Goal: Task Accomplishment & Management: Manage account settings

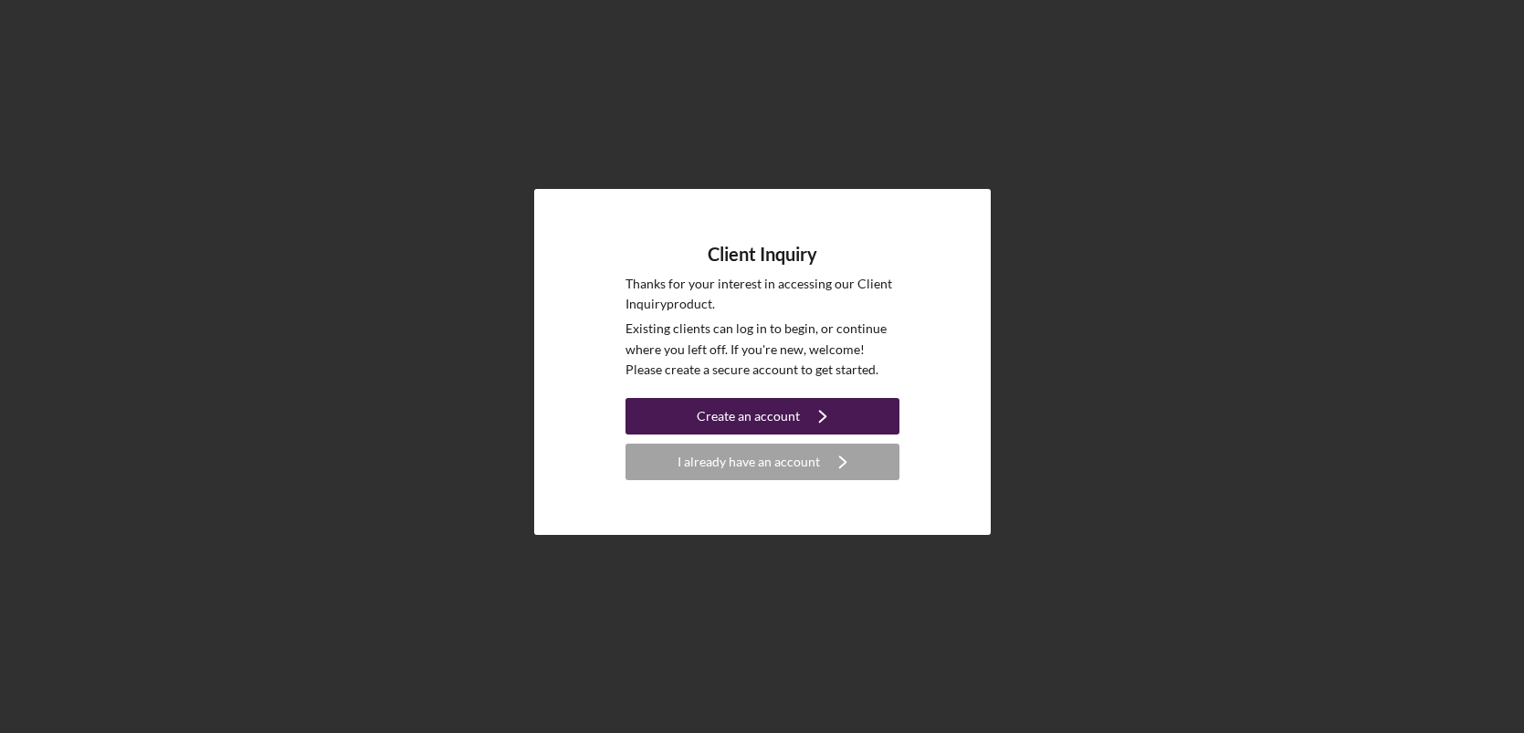
click at [741, 411] on div "Create an account" at bounding box center [748, 416] width 103 height 37
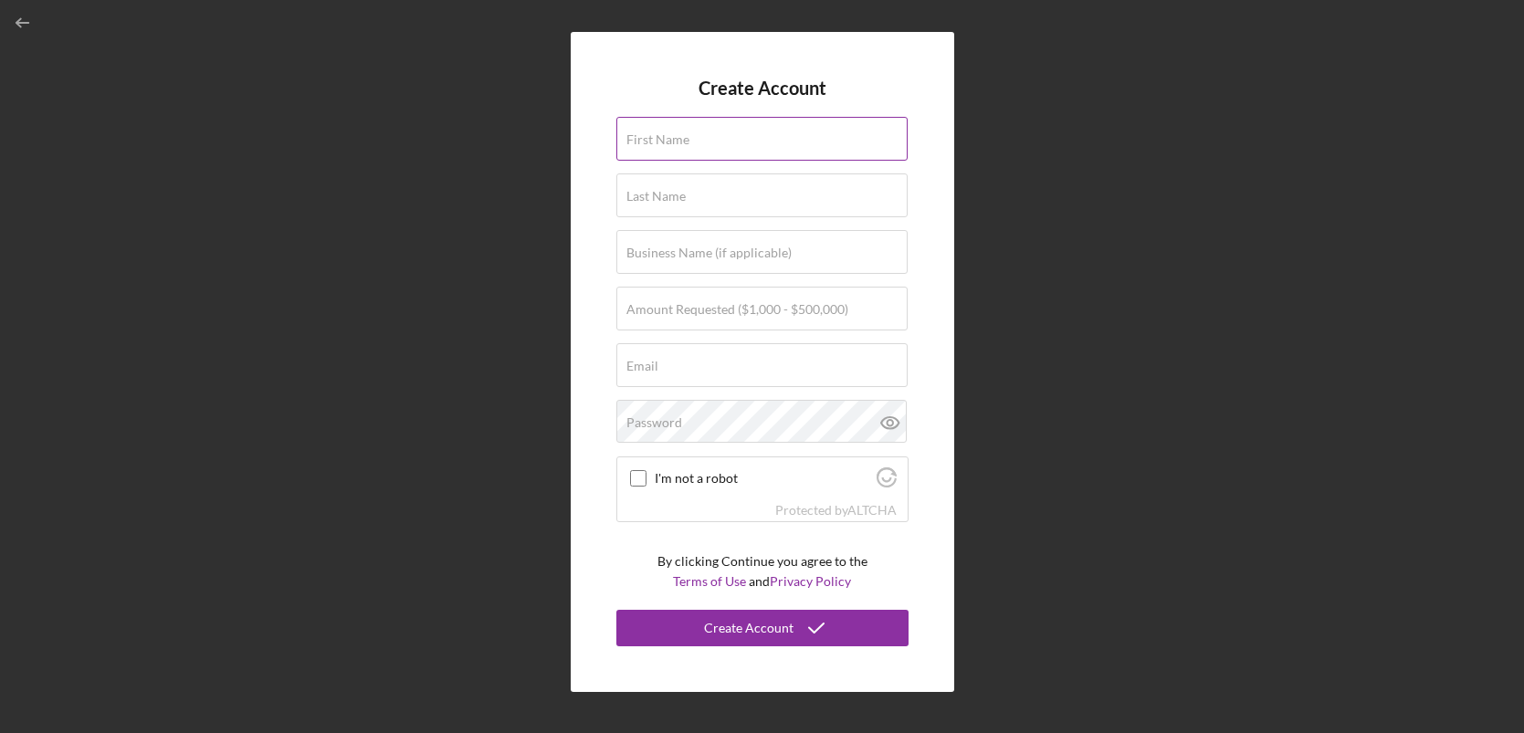
click at [705, 141] on div "First Name" at bounding box center [762, 140] width 292 height 46
type input "[PERSON_NAME]"
type input "White"
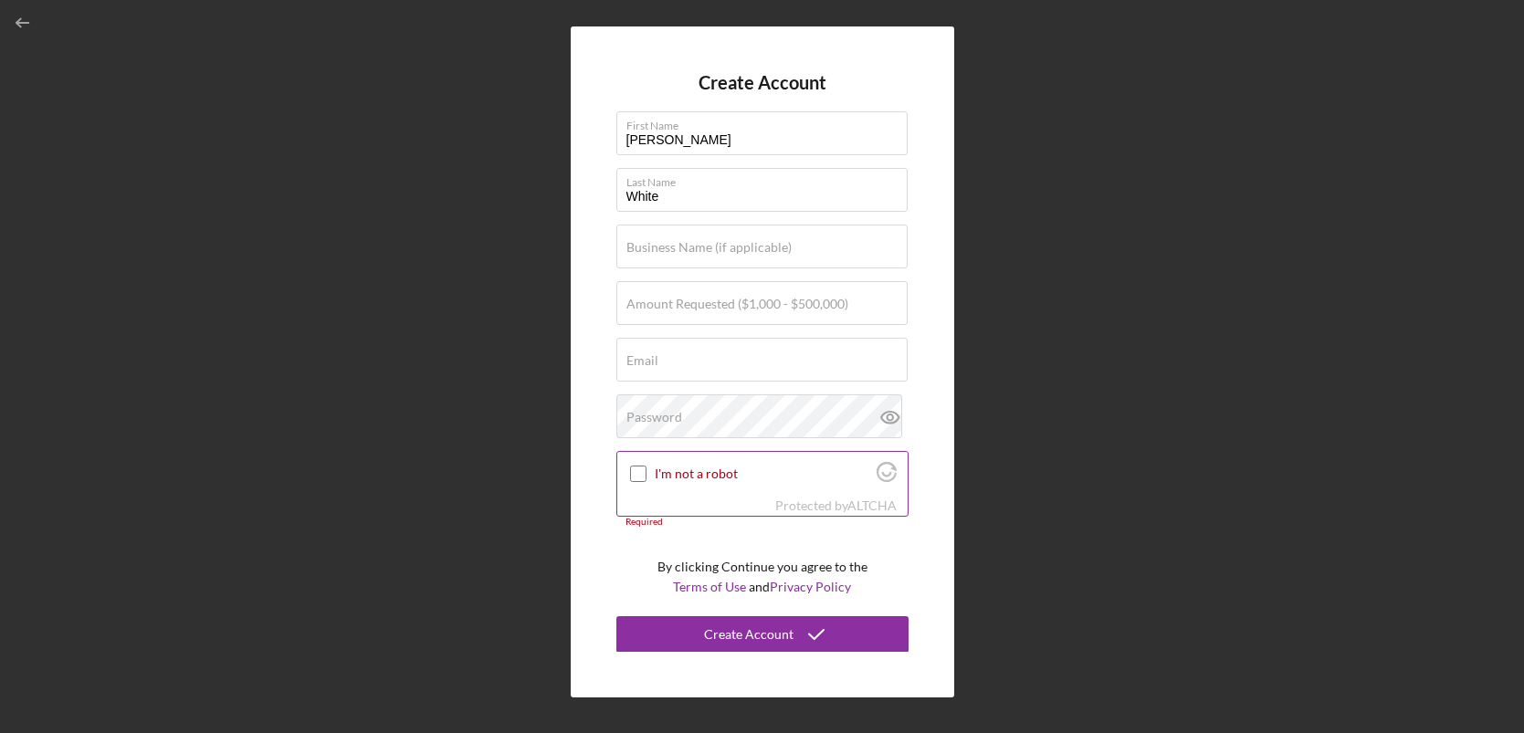
click at [639, 469] on input "I'm not a robot" at bounding box center [638, 474] width 16 height 16
checkbox input "true"
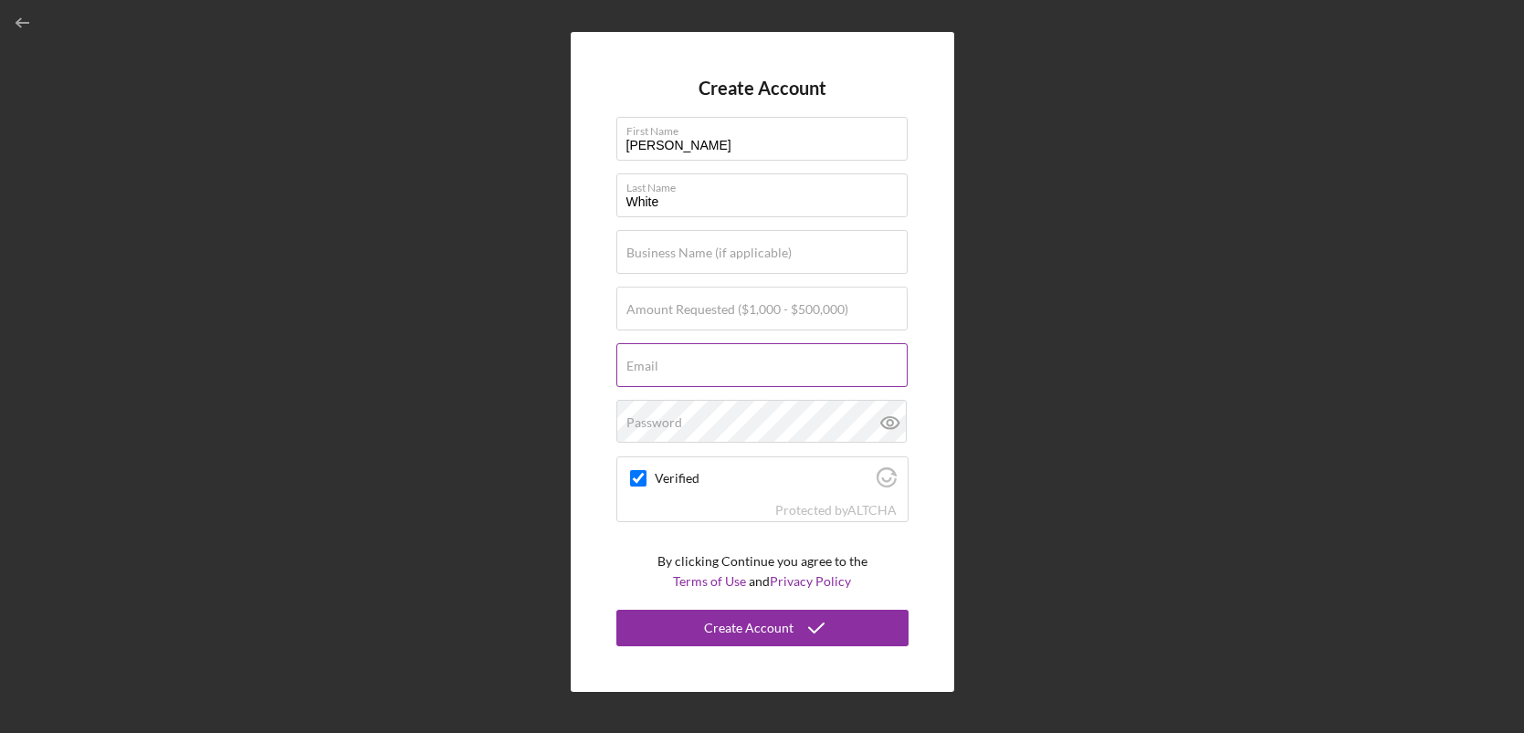
click at [688, 368] on div "Email Required" at bounding box center [762, 366] width 292 height 46
type input "[EMAIL_ADDRESS][DOMAIN_NAME]"
click at [716, 421] on div "Password" at bounding box center [762, 423] width 292 height 46
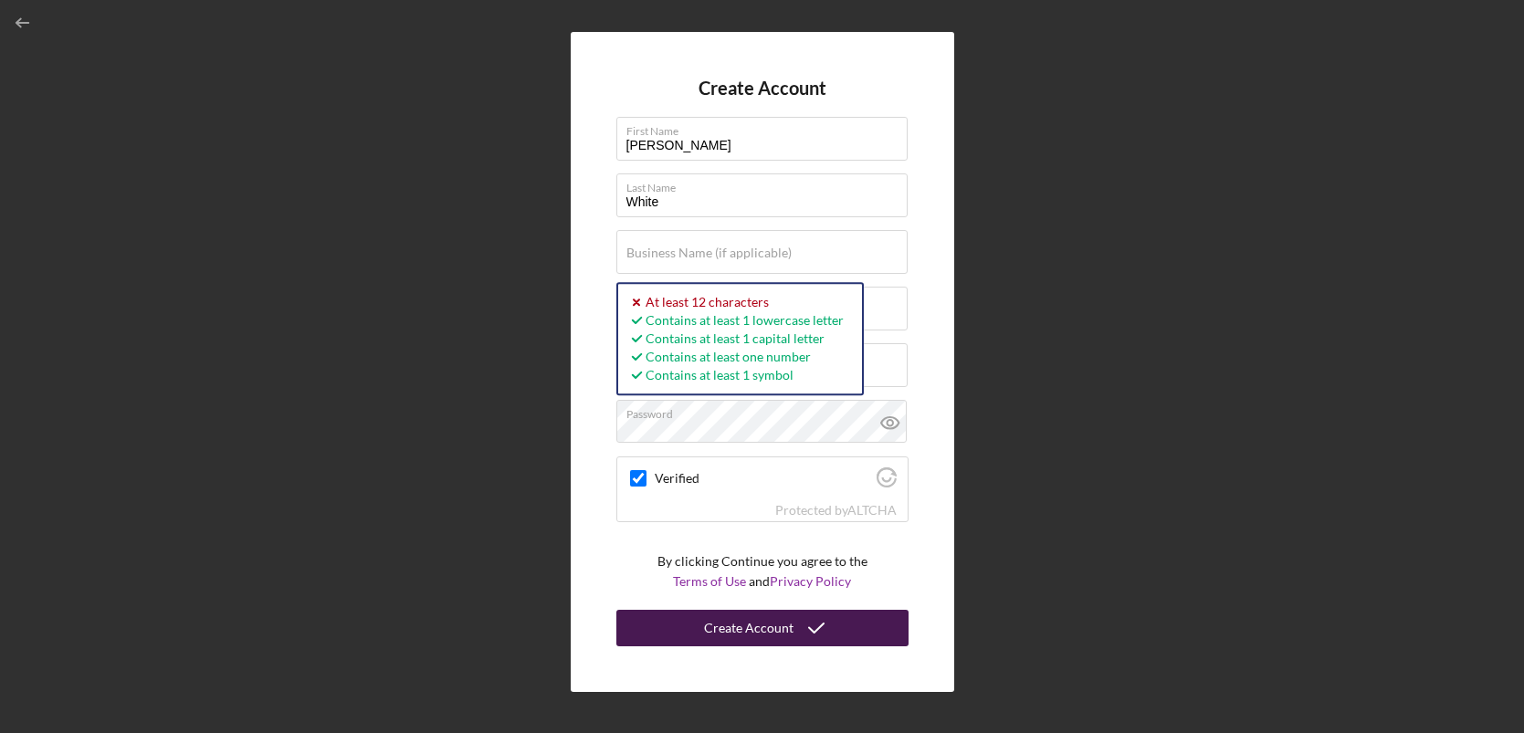
click at [734, 628] on div "Create Account" at bounding box center [748, 628] width 89 height 37
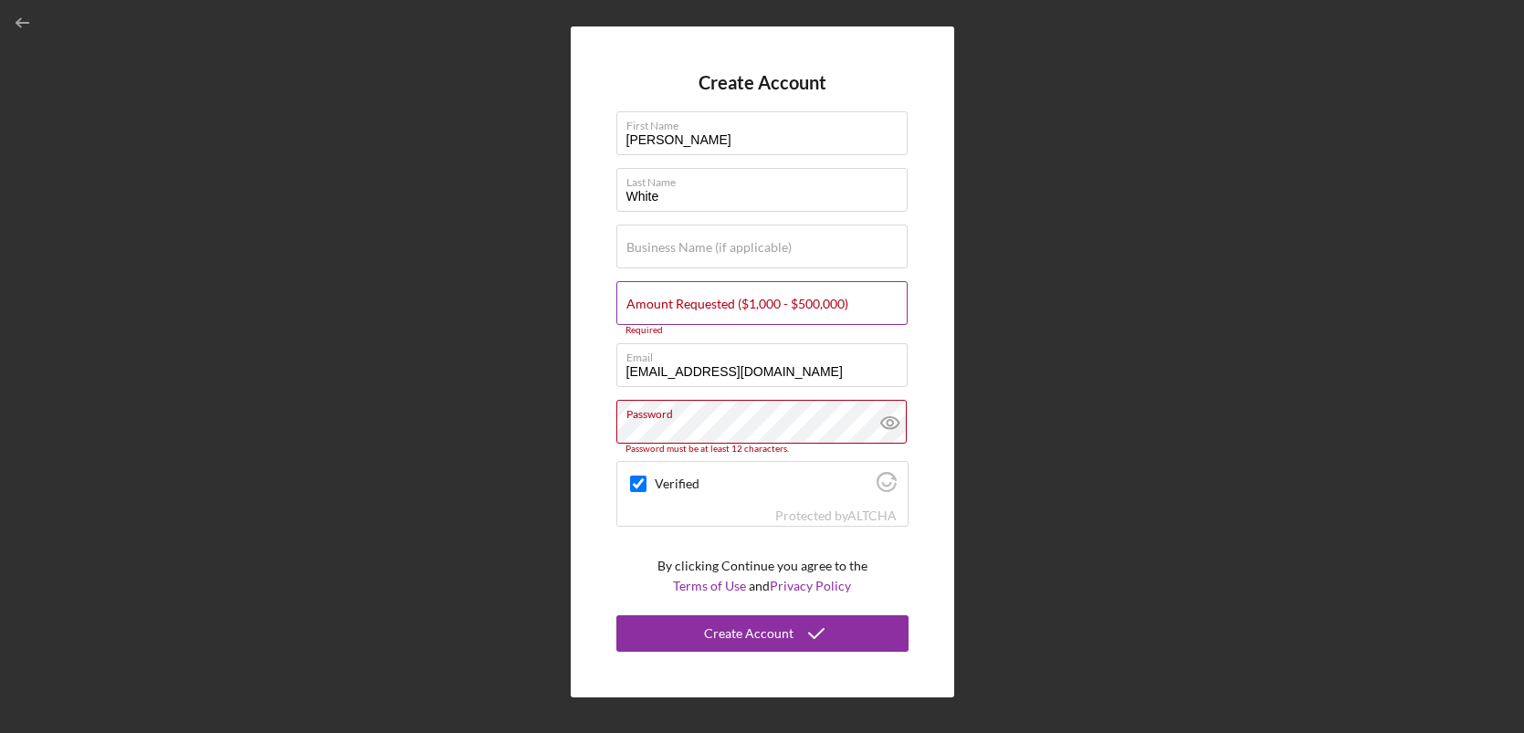
click at [718, 297] on label "Amount Requested ($1,000 - $500,000)" at bounding box center [737, 304] width 222 height 15
click at [718, 297] on input "Amount Requested ($1,000 - $500,000)" at bounding box center [761, 303] width 291 height 44
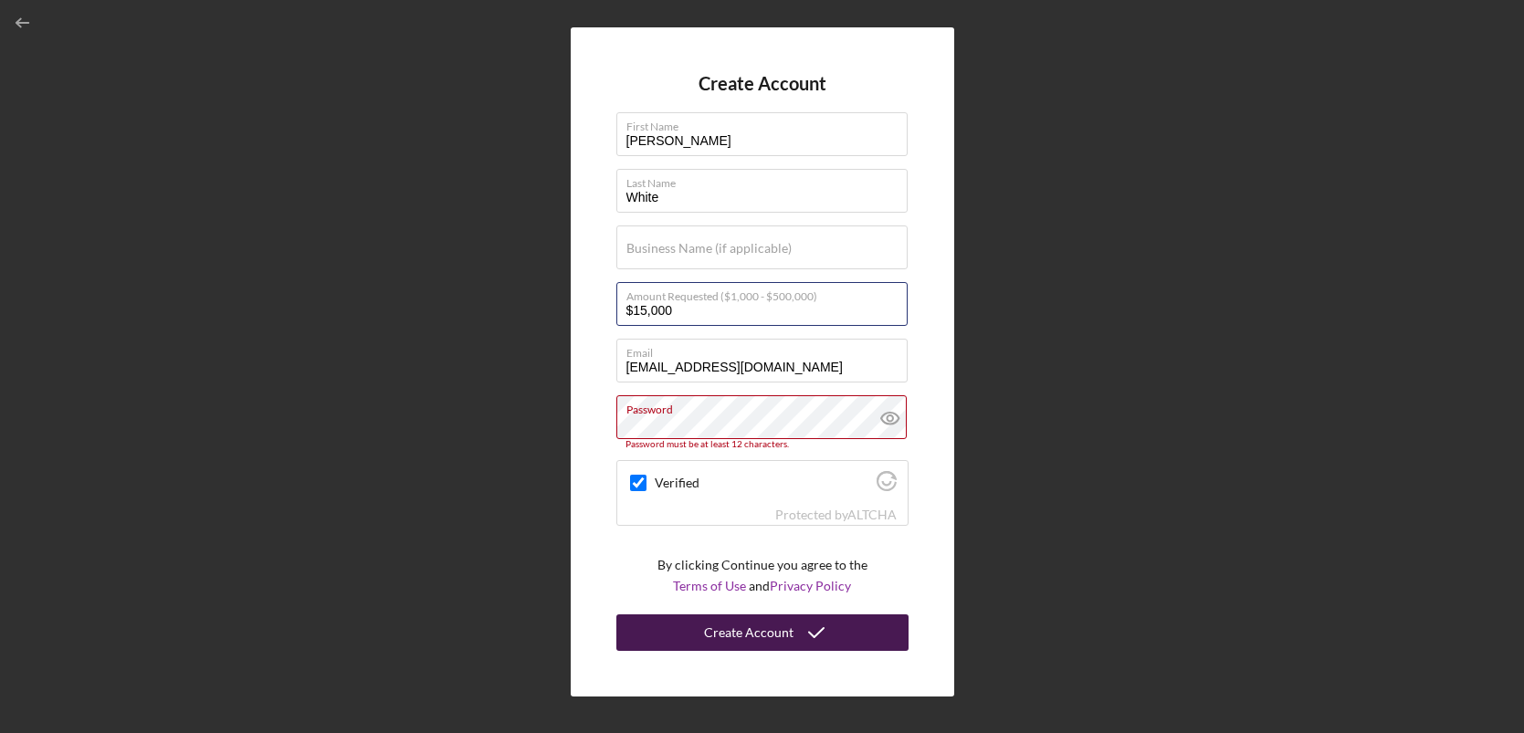
type input "$15,000"
click at [710, 631] on div "Create Account" at bounding box center [748, 632] width 89 height 37
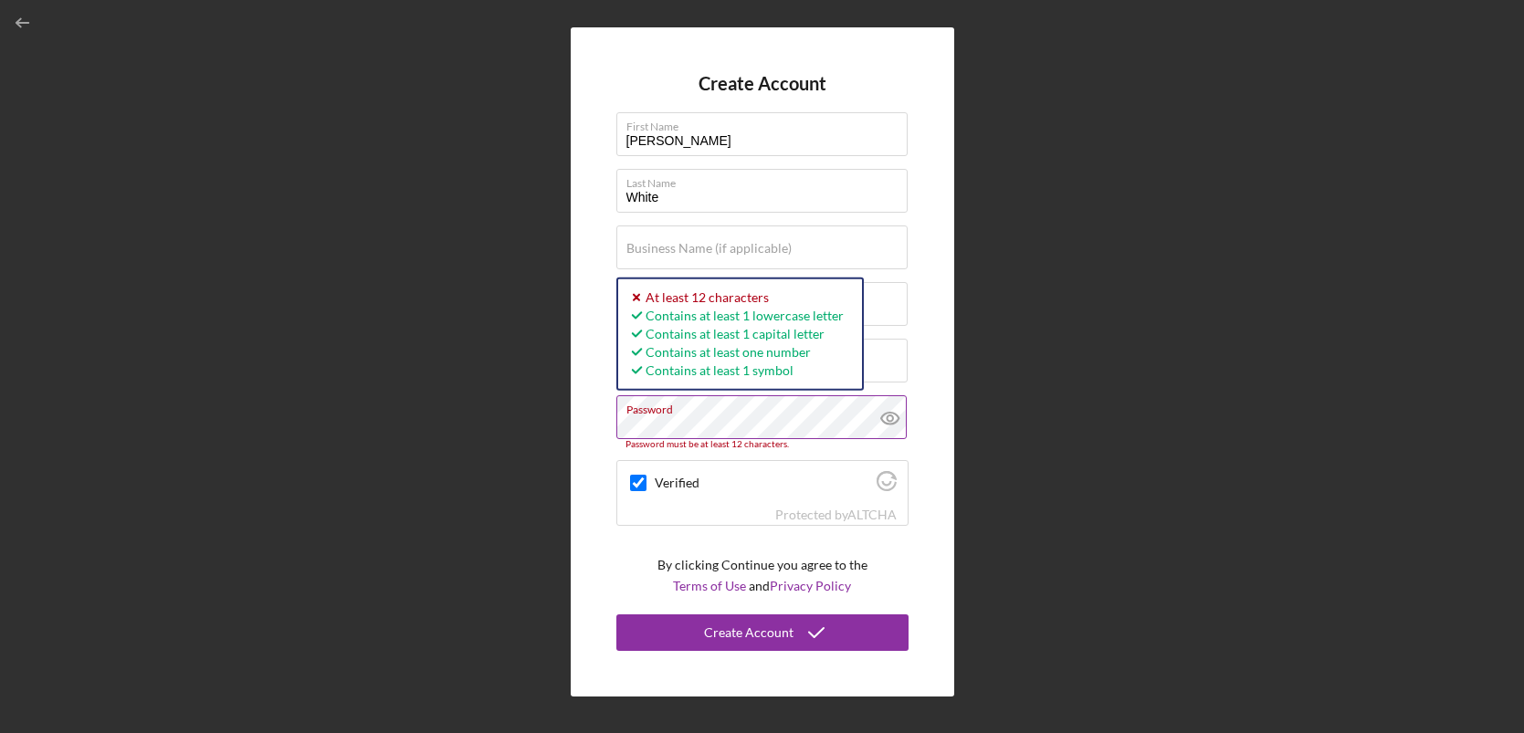
click at [897, 417] on icon at bounding box center [890, 418] width 46 height 46
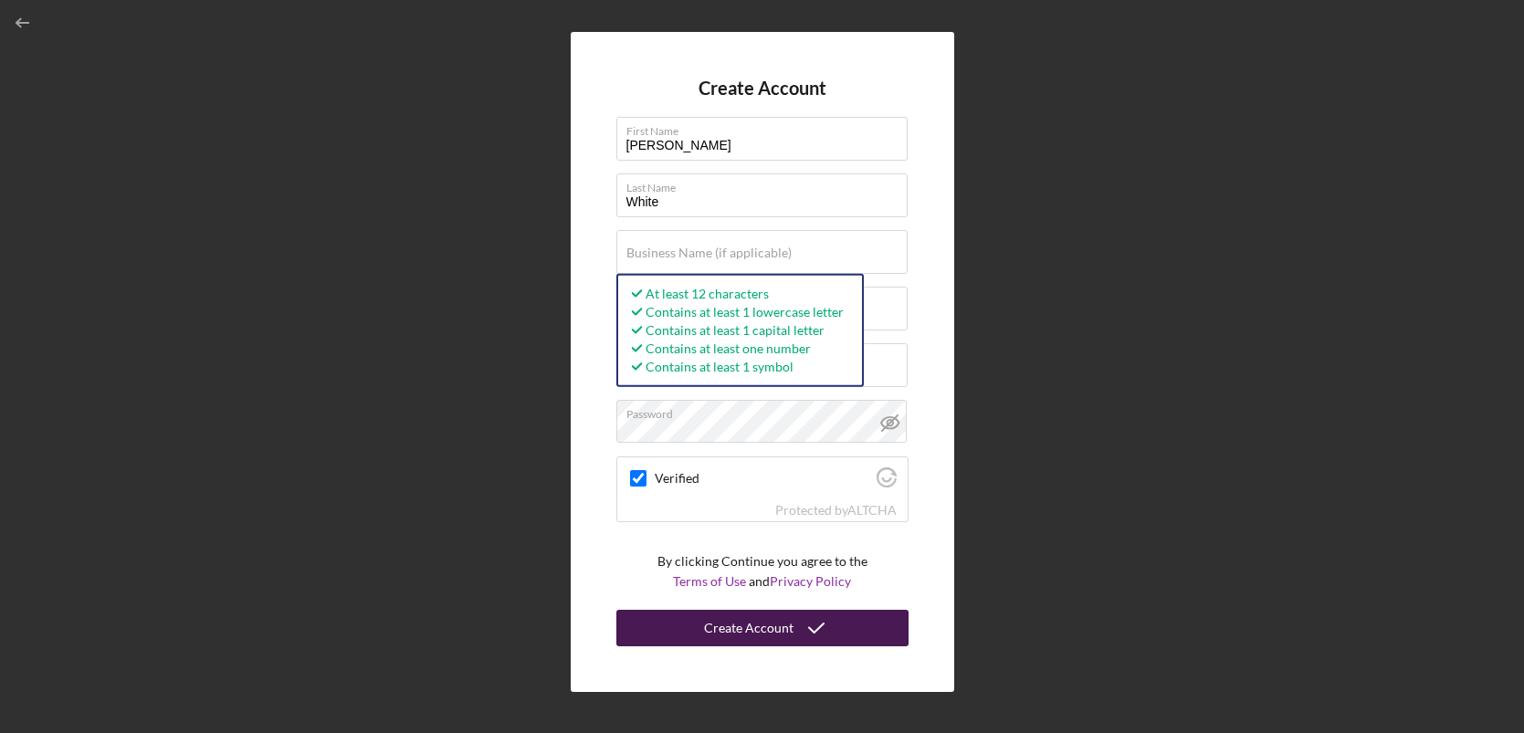
click at [823, 634] on icon "submit" at bounding box center [816, 628] width 46 height 46
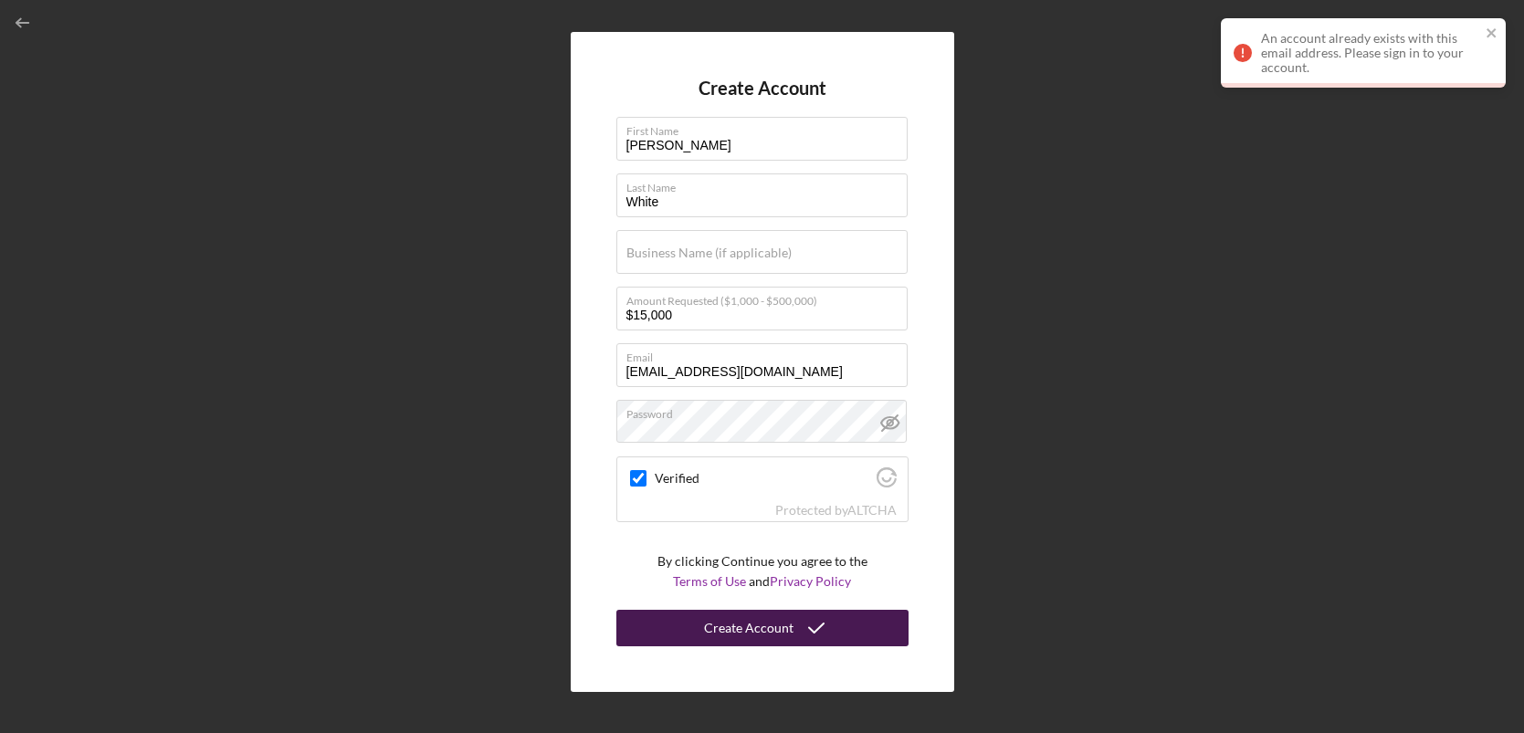
click at [1493, 24] on div "An account already exists with this email address. Please sign in to your accou…" at bounding box center [1363, 52] width 285 height 69
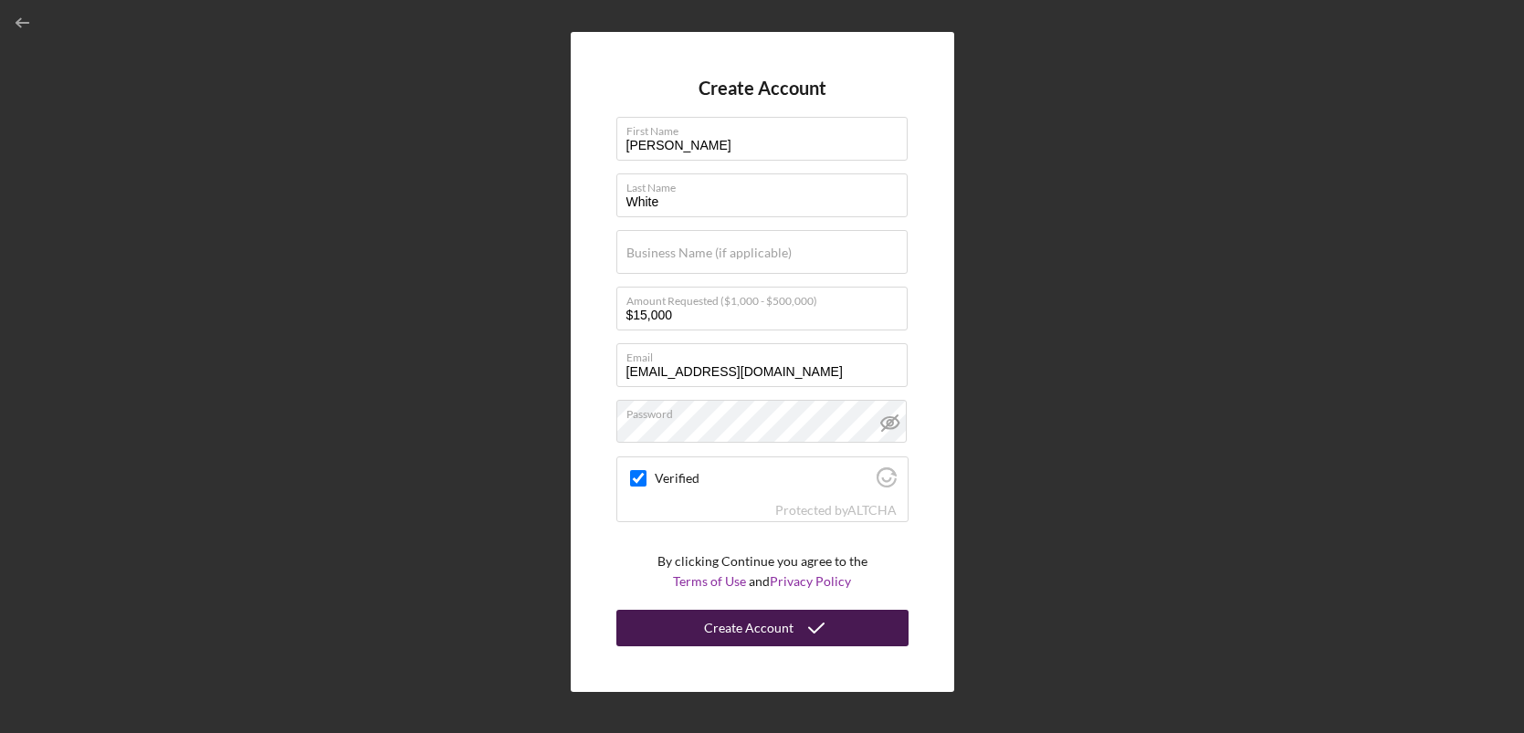
click at [925, 185] on div "Create Account First Name [PERSON_NAME] Last Name White Business Name (if appli…" at bounding box center [762, 362] width 383 height 661
click at [959, 542] on div "Create Account First Name [PERSON_NAME] Last Name White Business Name (if appli…" at bounding box center [761, 362] width 1505 height 724
click at [13, 17] on icon "button" at bounding box center [23, 23] width 41 height 41
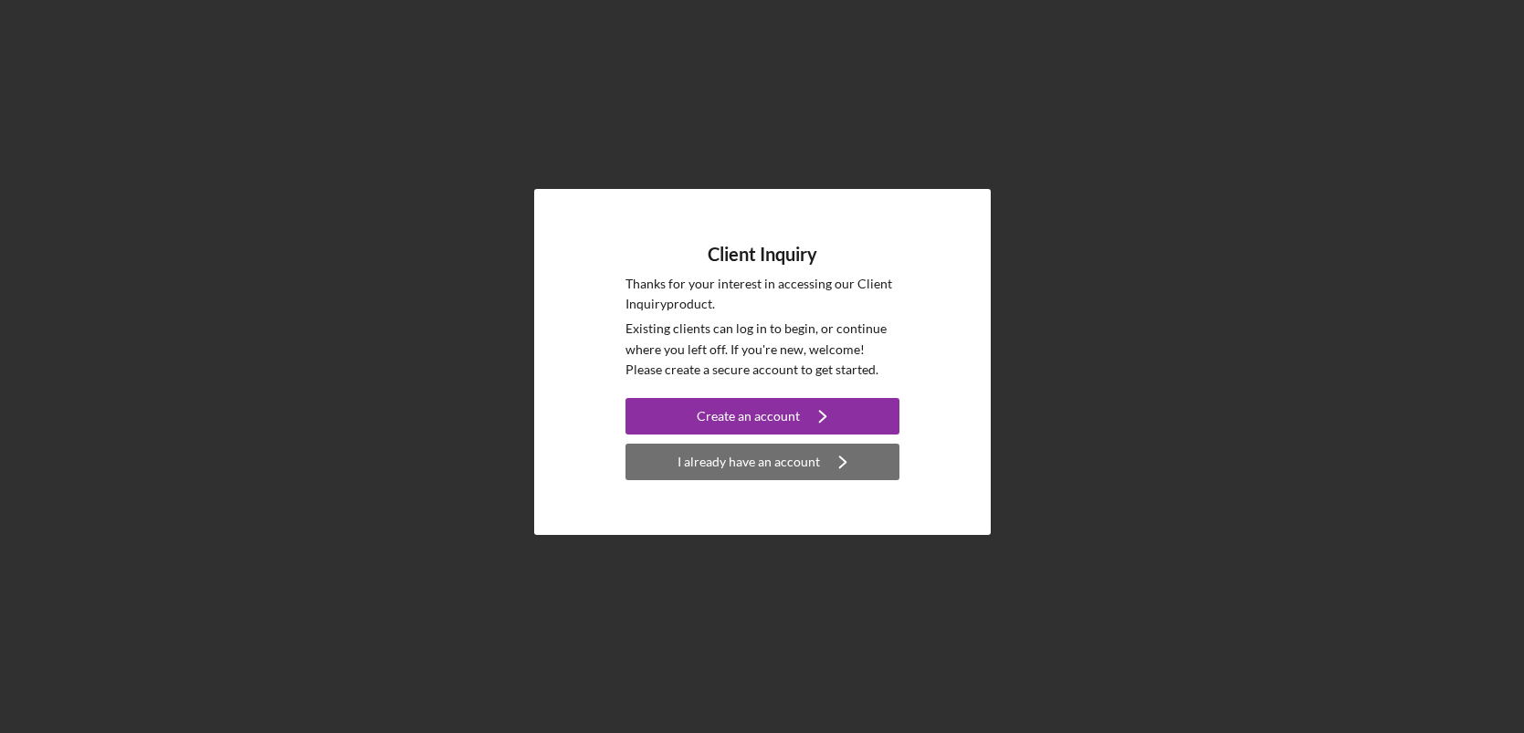
click at [754, 447] on div "I already have an account" at bounding box center [748, 462] width 142 height 37
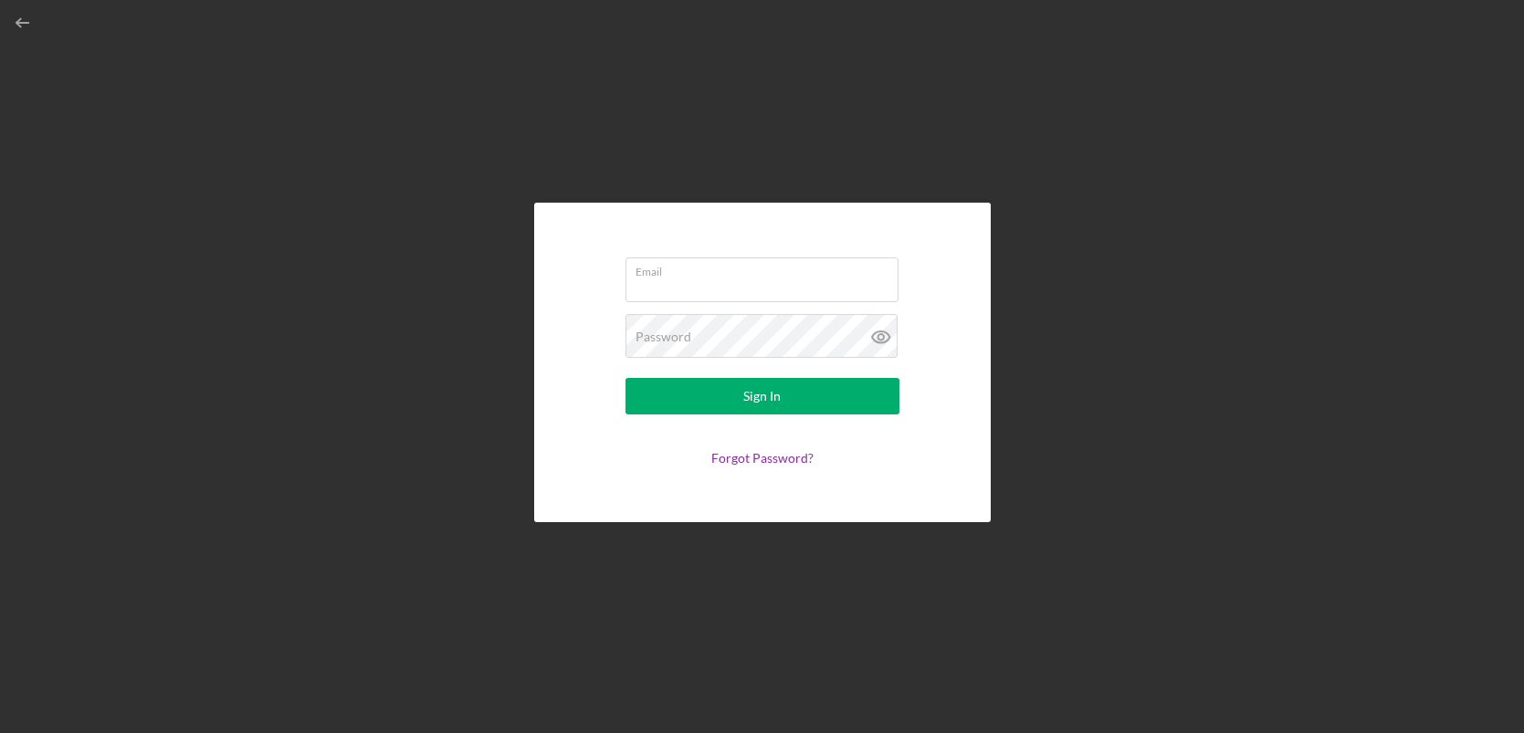
type input "[EMAIL_ADDRESS][DOMAIN_NAME]"
click at [885, 342] on icon at bounding box center [879, 337] width 17 height 12
click at [768, 461] on link "Forgot Password?" at bounding box center [762, 458] width 102 height 16
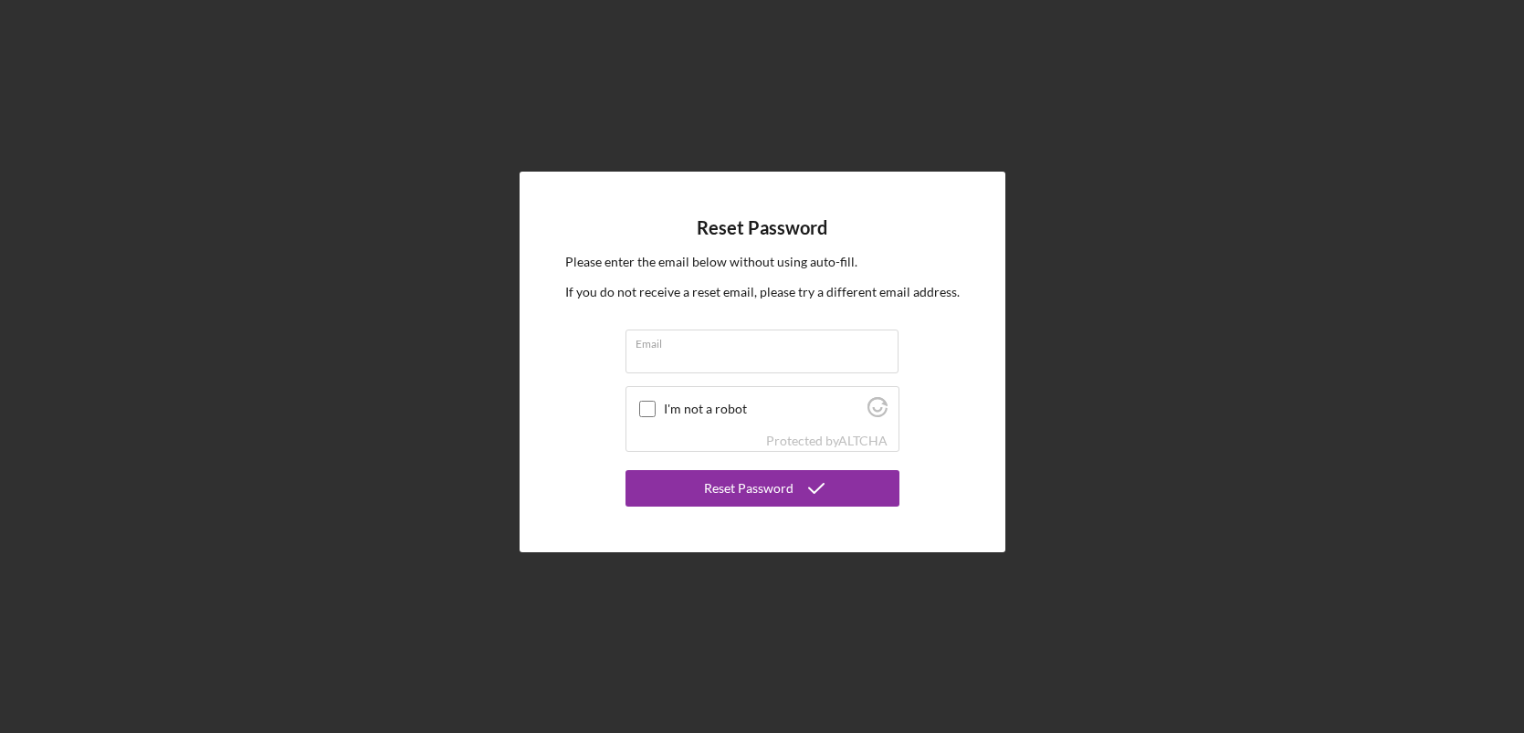
type input "[EMAIL_ADDRESS][DOMAIN_NAME]"
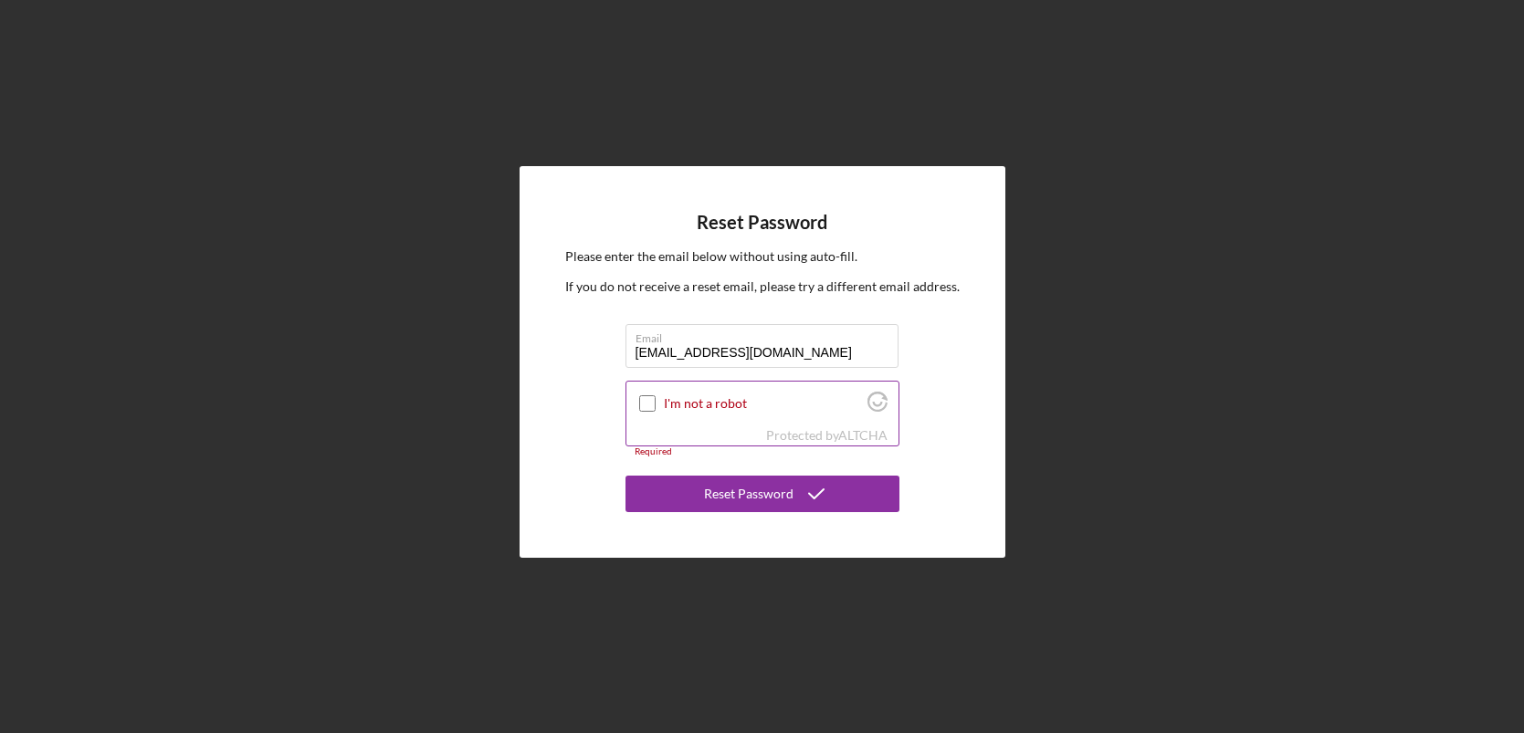
click at [651, 402] on input "I'm not a robot" at bounding box center [647, 403] width 16 height 16
checkbox input "true"
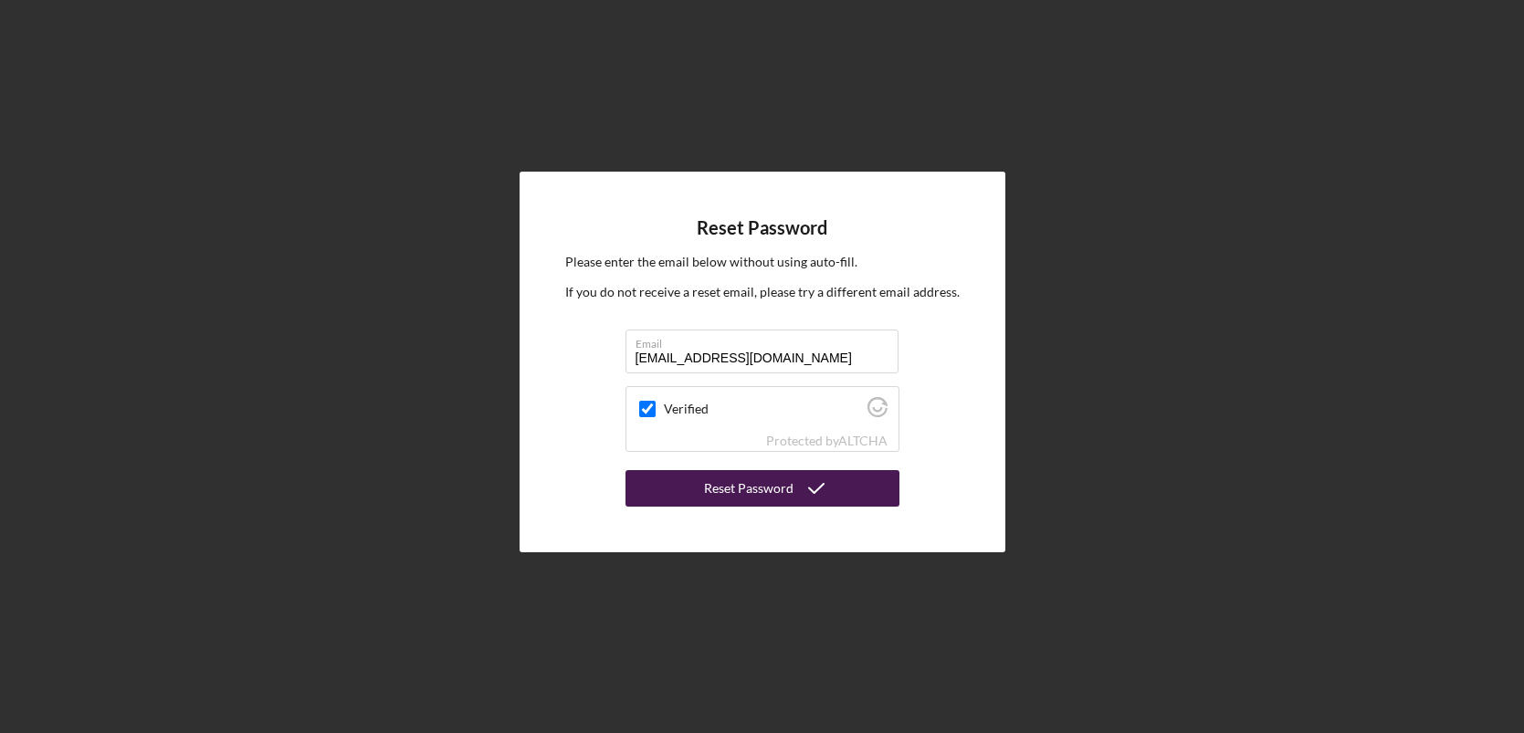
click at [805, 496] on icon "submit" at bounding box center [816, 489] width 46 height 46
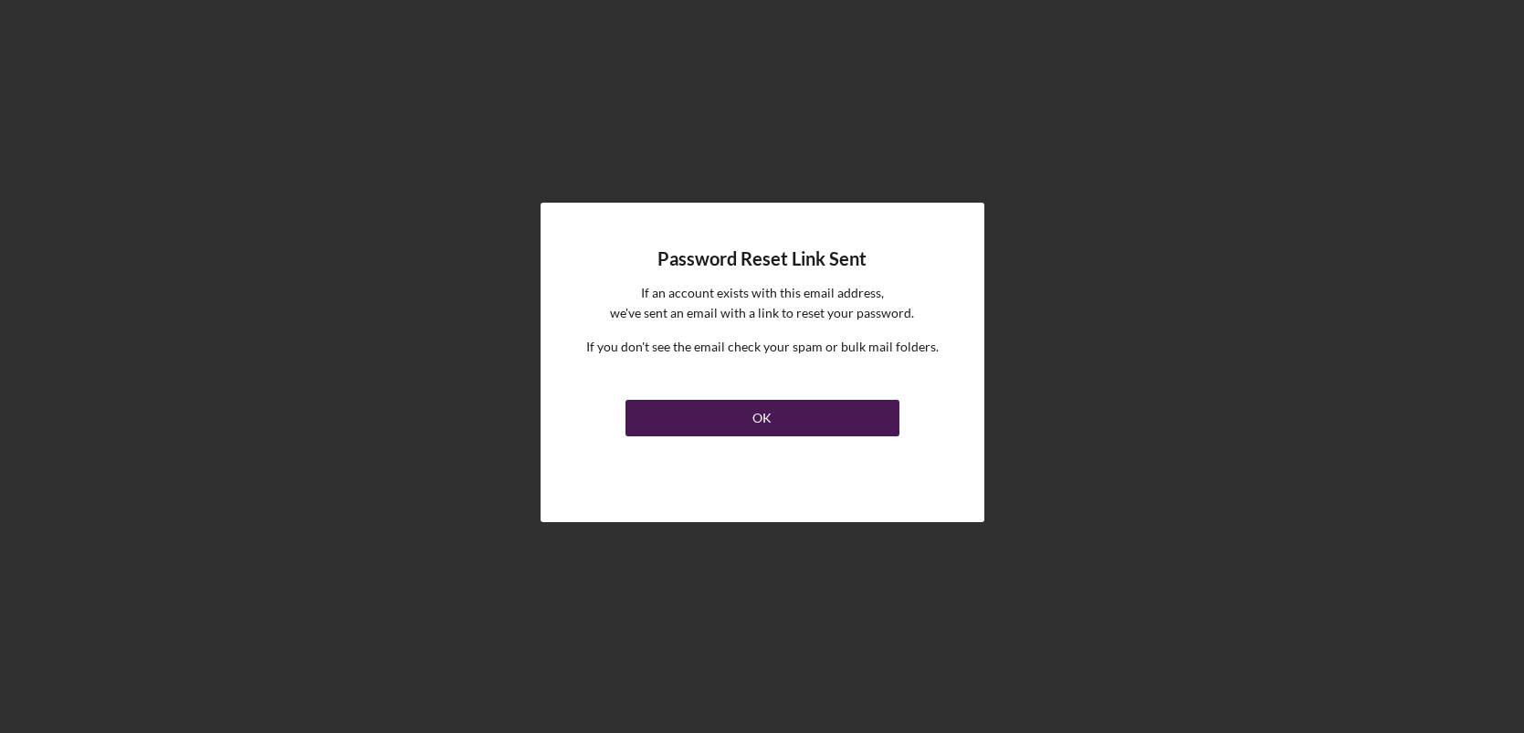
click at [809, 429] on button "OK" at bounding box center [762, 418] width 274 height 37
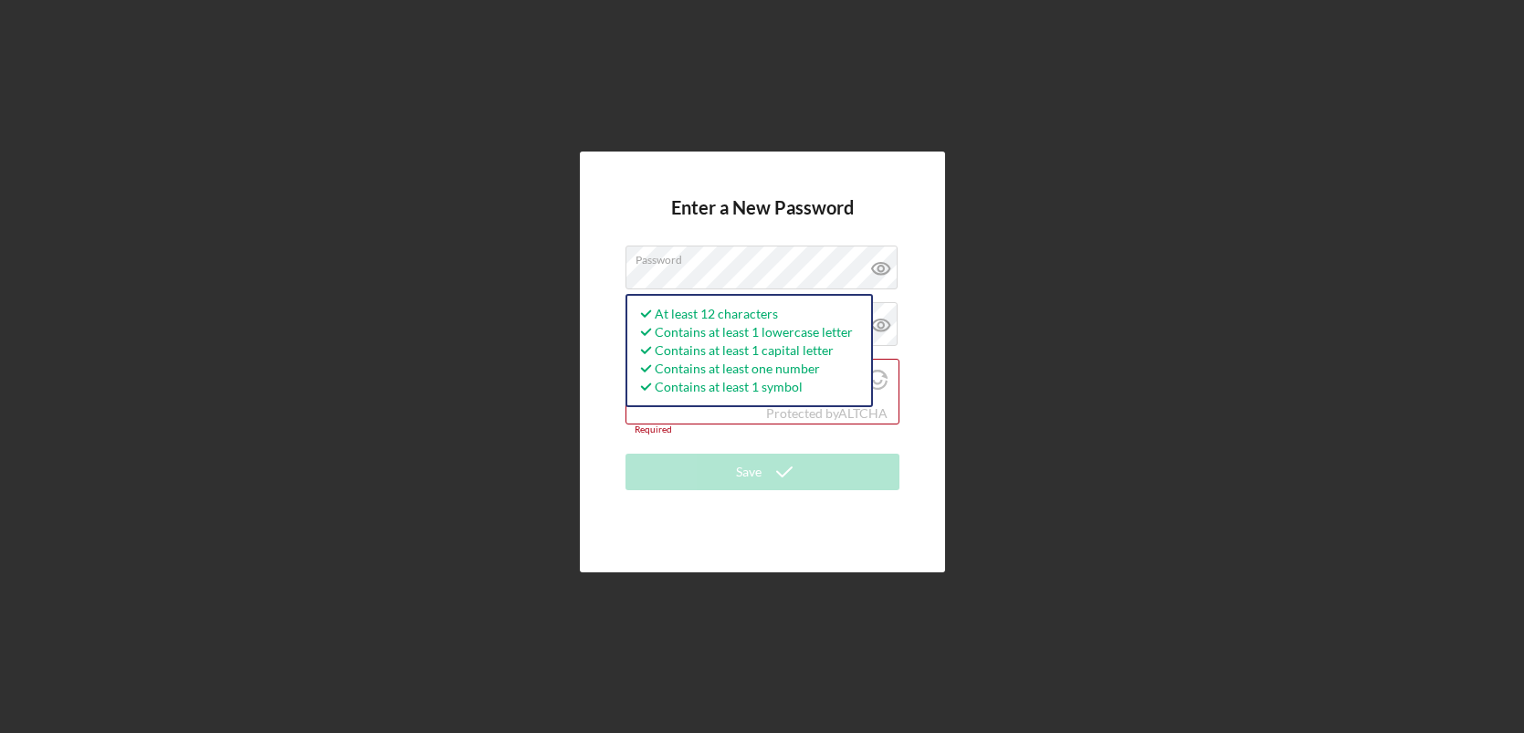
click at [970, 218] on div "Enter a New Password Password At least 12 characters Contains at least 1 lowerc…" at bounding box center [761, 362] width 1505 height 724
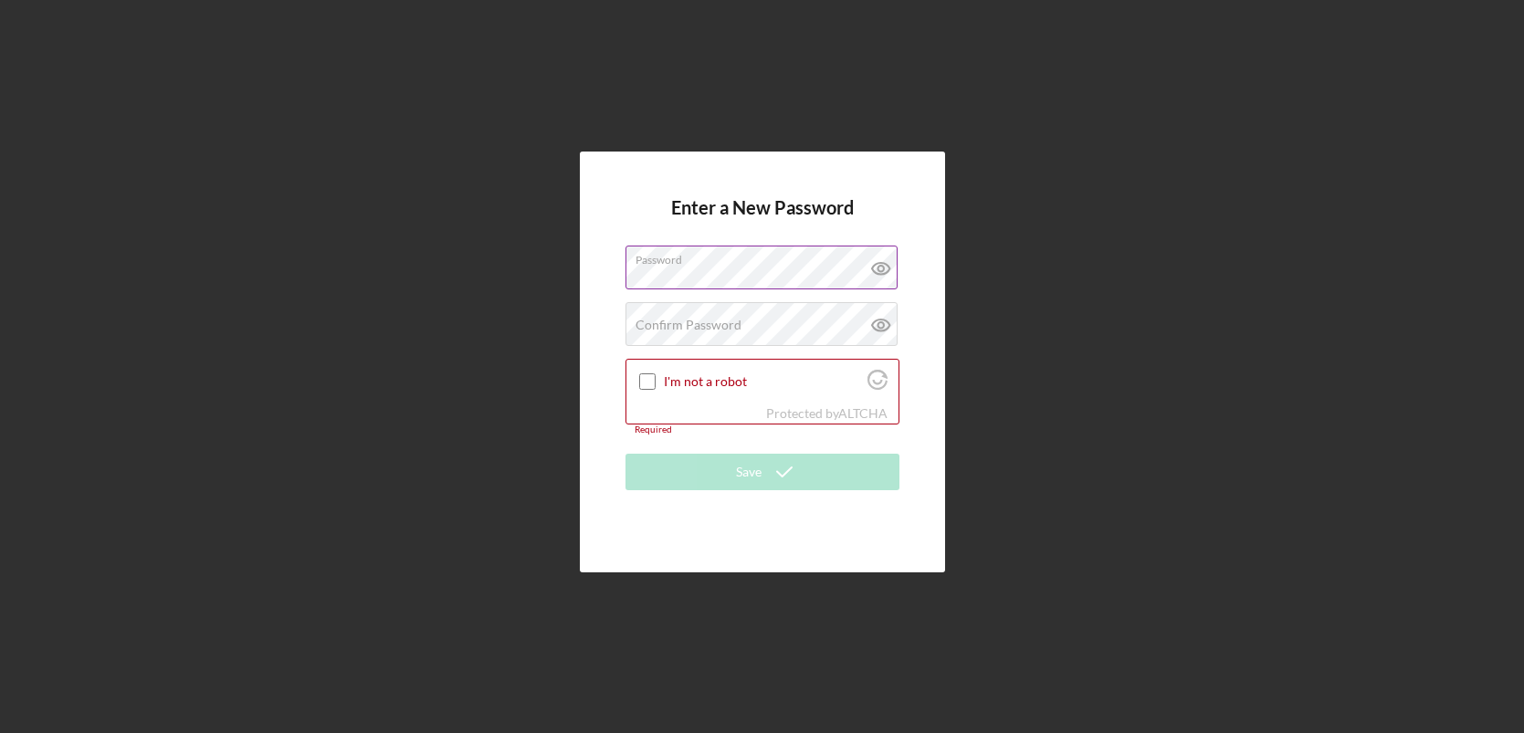
click at [888, 267] on icon at bounding box center [879, 269] width 17 height 12
click at [726, 326] on label "Confirm Password" at bounding box center [688, 325] width 106 height 15
click at [878, 328] on icon at bounding box center [879, 324] width 5 height 5
click at [648, 393] on div "I'm not a robot" at bounding box center [762, 381] width 272 height 43
click at [648, 381] on input "I'm not a robot" at bounding box center [647, 381] width 16 height 16
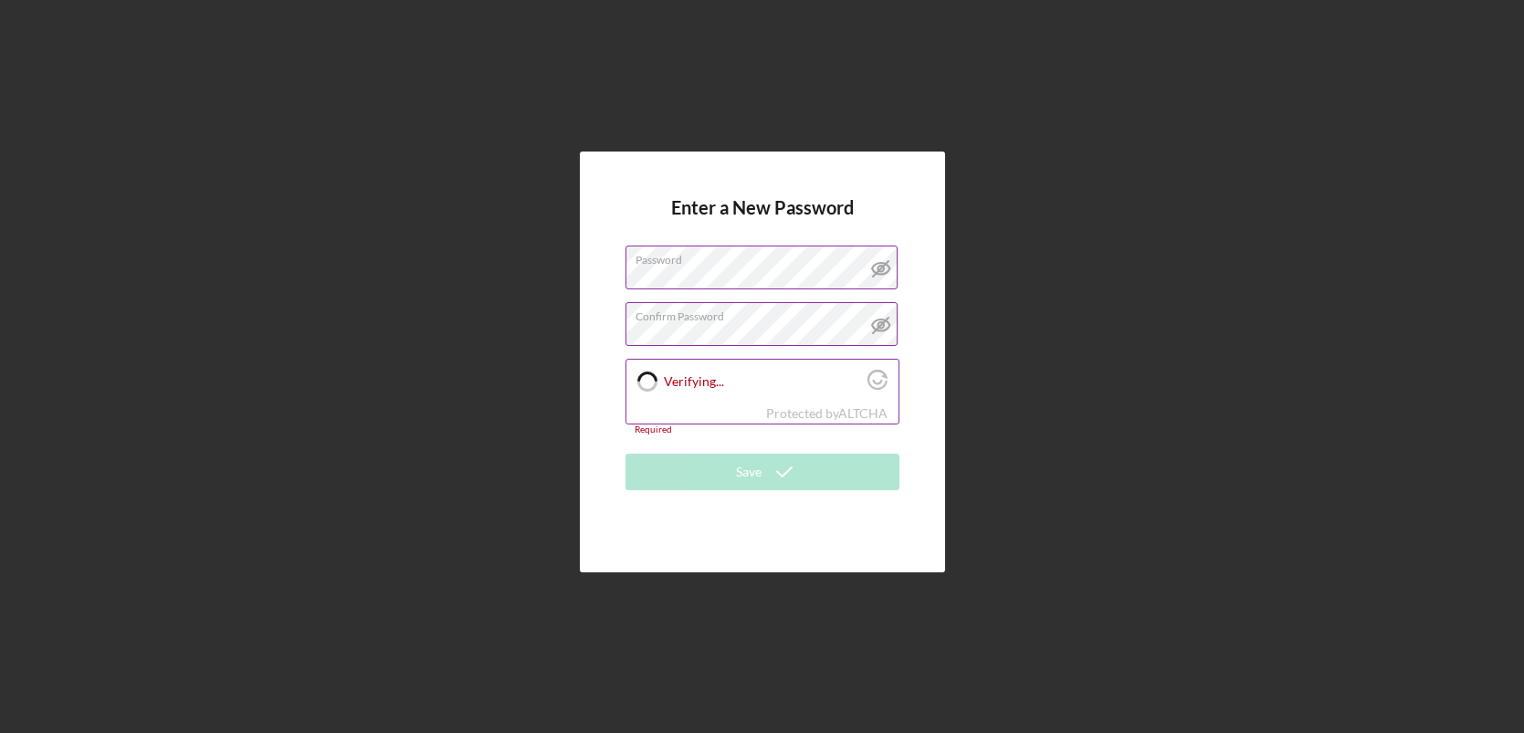
checkbox input "true"
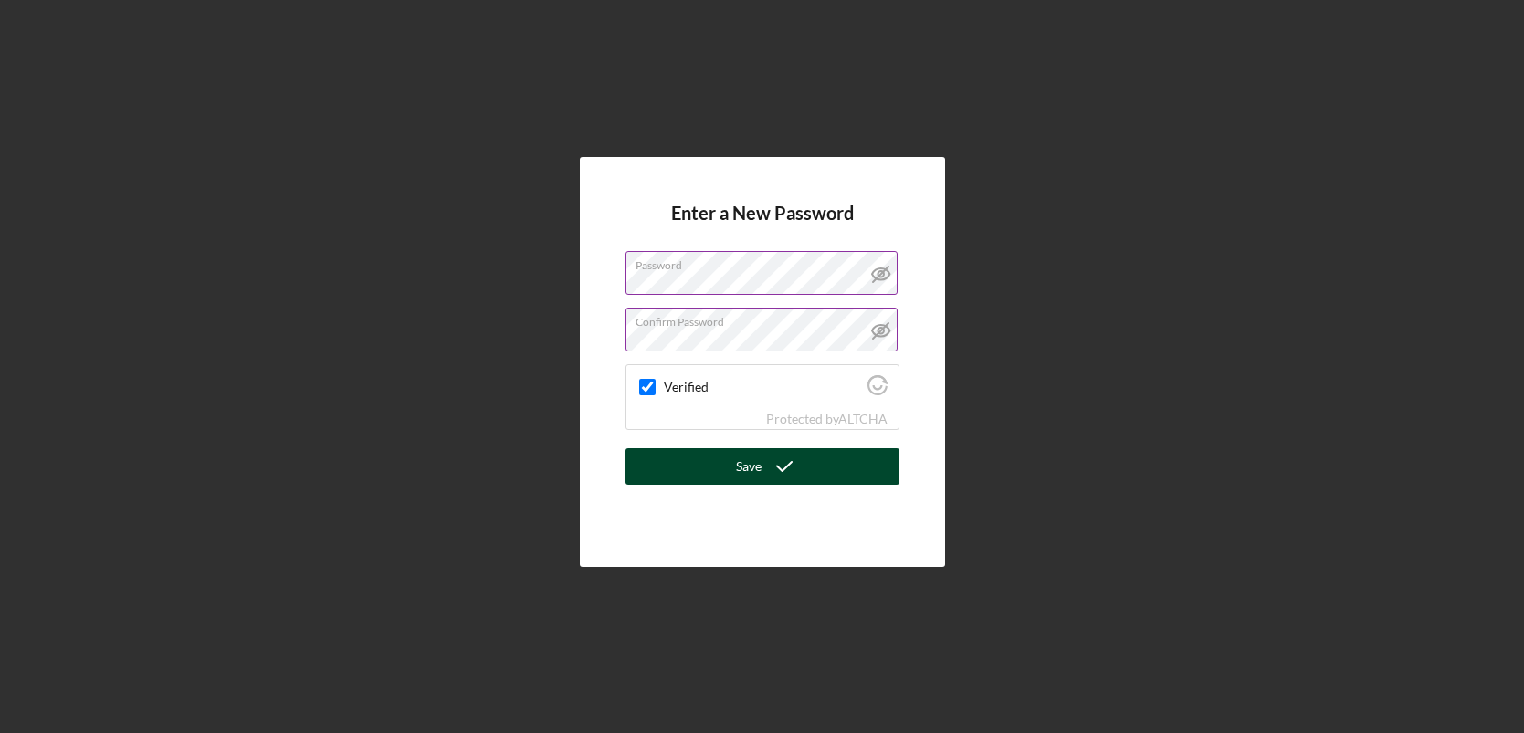
click at [743, 466] on div "Save" at bounding box center [749, 466] width 26 height 37
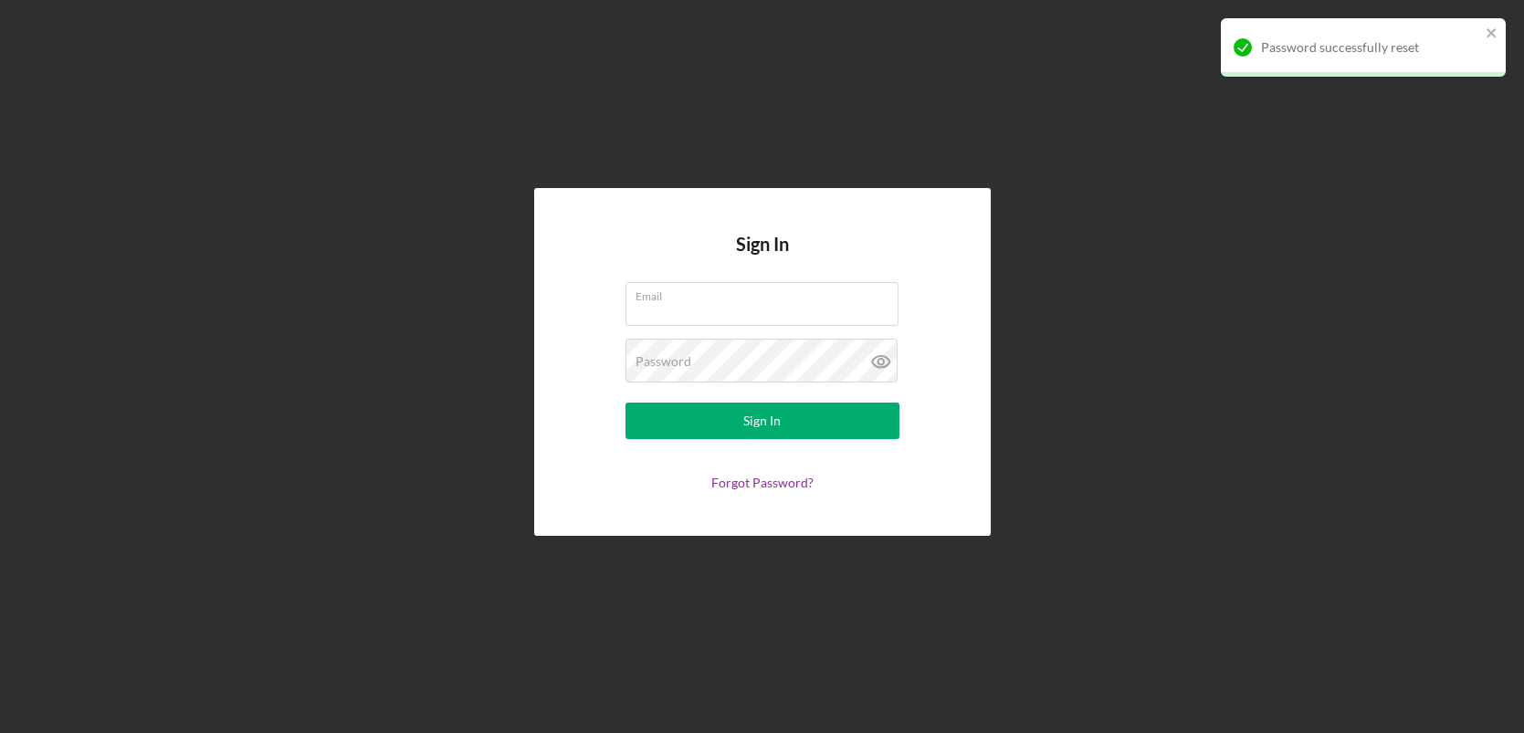
type input "[EMAIL_ADDRESS][DOMAIN_NAME]"
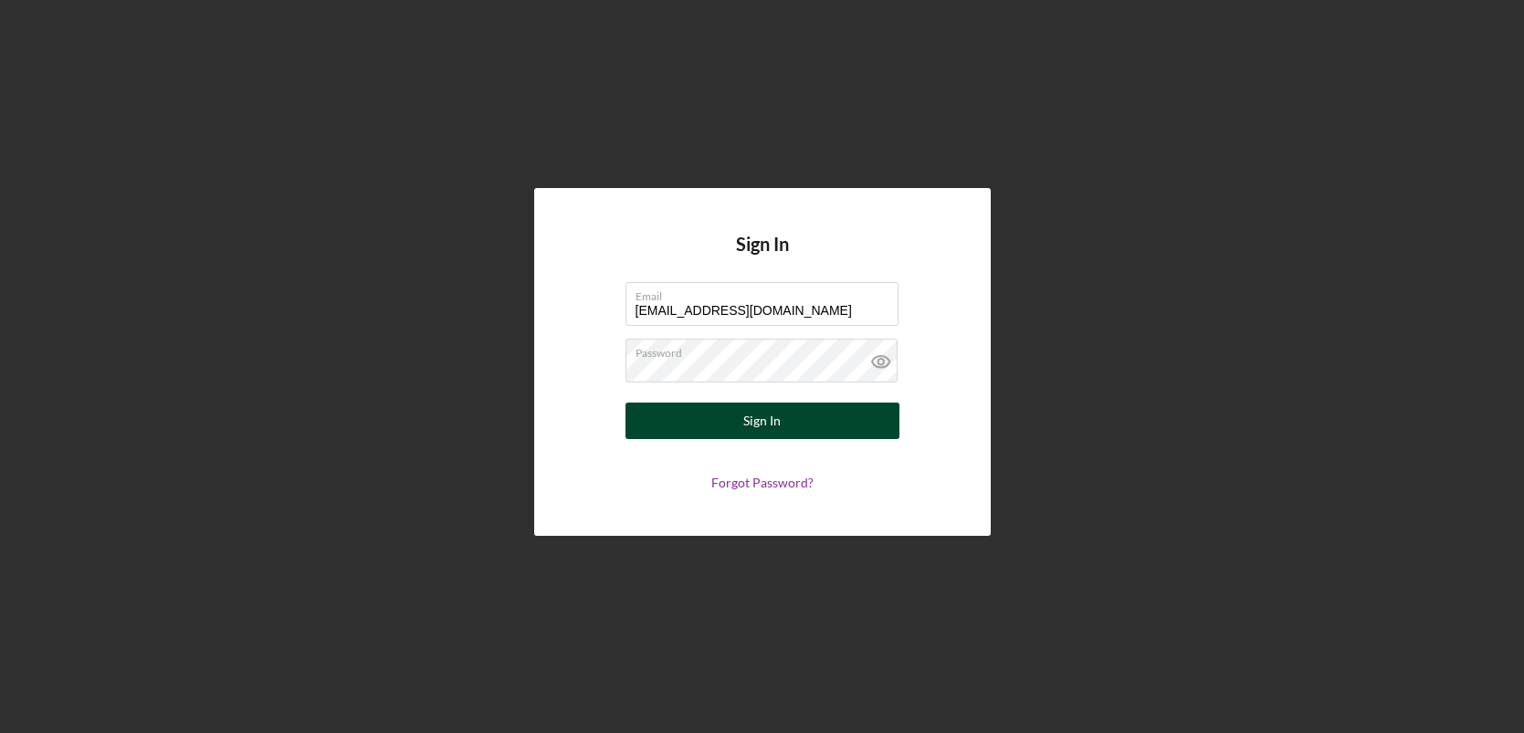
click at [776, 419] on div "Sign In" at bounding box center [761, 421] width 37 height 37
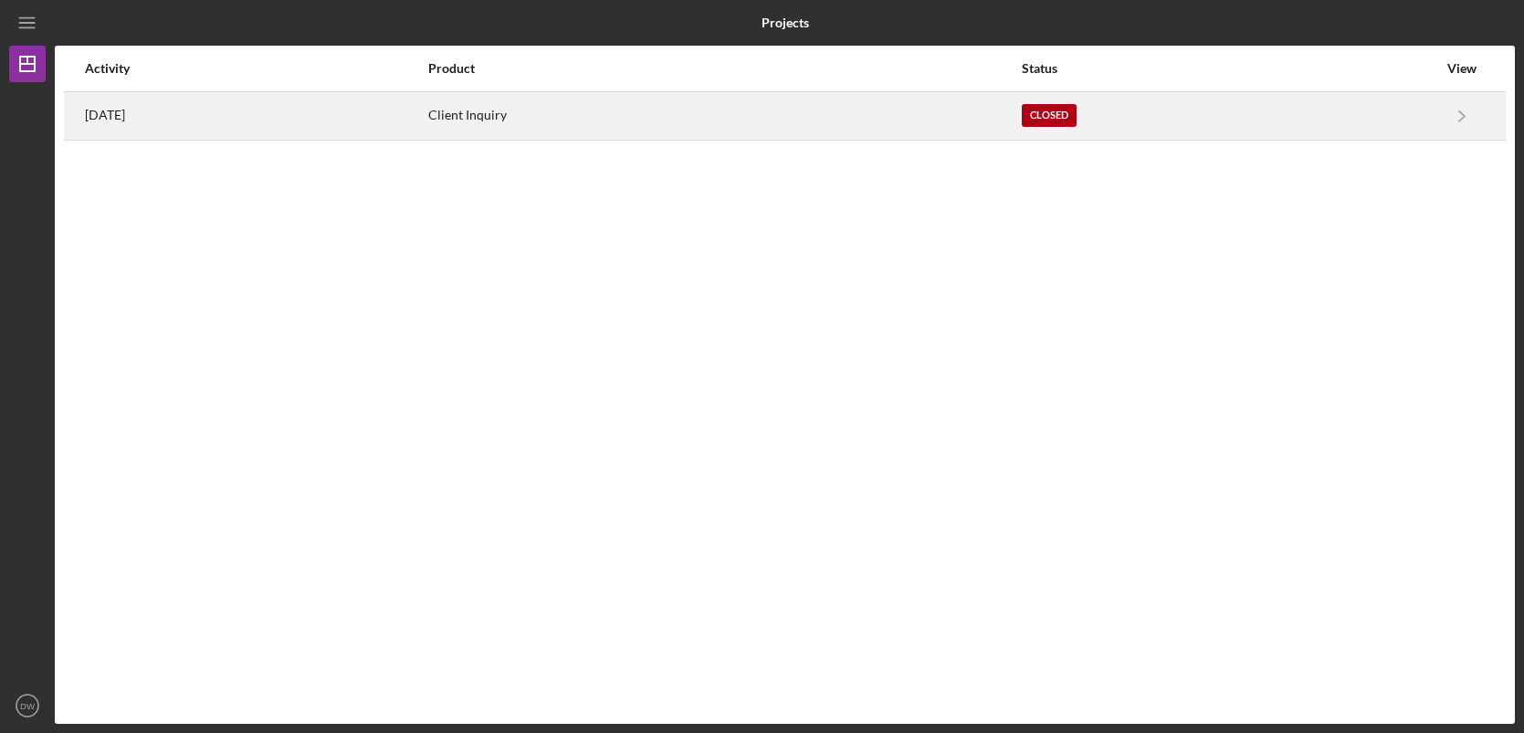
click at [618, 115] on div "Client Inquiry" at bounding box center [723, 116] width 591 height 46
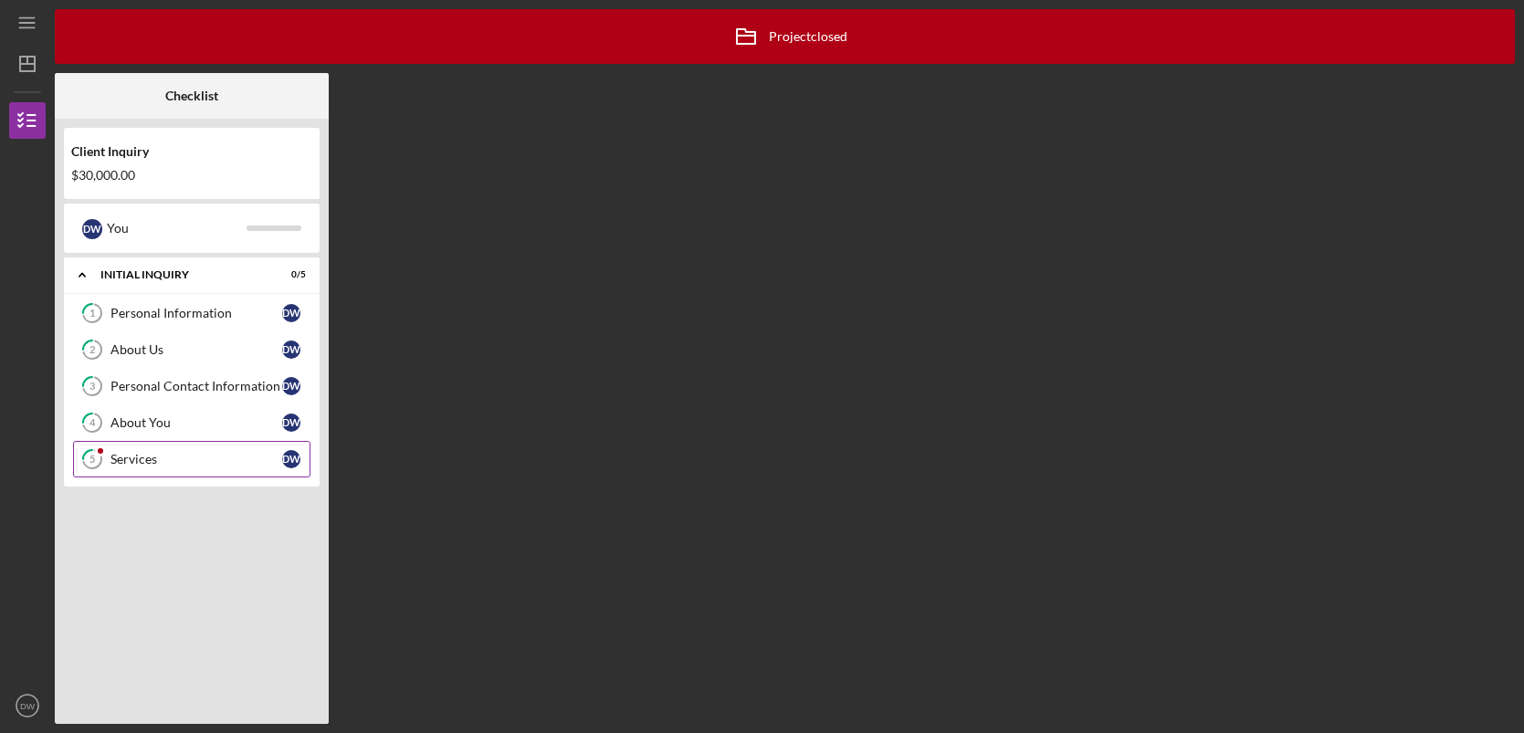
click at [185, 452] on div "Services" at bounding box center [196, 459] width 172 height 15
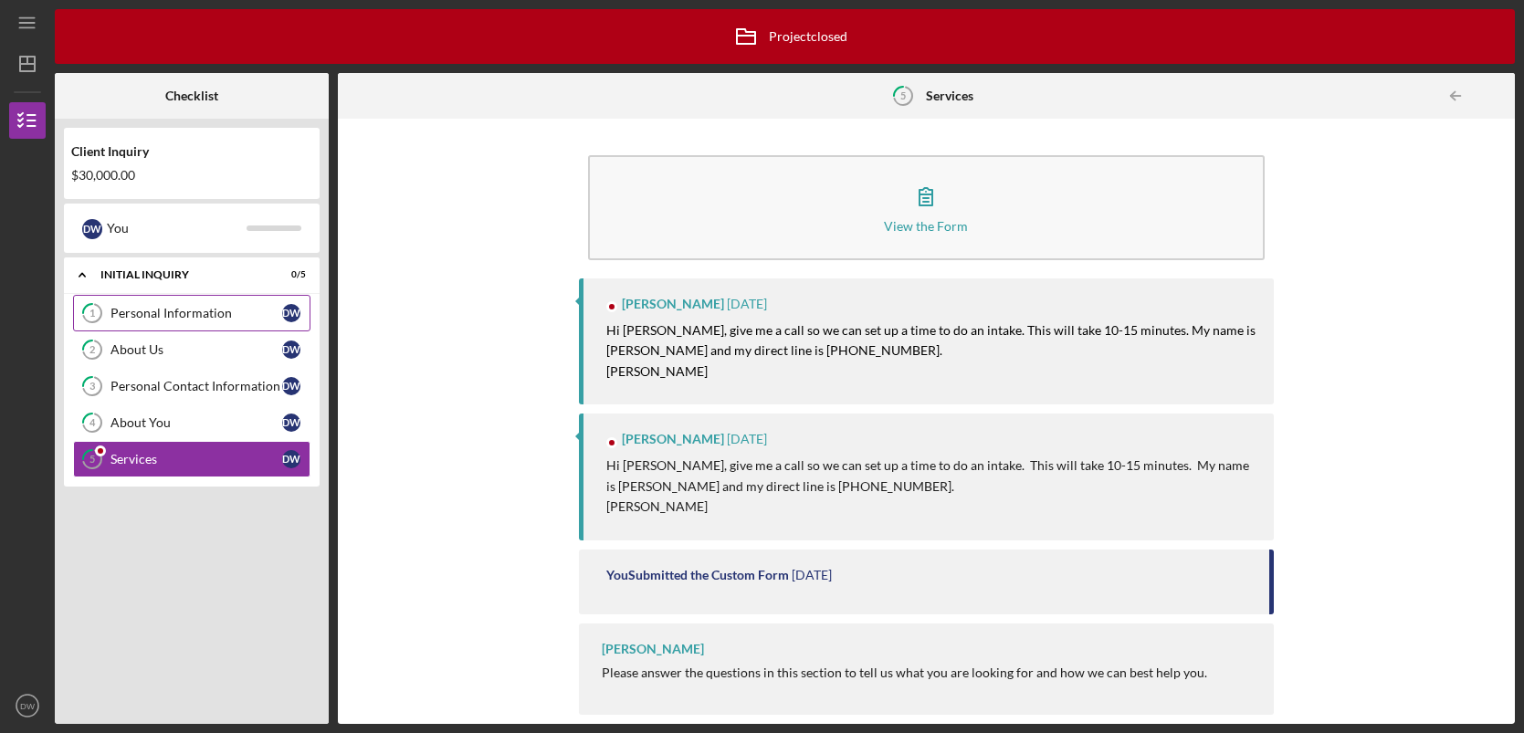
click at [168, 319] on div "Personal Information" at bounding box center [196, 313] width 172 height 15
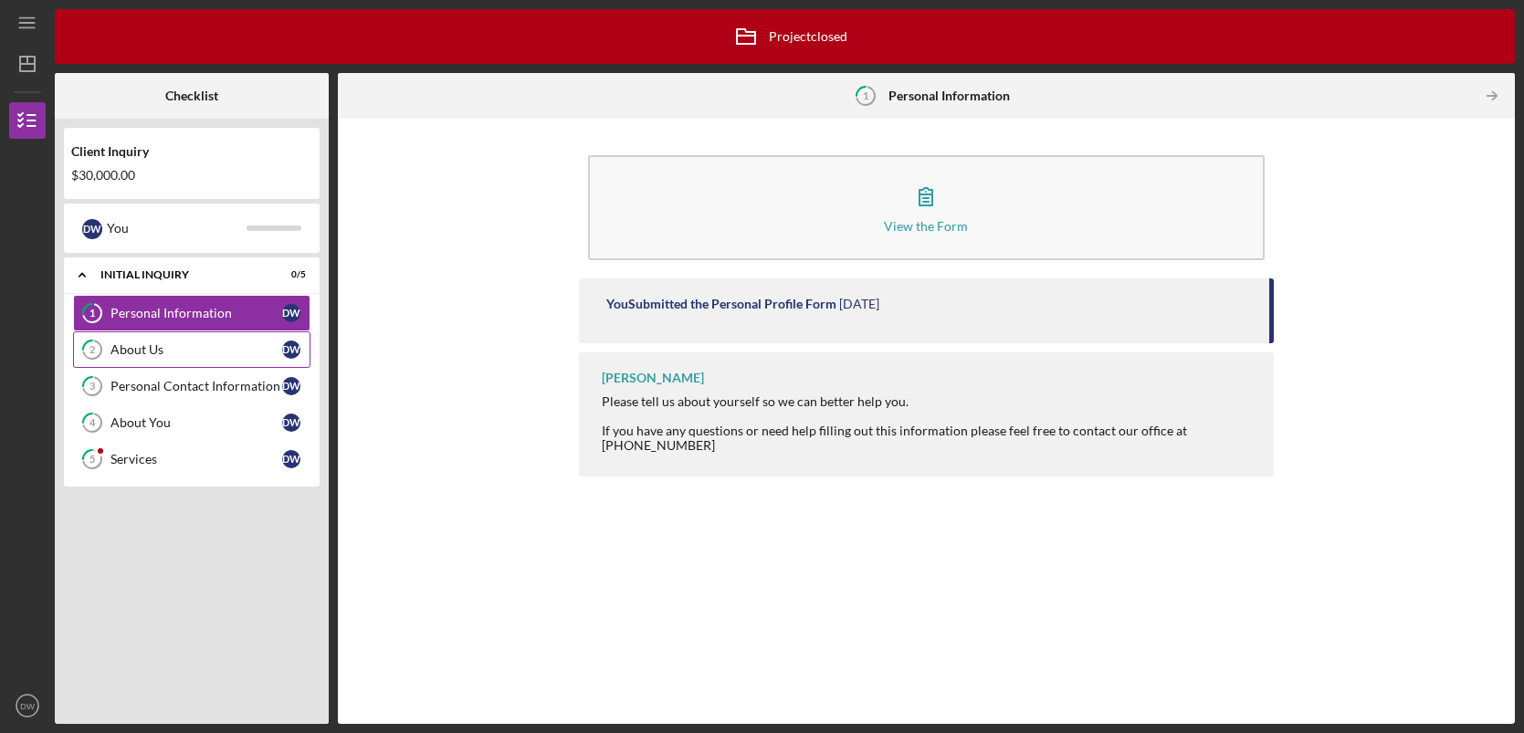
click at [180, 360] on link "2 About Us D W" at bounding box center [191, 349] width 237 height 37
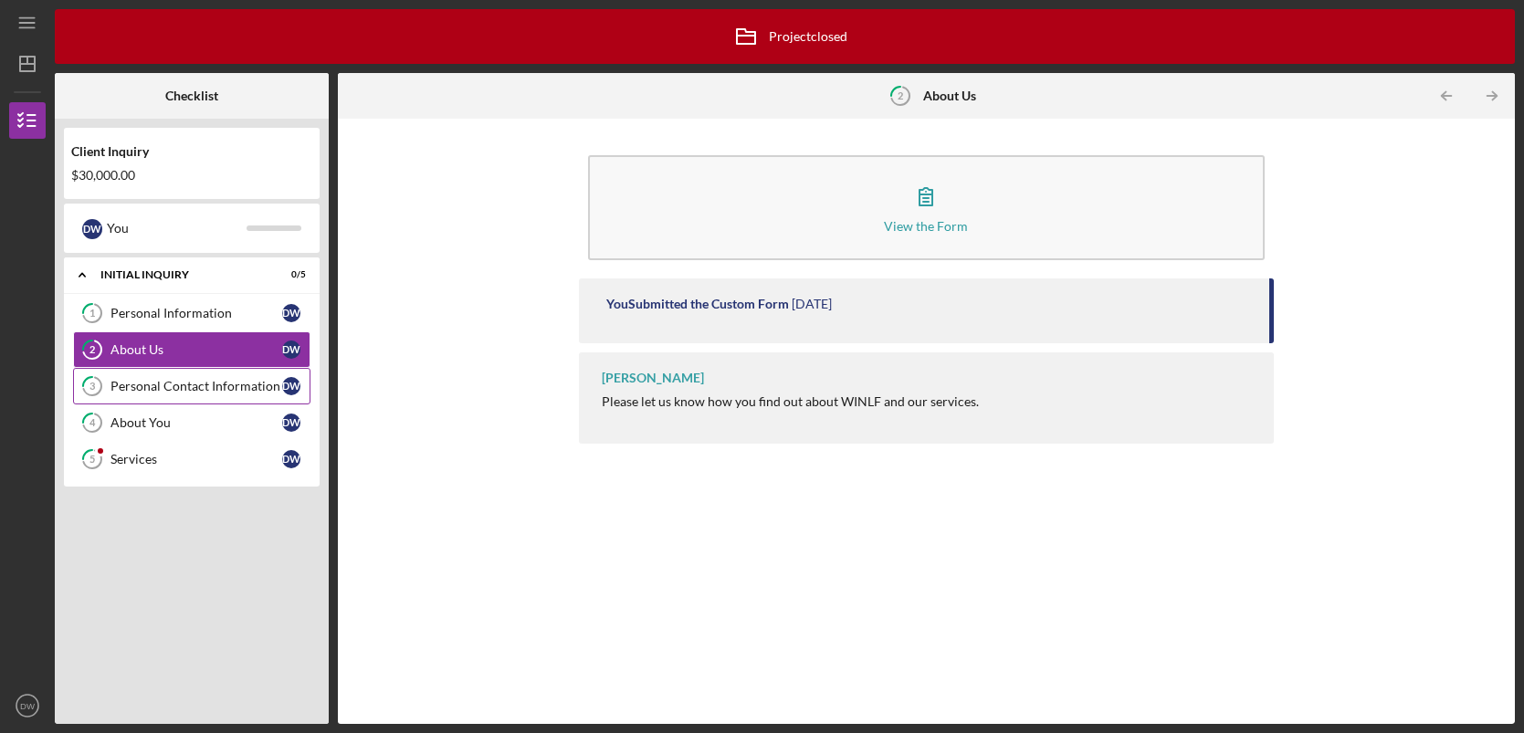
click at [173, 394] on link "3 Personal Contact Information D W" at bounding box center [191, 386] width 237 height 37
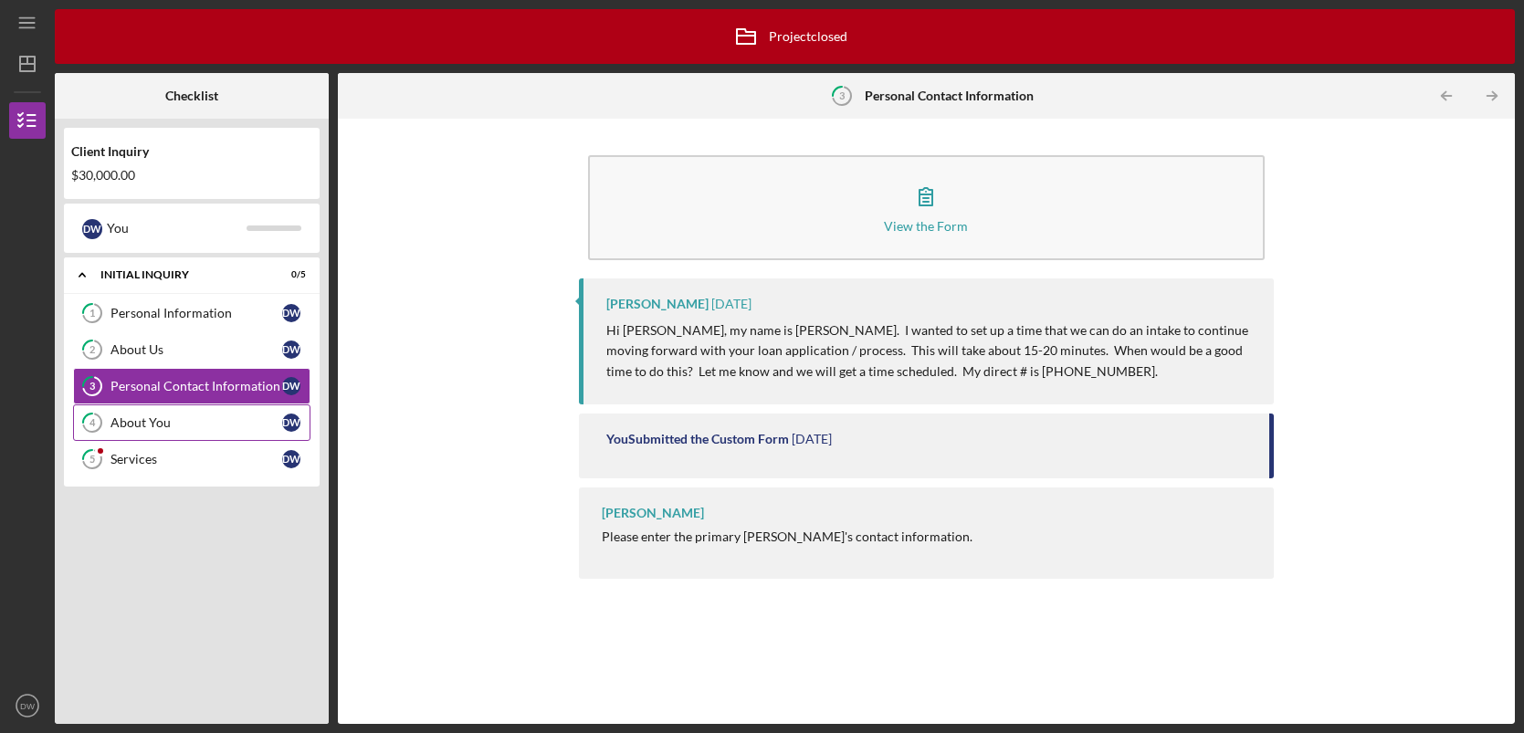
click at [182, 417] on div "About You" at bounding box center [196, 422] width 172 height 15
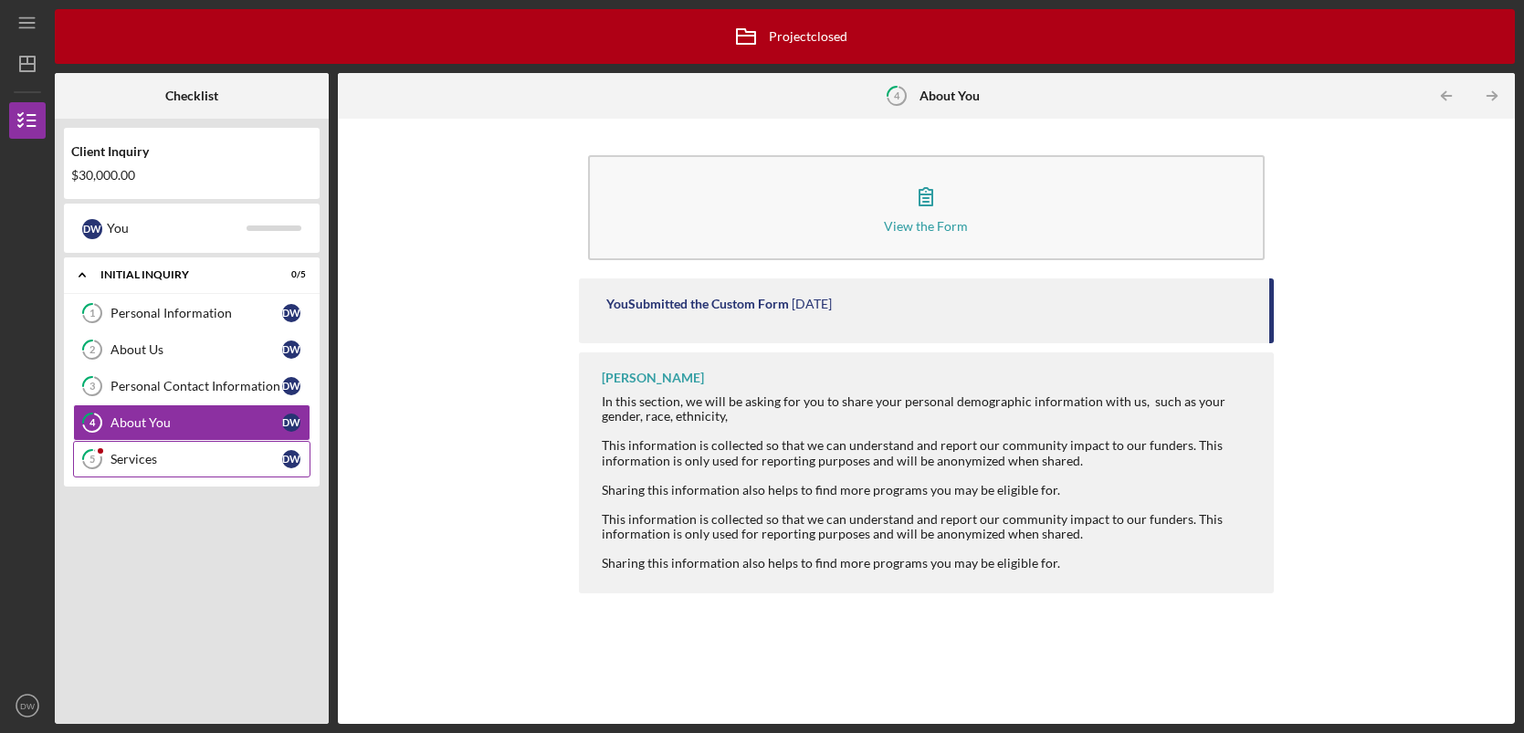
click at [164, 467] on link "5 Services D W" at bounding box center [191, 459] width 237 height 37
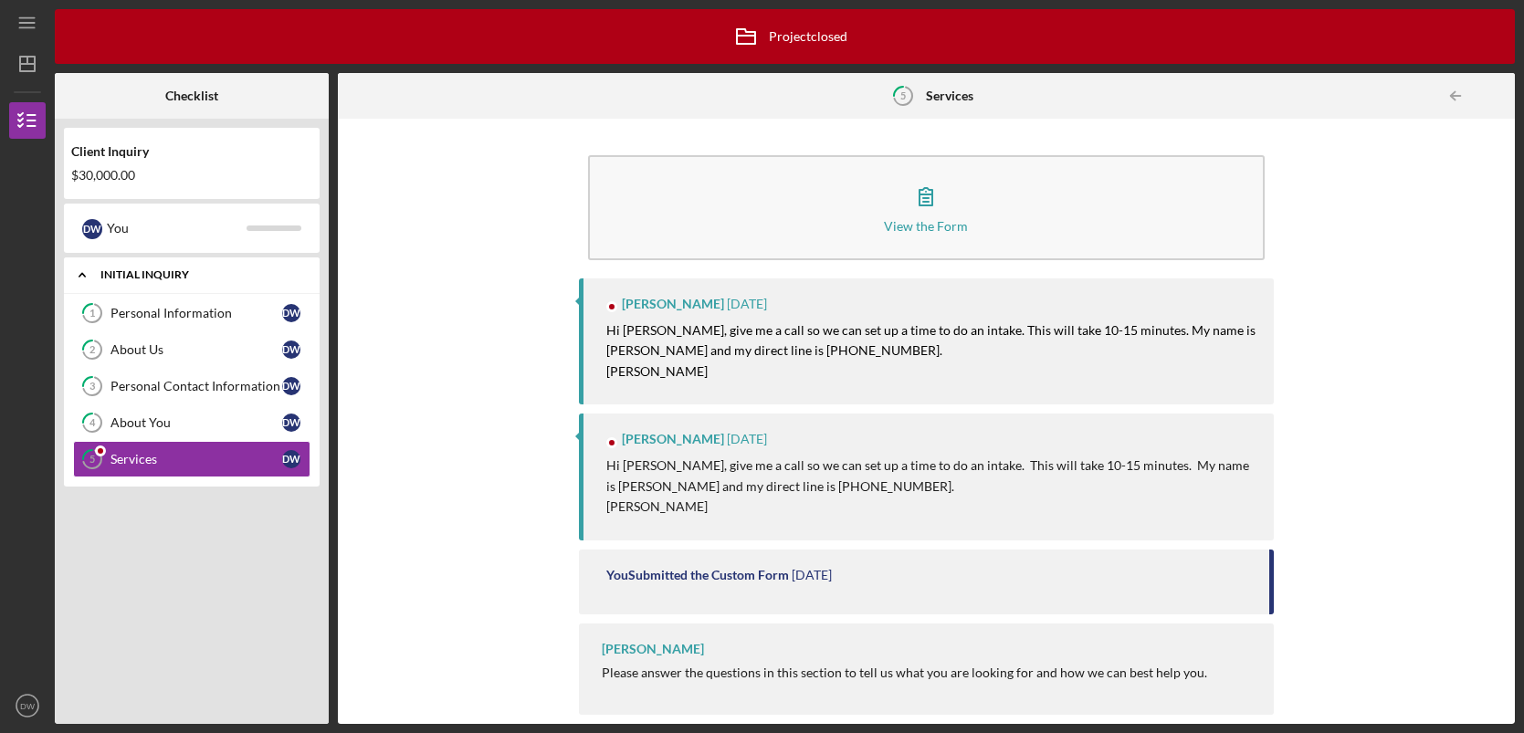
click at [163, 276] on div "Initial Inquiry" at bounding box center [198, 274] width 196 height 11
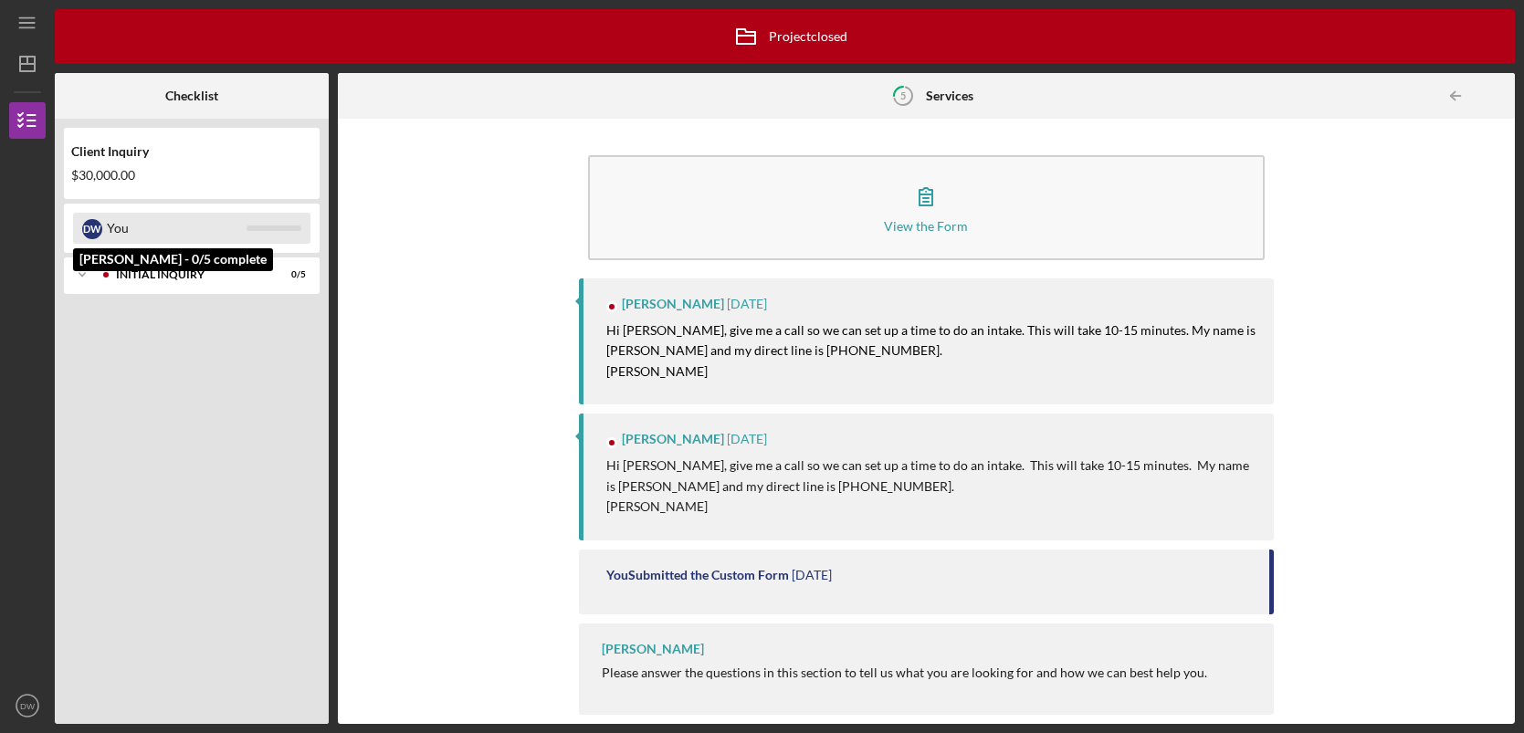
click at [115, 225] on div "You" at bounding box center [177, 228] width 140 height 31
click at [127, 228] on div "You" at bounding box center [177, 228] width 140 height 31
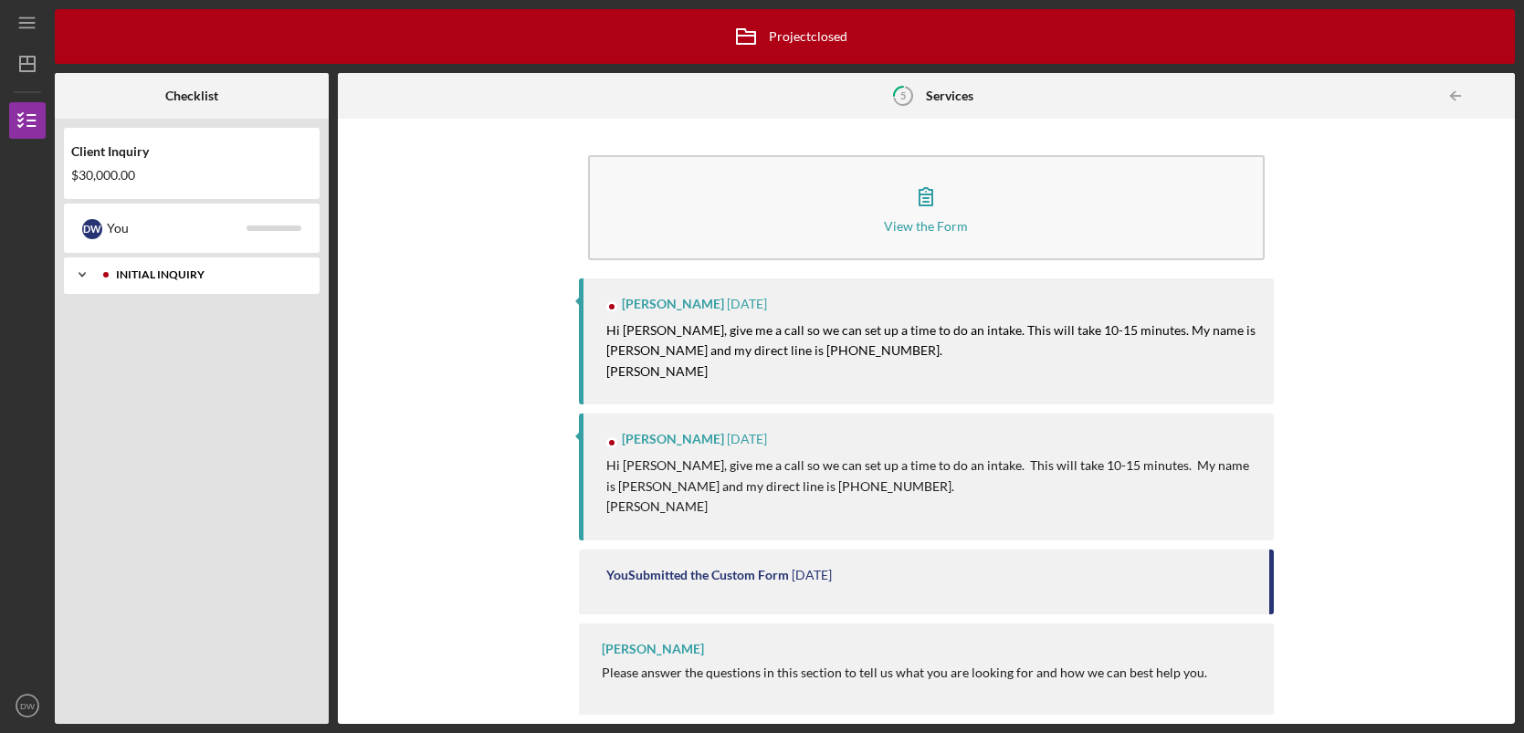
click at [153, 278] on div "Initial Inquiry" at bounding box center [206, 274] width 181 height 11
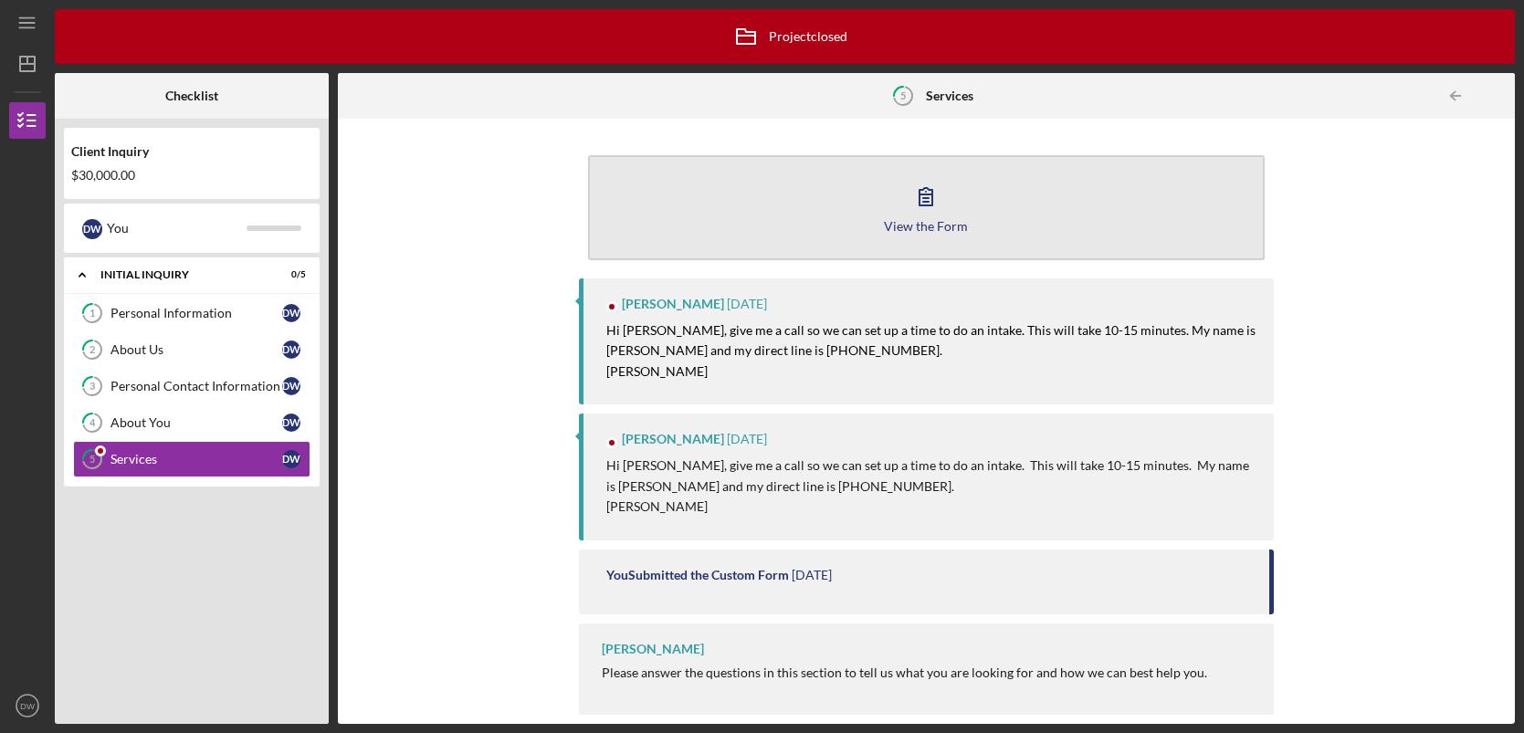
click at [911, 202] on icon "button" at bounding box center [926, 196] width 46 height 46
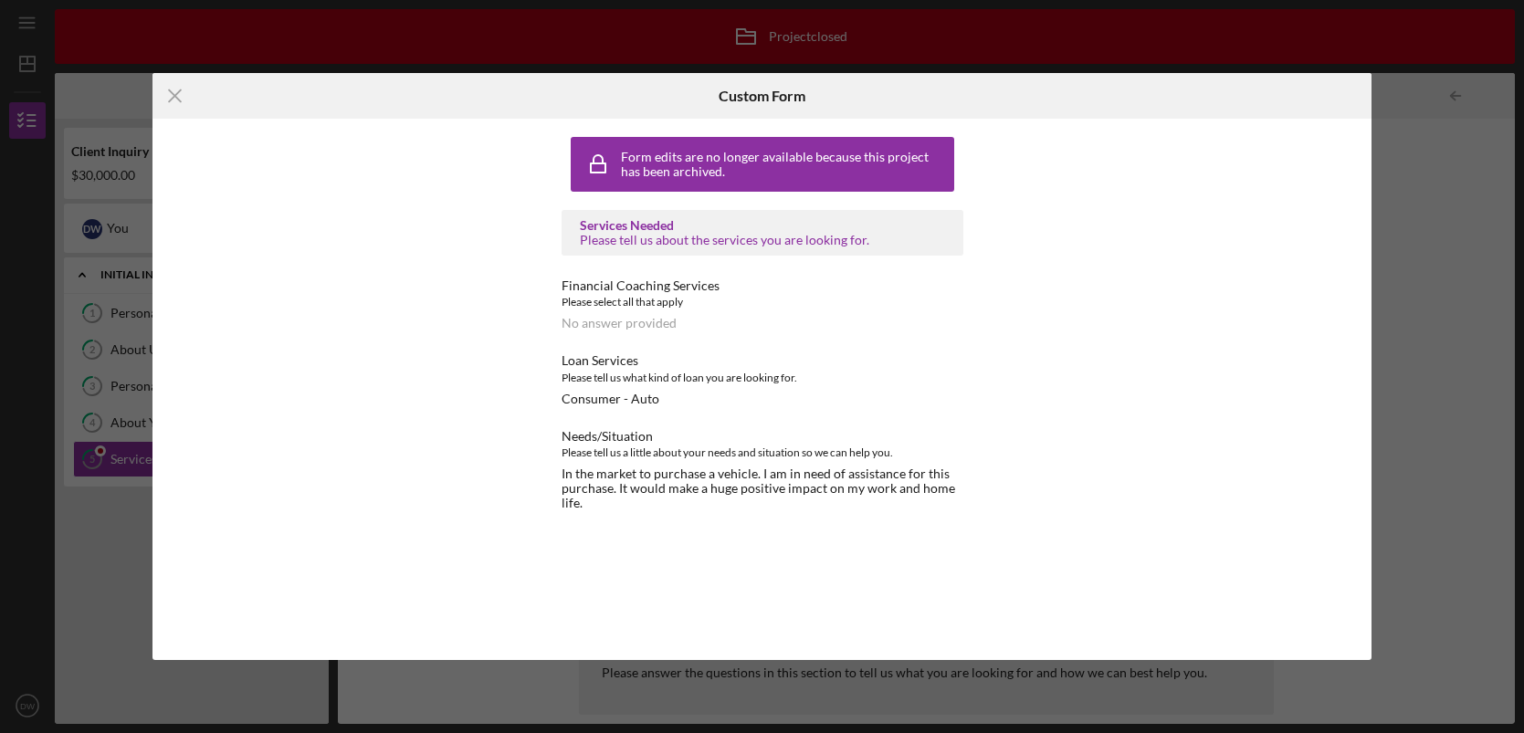
click at [1022, 416] on div "Form edits are no longer available because this project has been archived. Serv…" at bounding box center [761, 328] width 1219 height 419
click at [1218, 247] on div "Form edits are no longer available because this project has been archived. Serv…" at bounding box center [761, 328] width 1219 height 419
click at [1400, 223] on div "Icon/Menu Close Custom Form Form edits are no longer available because this pro…" at bounding box center [762, 366] width 1524 height 733
click at [180, 87] on icon "Icon/Menu Close" at bounding box center [175, 96] width 46 height 46
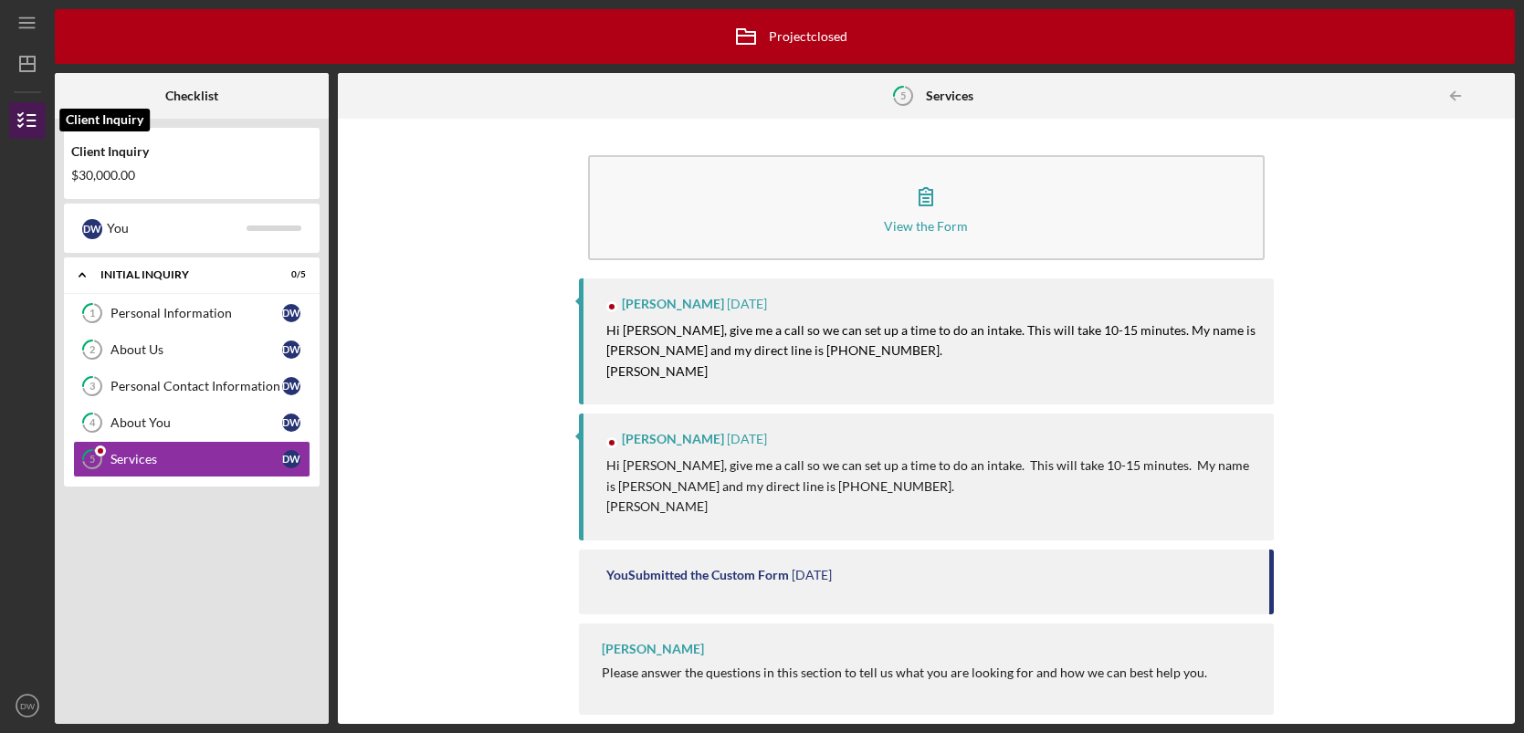
click at [27, 121] on line "button" at bounding box center [31, 121] width 8 height 0
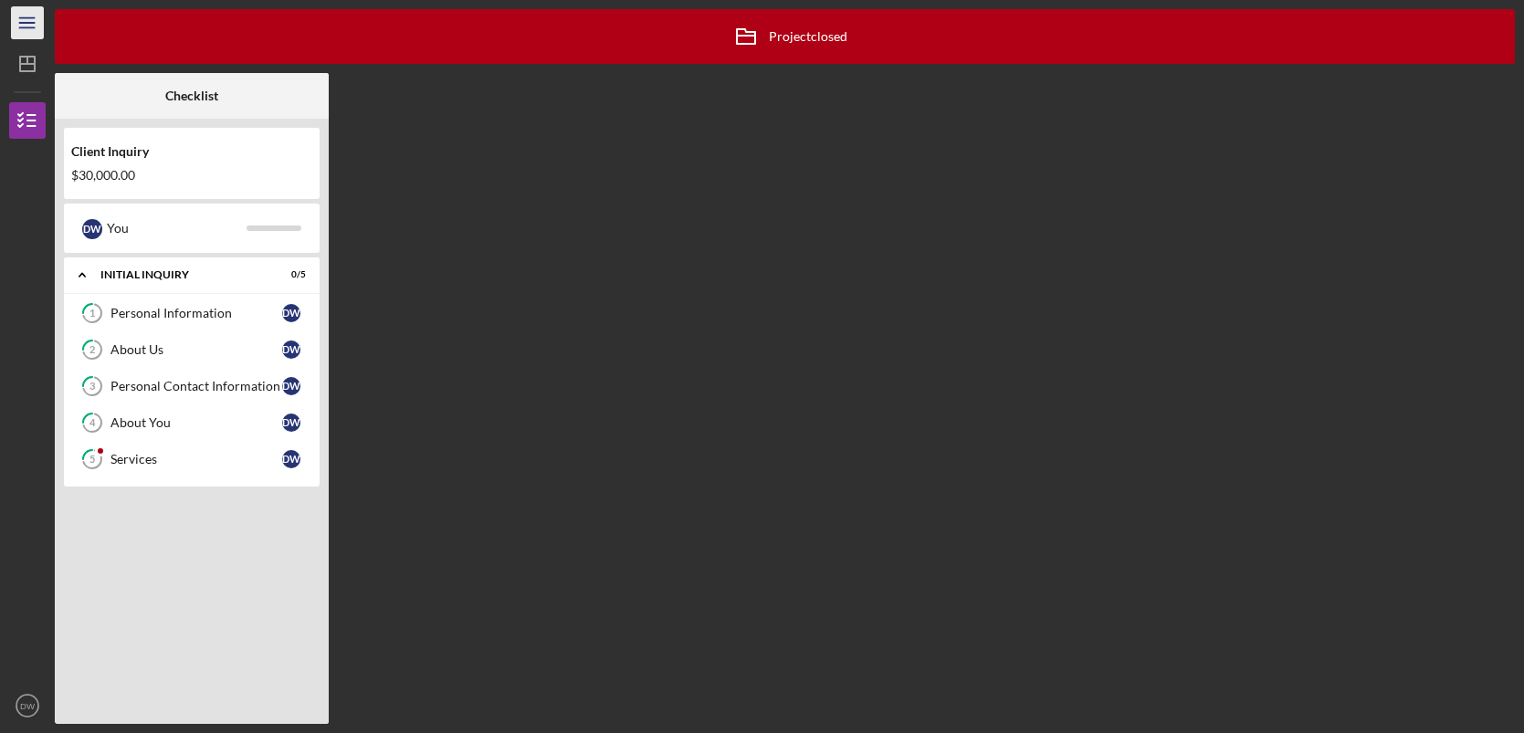
click at [26, 25] on icon "Icon/Menu" at bounding box center [27, 23] width 41 height 41
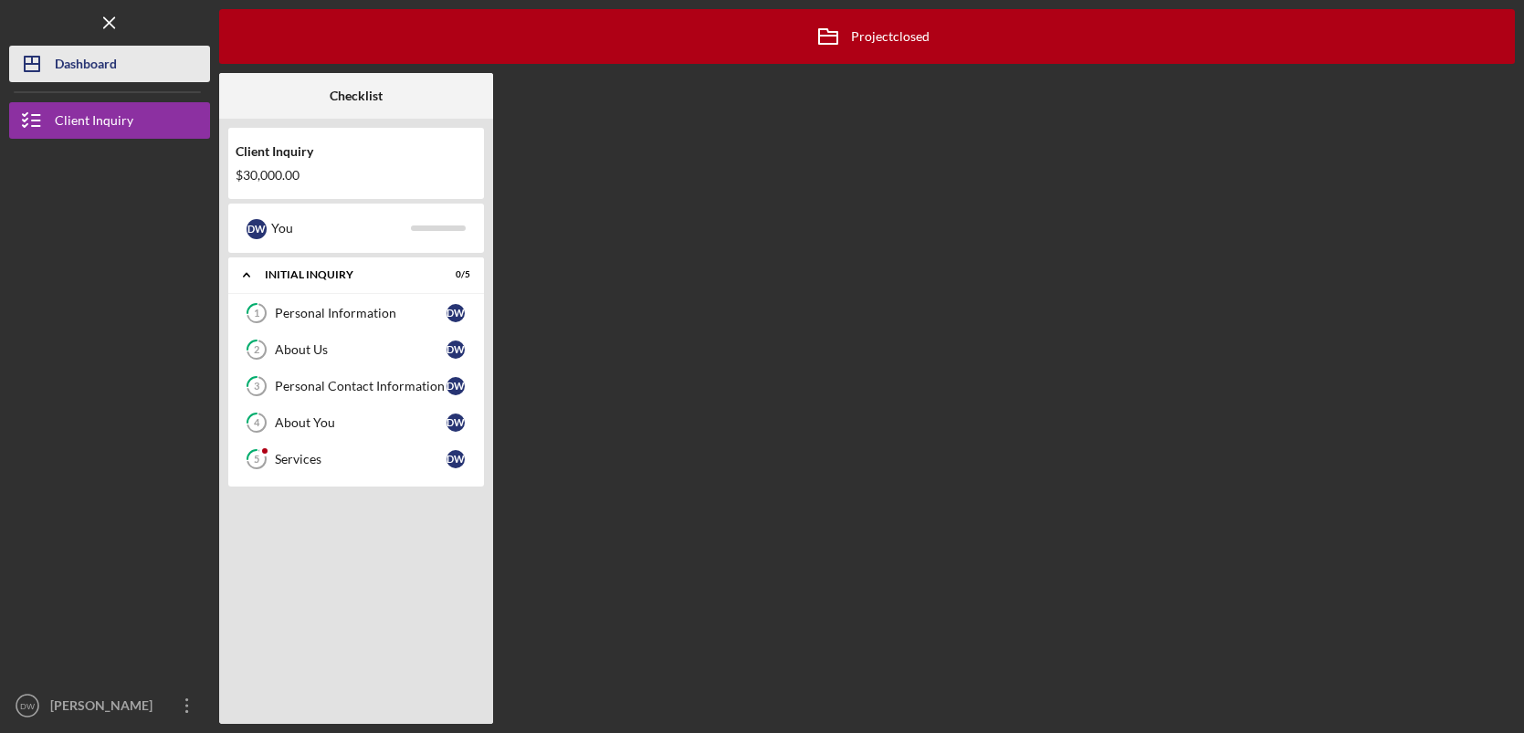
click at [102, 65] on div "Dashboard" at bounding box center [86, 66] width 62 height 41
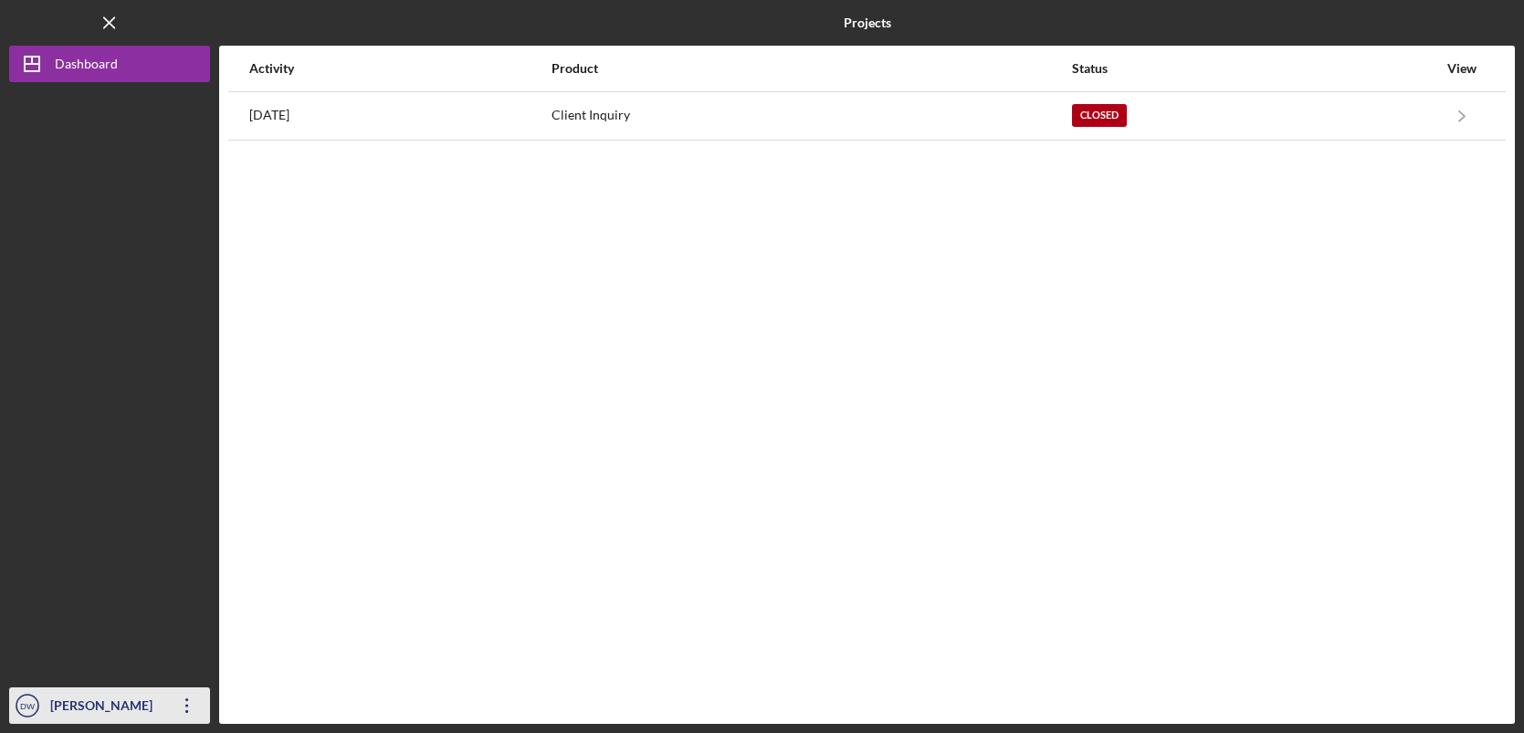
click at [164, 710] on icon "Icon/Overflow" at bounding box center [187, 706] width 46 height 46
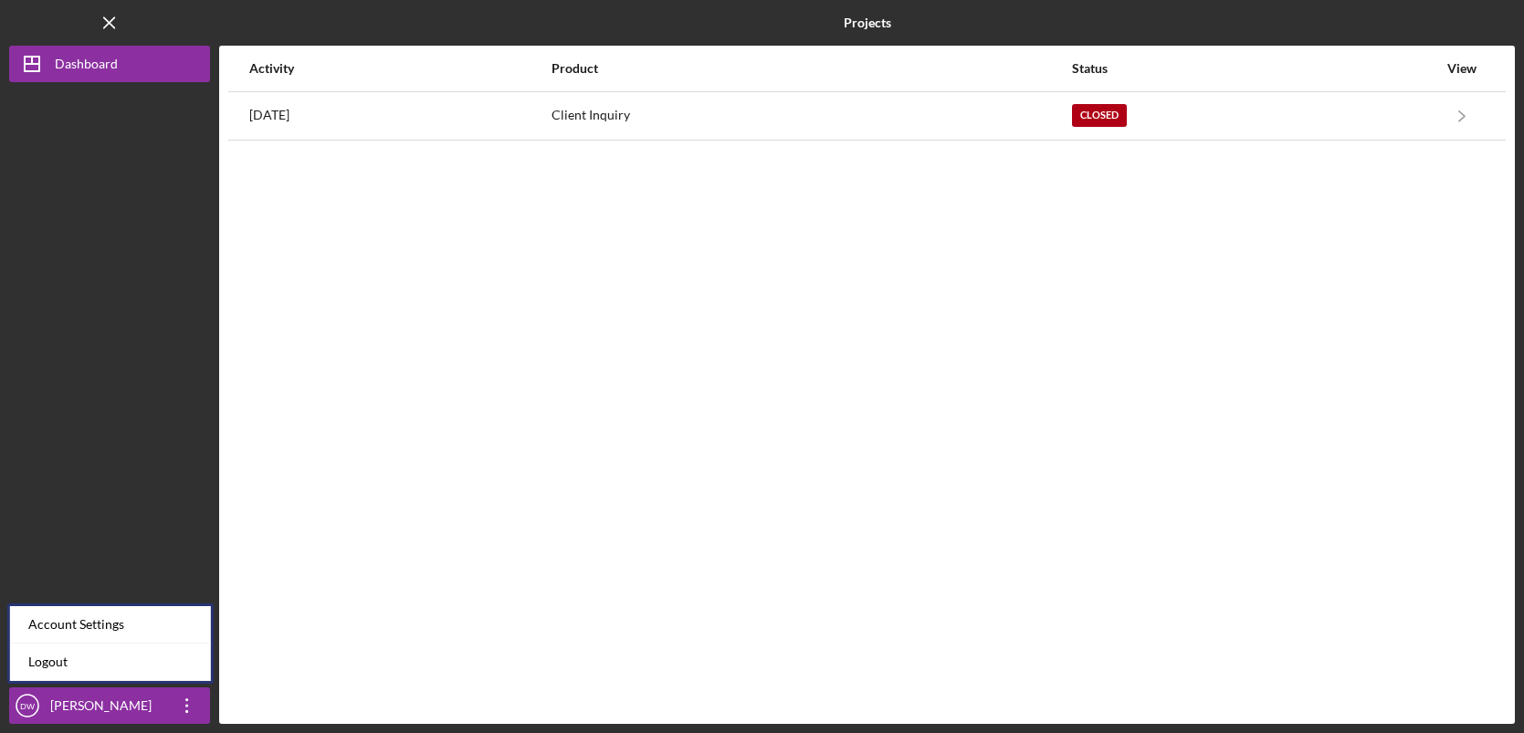
click at [125, 496] on div at bounding box center [109, 384] width 201 height 605
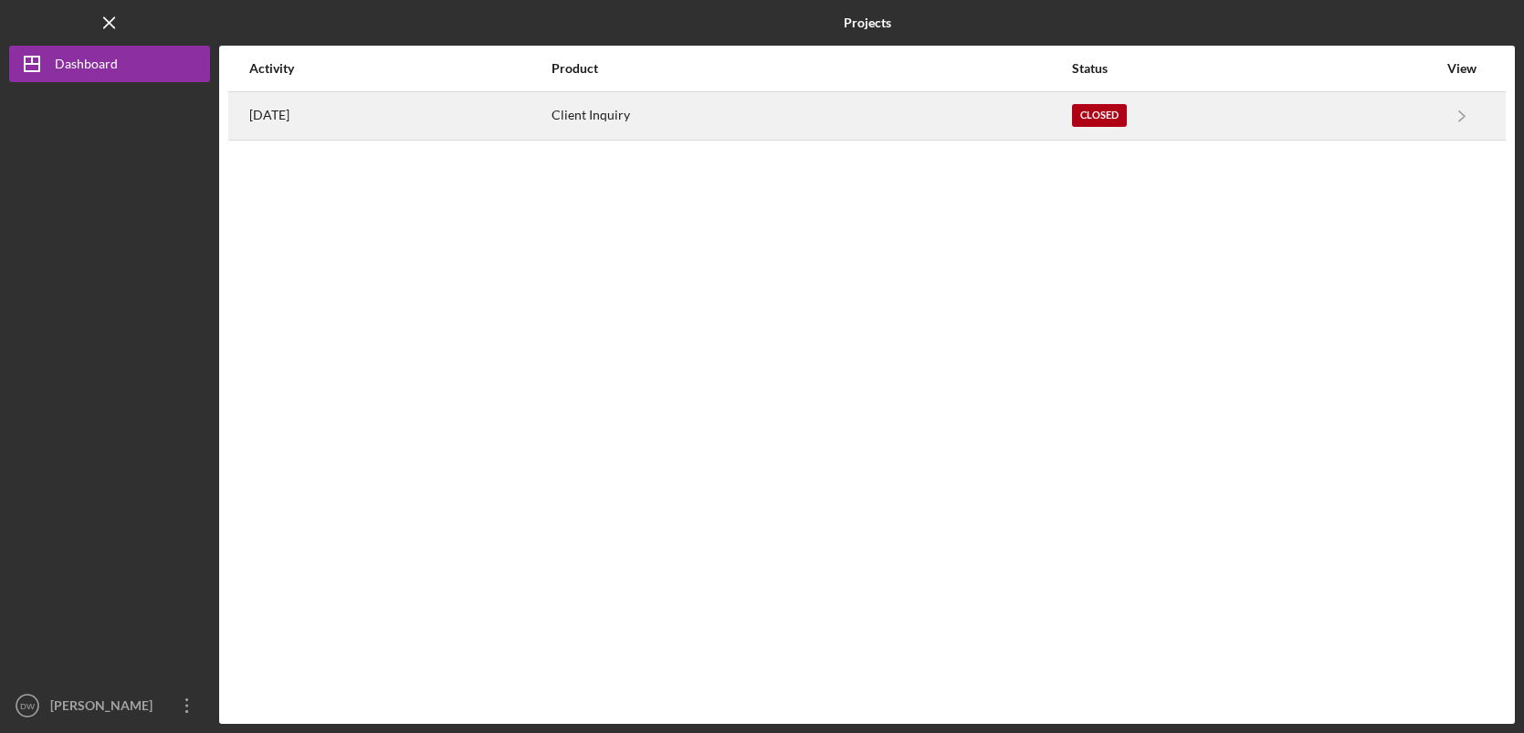
click at [362, 113] on div "[DATE]" at bounding box center [399, 116] width 300 height 46
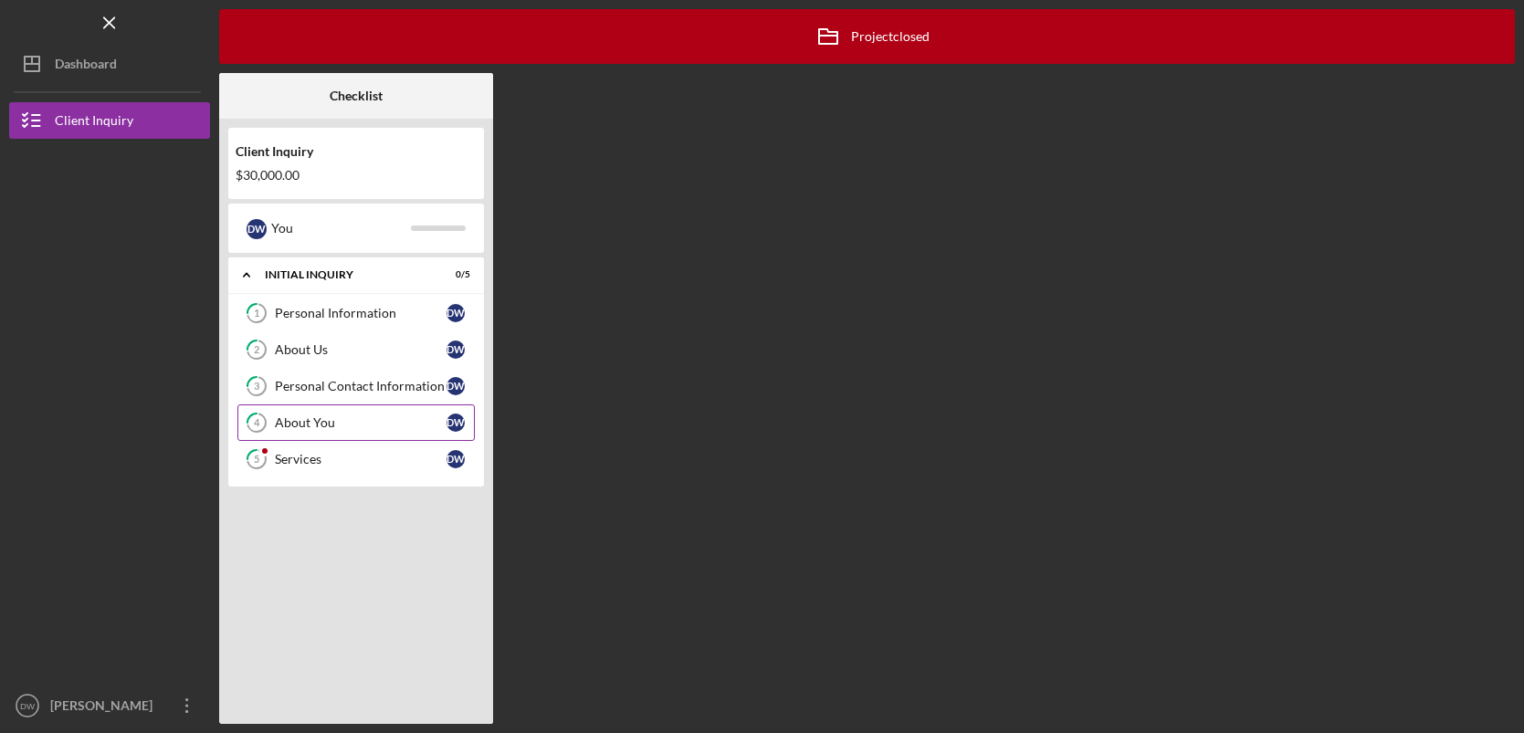
click at [324, 424] on div "About You" at bounding box center [361, 422] width 172 height 15
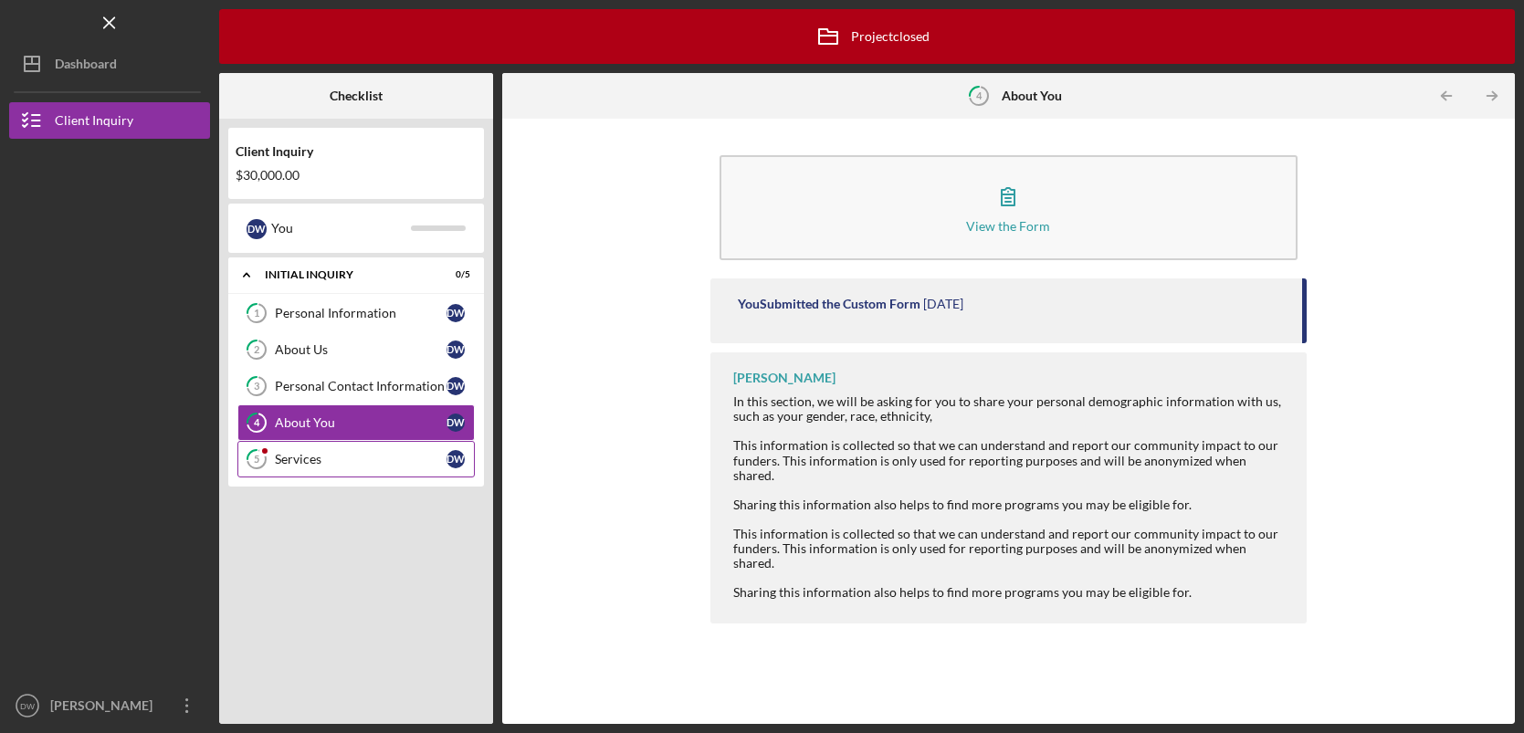
click at [375, 463] on div "Services" at bounding box center [361, 459] width 172 height 15
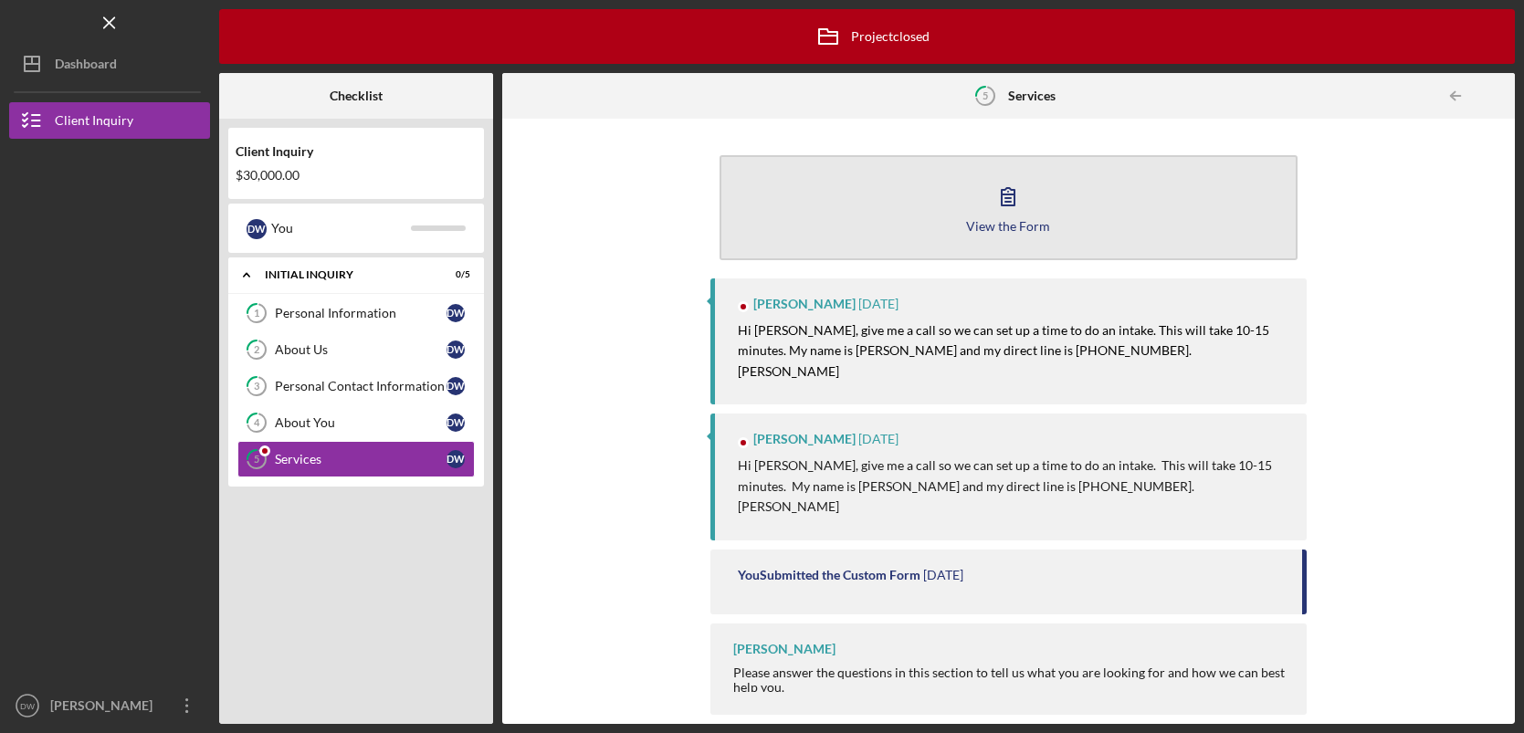
click at [1016, 193] on icon "button" at bounding box center [1008, 196] width 46 height 46
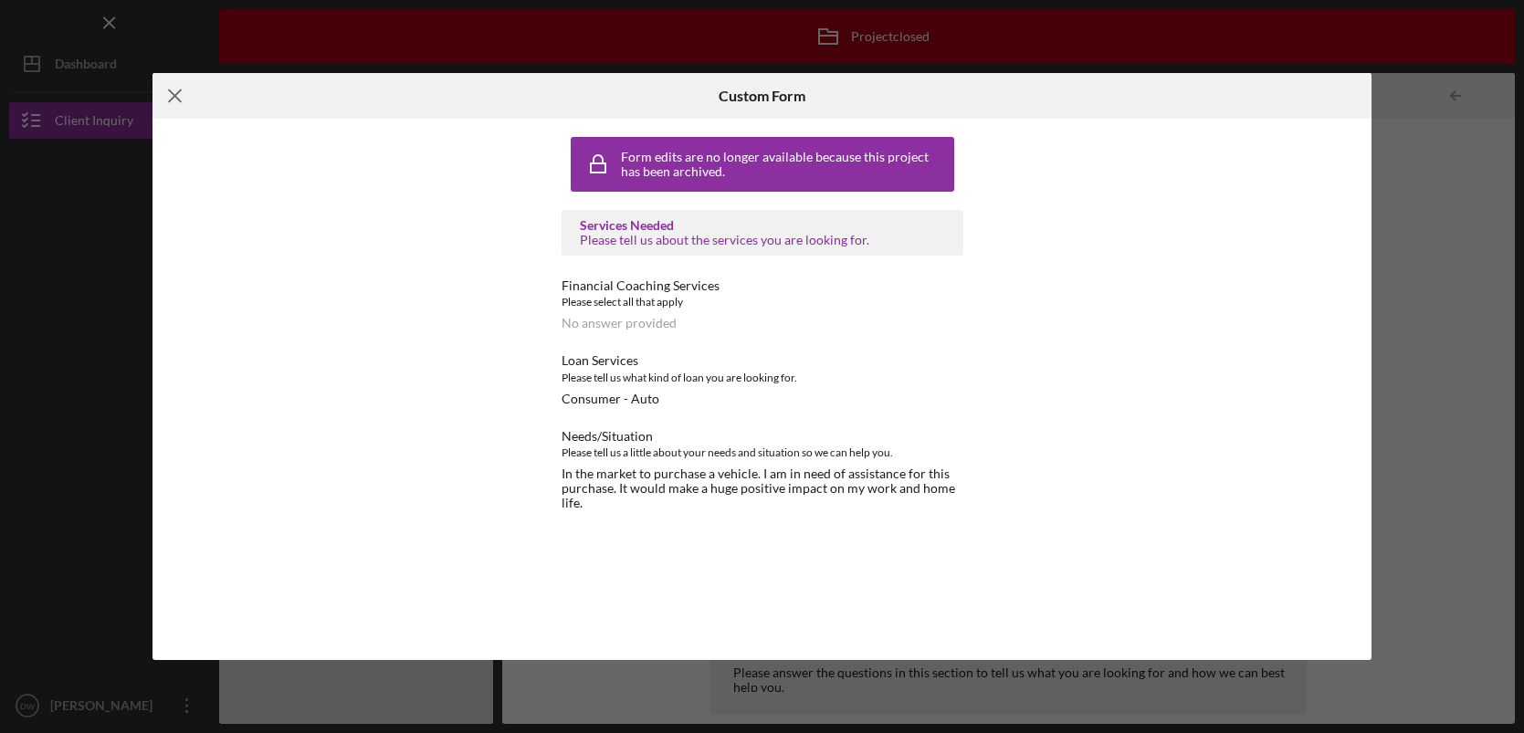
click at [178, 92] on line at bounding box center [175, 96] width 12 height 12
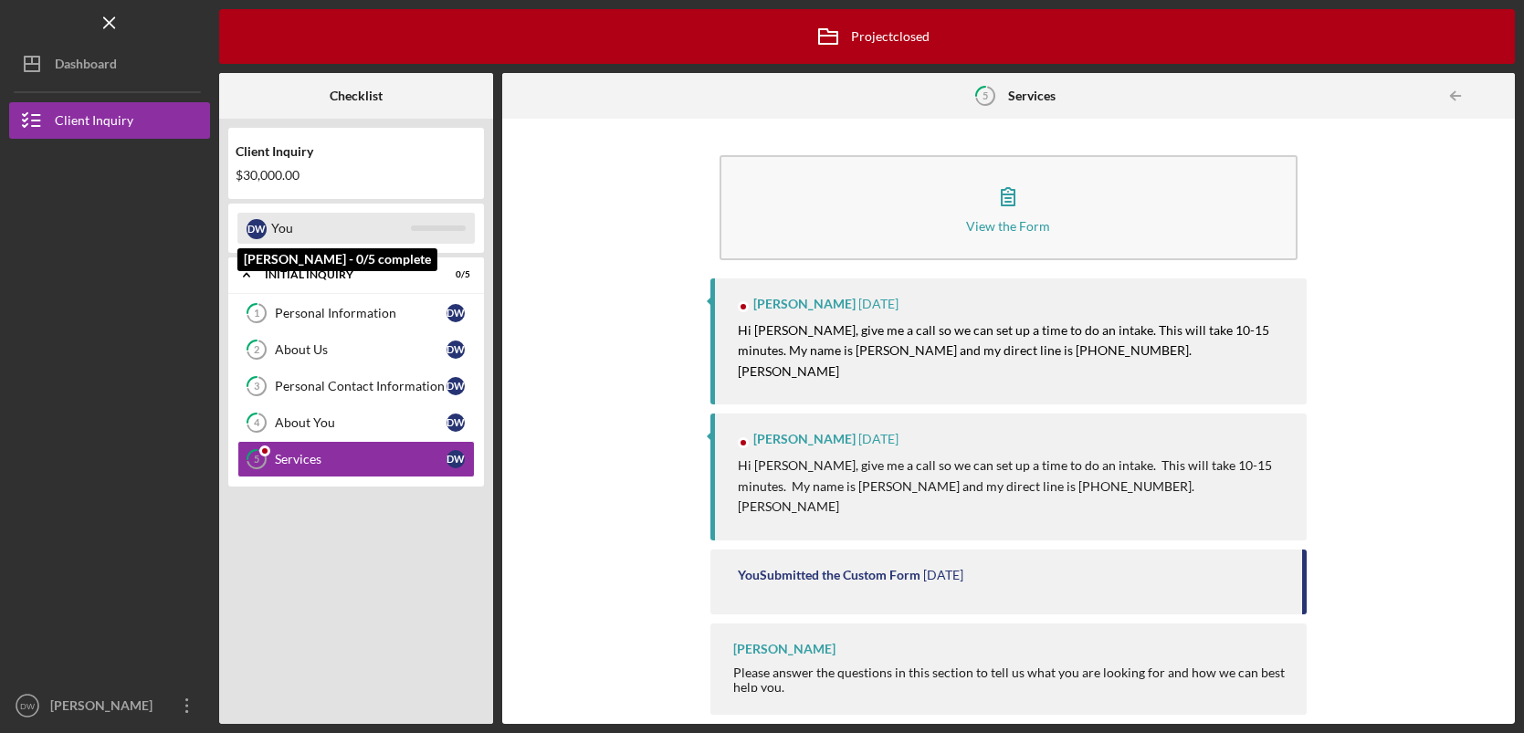
click at [395, 224] on div "You" at bounding box center [341, 228] width 140 height 31
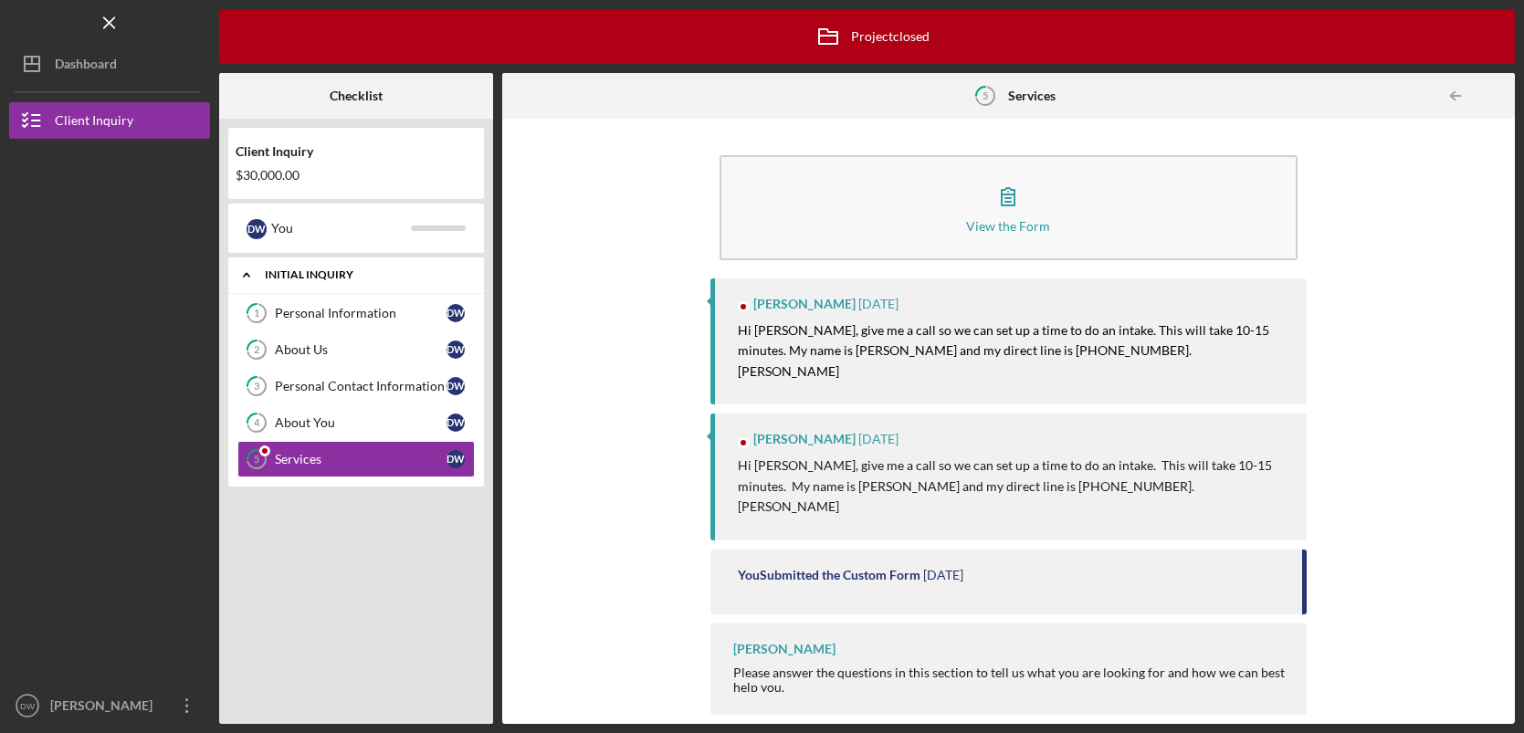
click at [390, 277] on div "Initial Inquiry" at bounding box center [363, 274] width 196 height 11
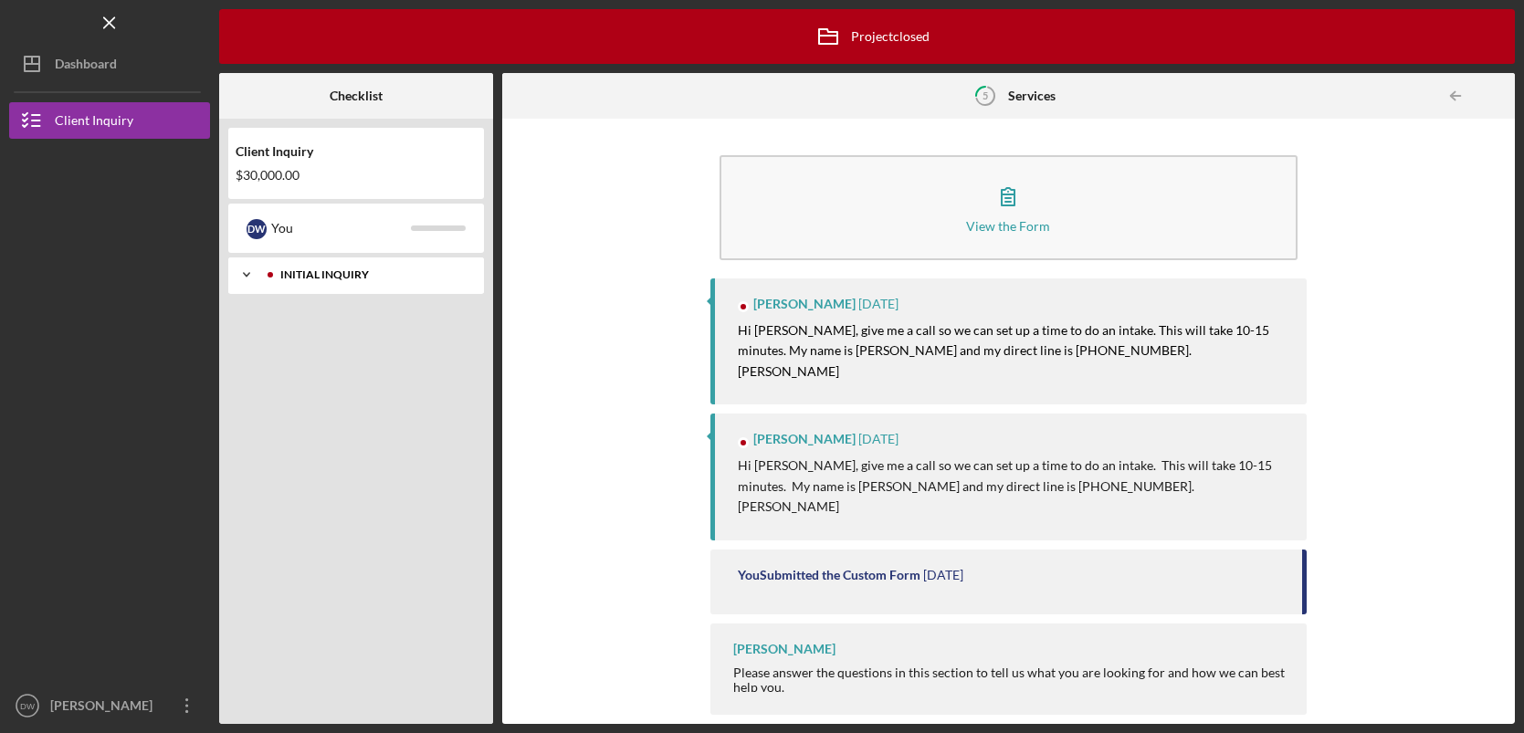
click at [291, 276] on div "Initial Inquiry" at bounding box center [370, 274] width 181 height 11
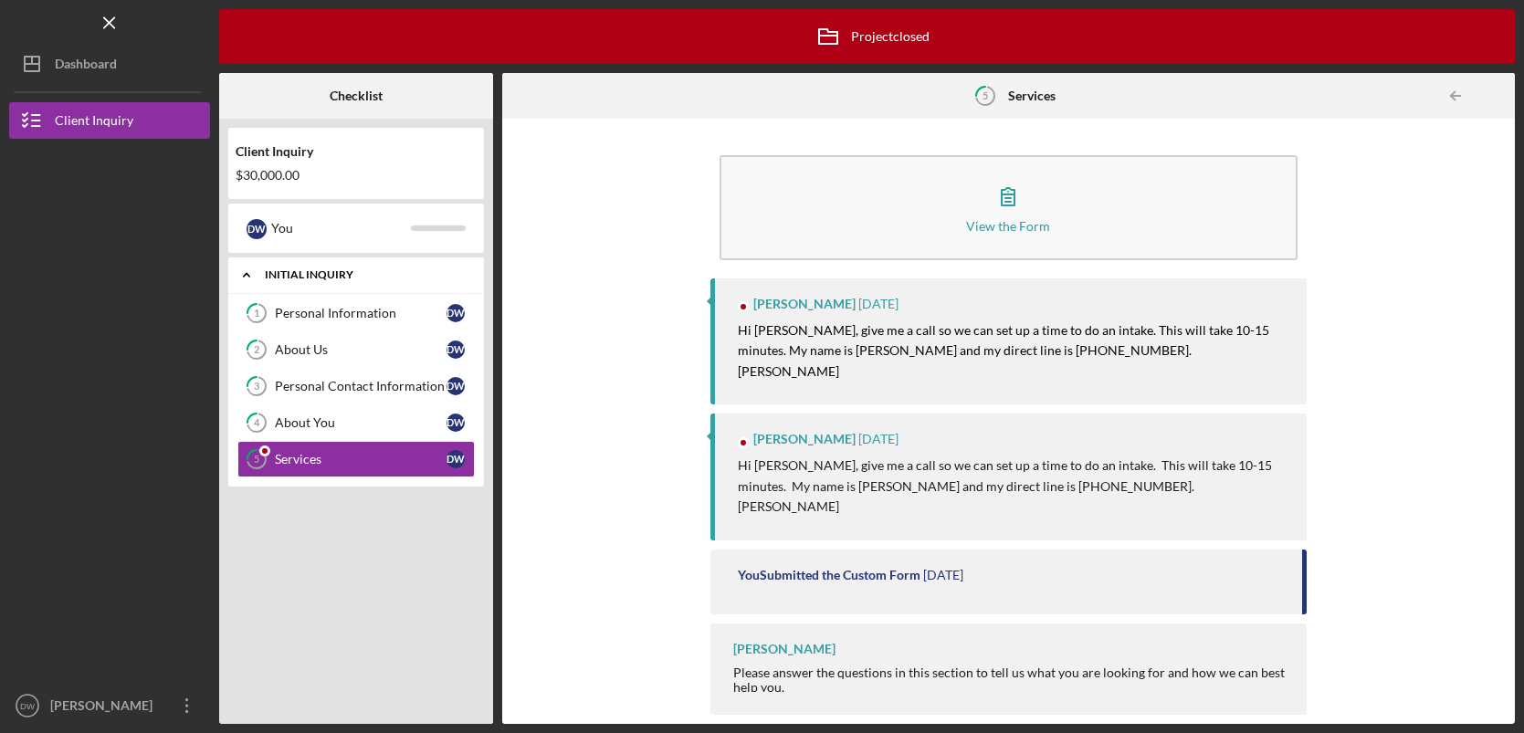
click at [291, 276] on div "Initial Inquiry" at bounding box center [363, 274] width 196 height 11
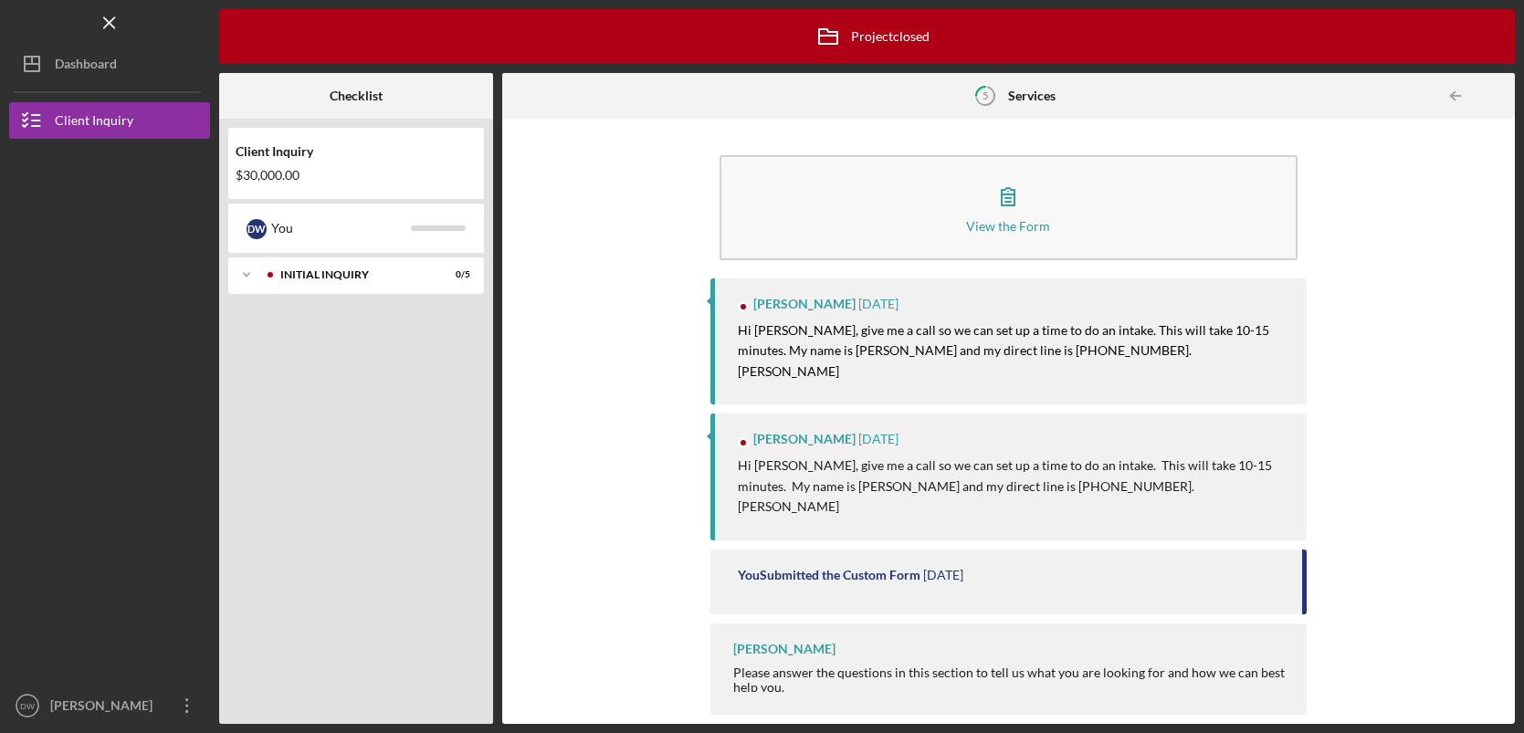
click at [284, 171] on div "$30,000.00" at bounding box center [356, 175] width 241 height 15
click at [1001, 581] on div "You Submitted the Custom Form 6 months ago" at bounding box center [1011, 575] width 546 height 15
click at [113, 32] on icon "Icon/Menu Close" at bounding box center [109, 23] width 41 height 41
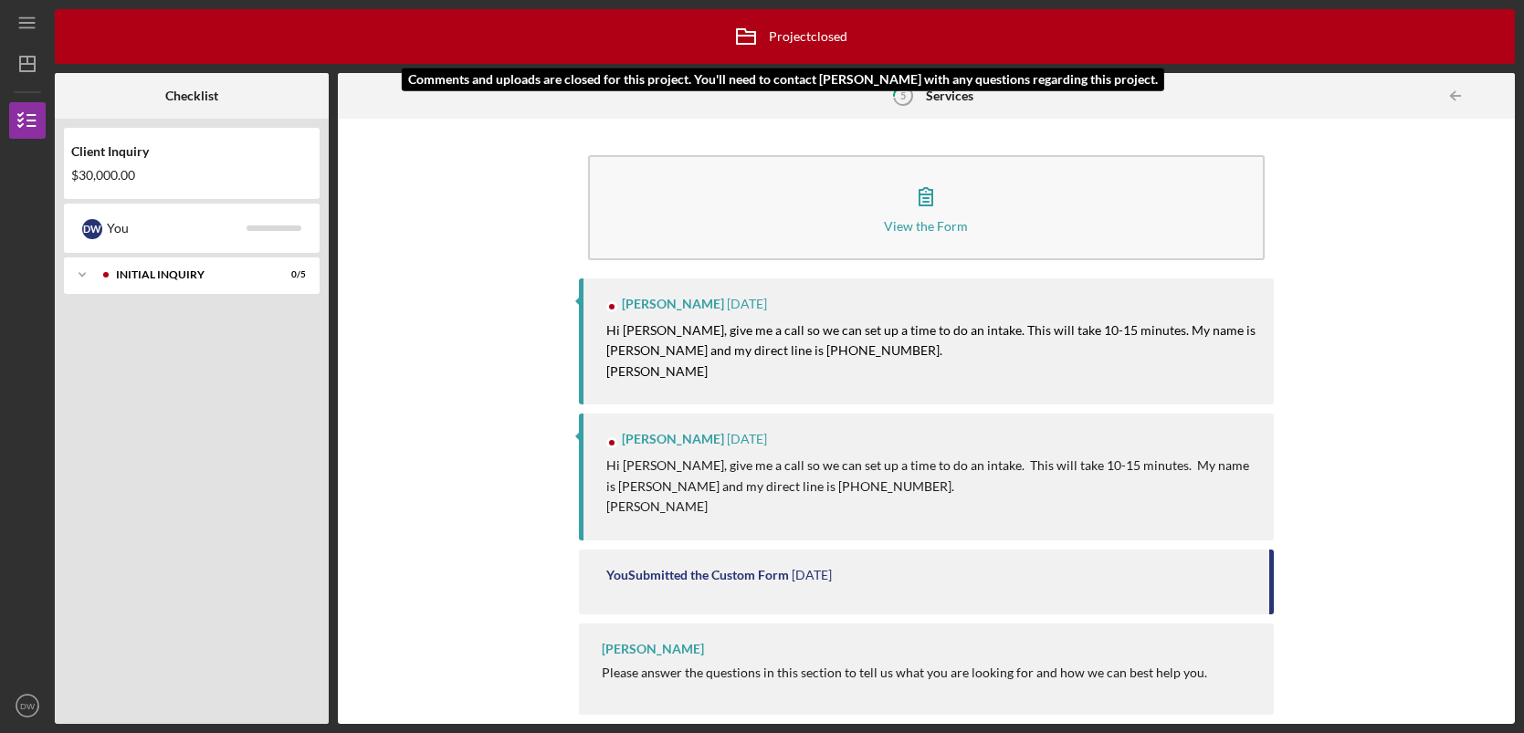
click at [395, 55] on div "Icon/Archived Project closed Icon/Info" at bounding box center [785, 36] width 1460 height 55
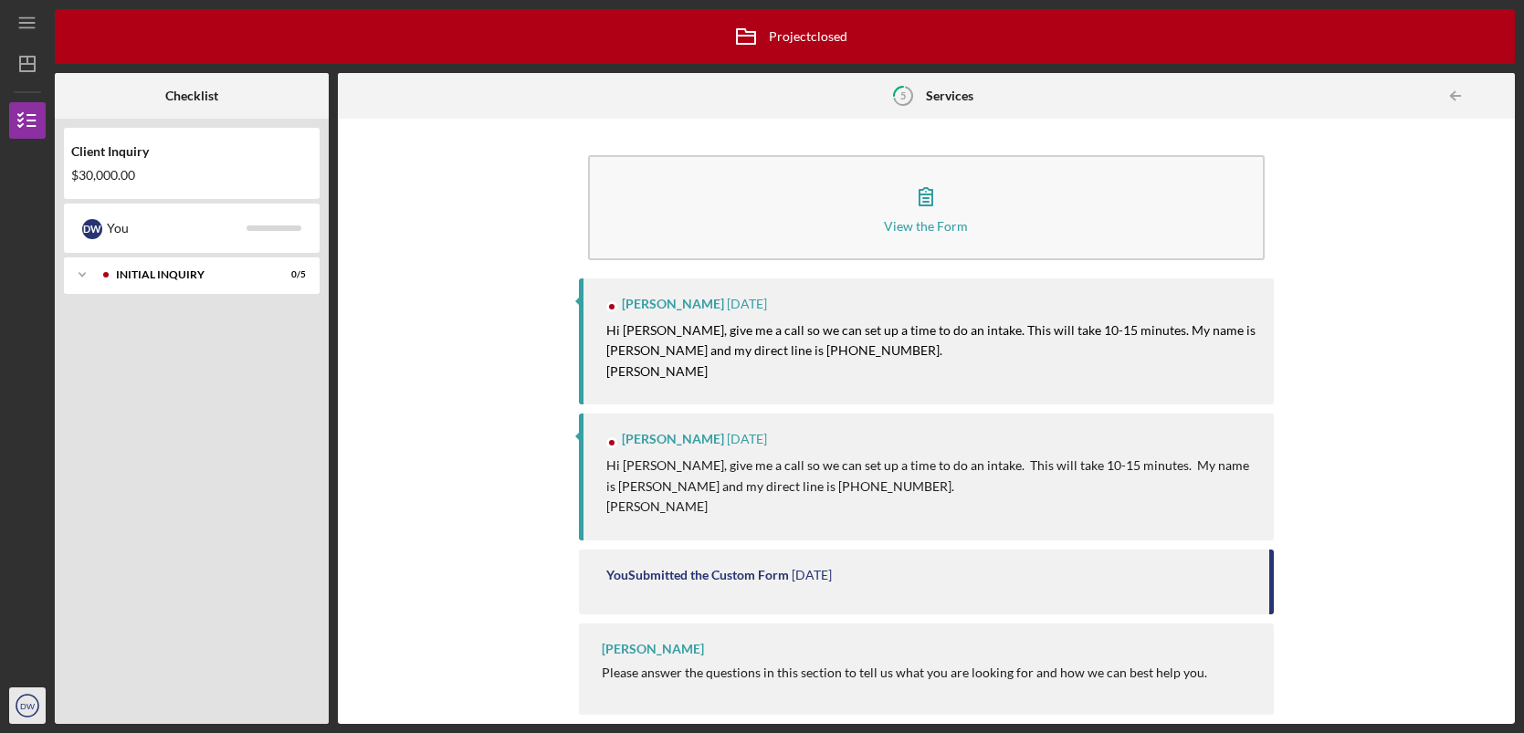
click at [26, 720] on icon "DW" at bounding box center [27, 706] width 37 height 46
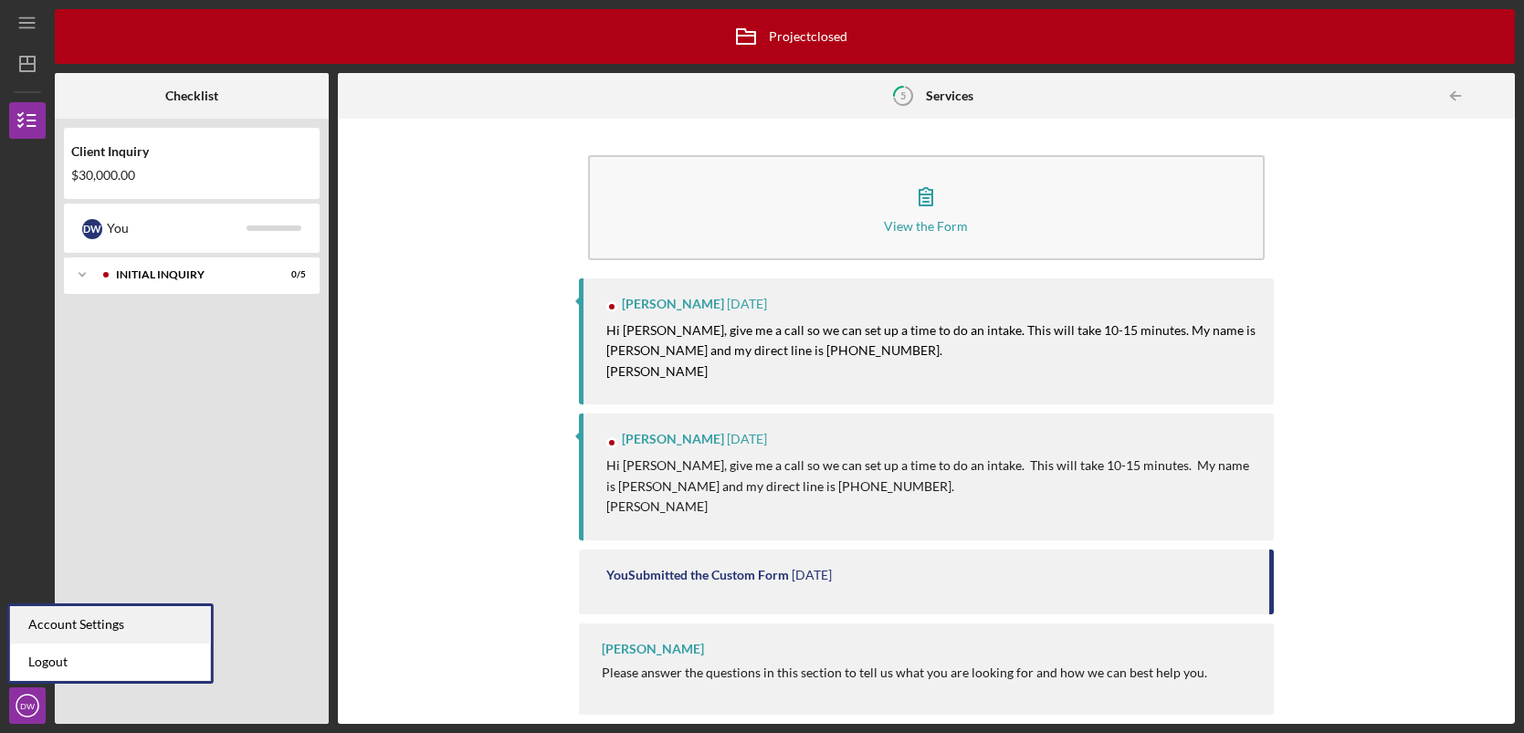
click at [63, 619] on div "Account Settings" at bounding box center [110, 624] width 201 height 37
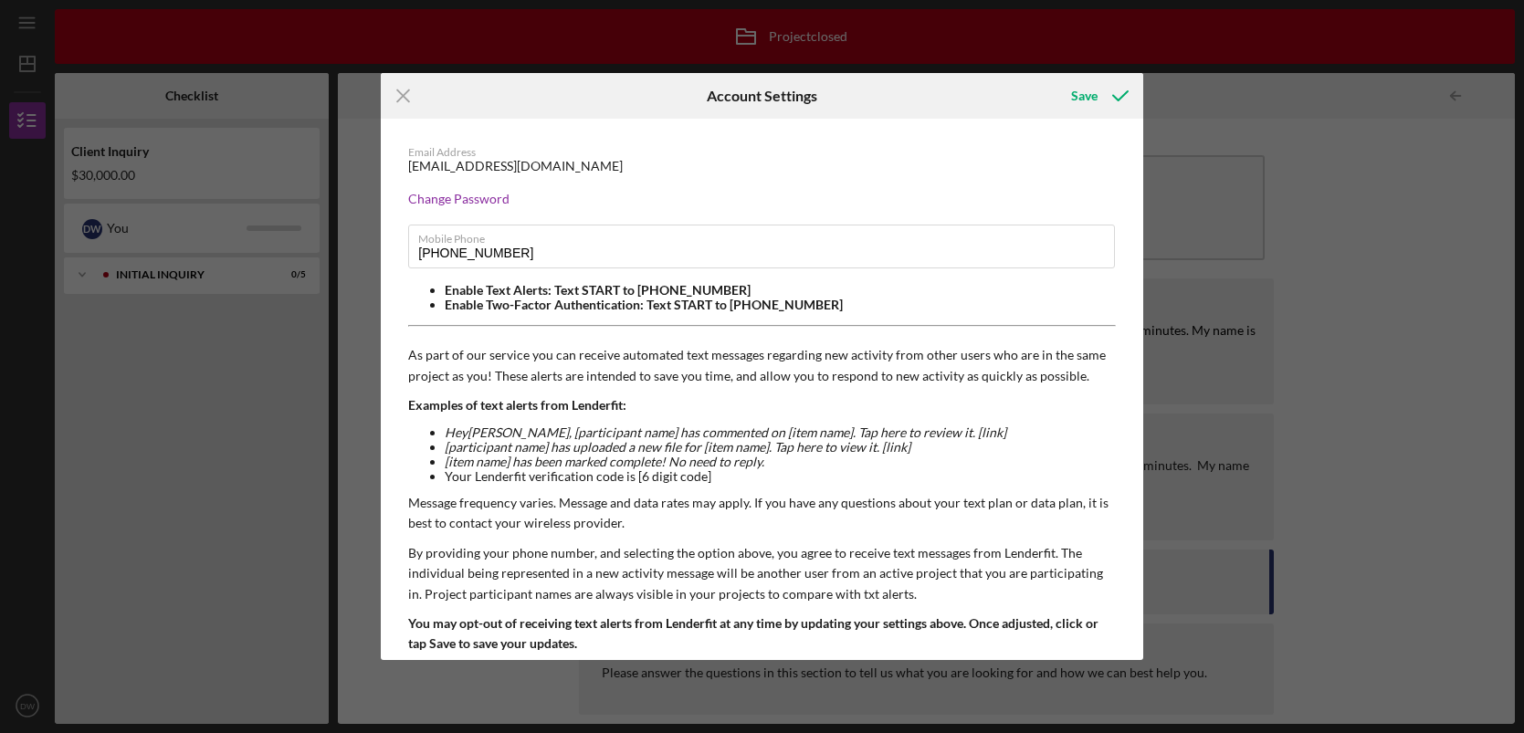
scroll to position [60, 0]
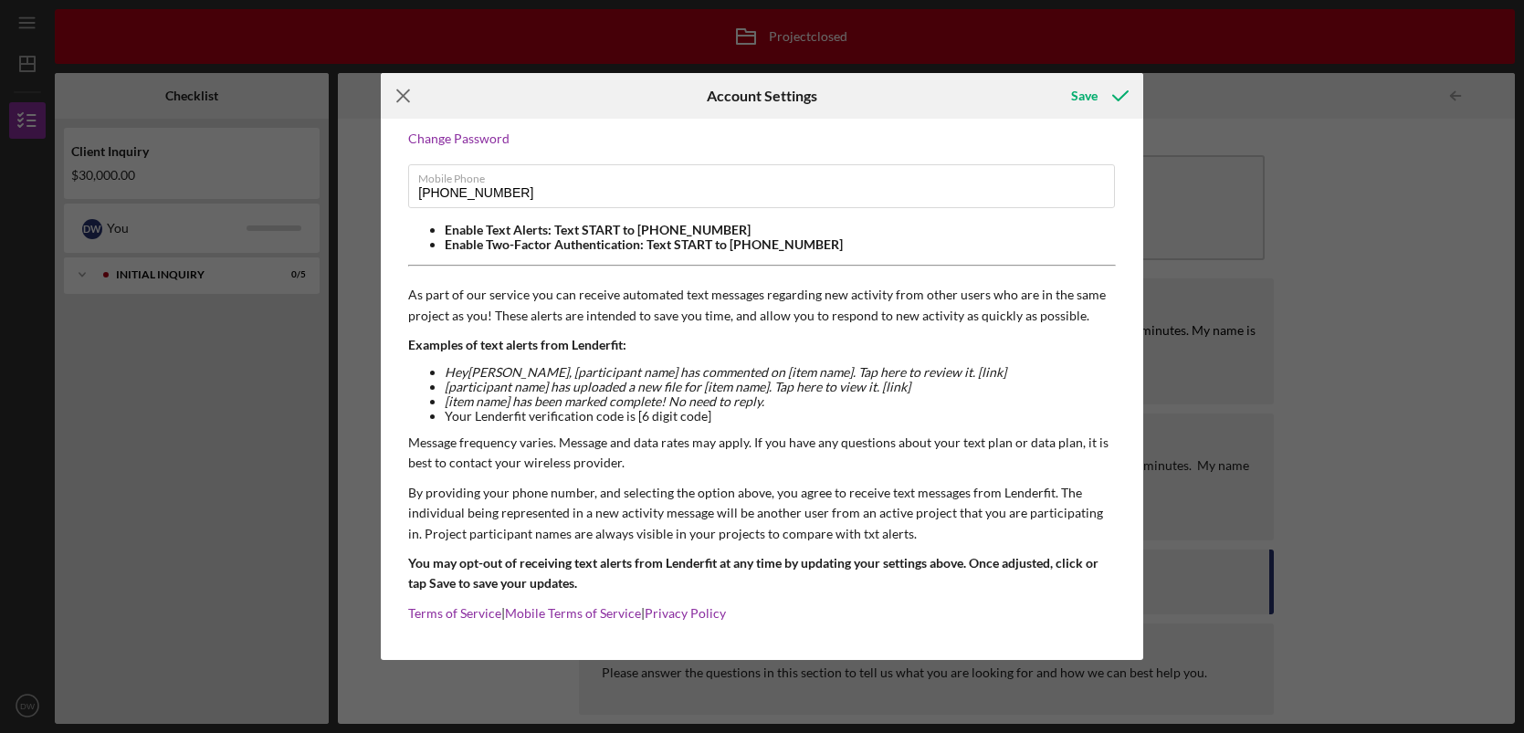
click at [409, 96] on icon "Icon/Menu Close" at bounding box center [404, 96] width 46 height 46
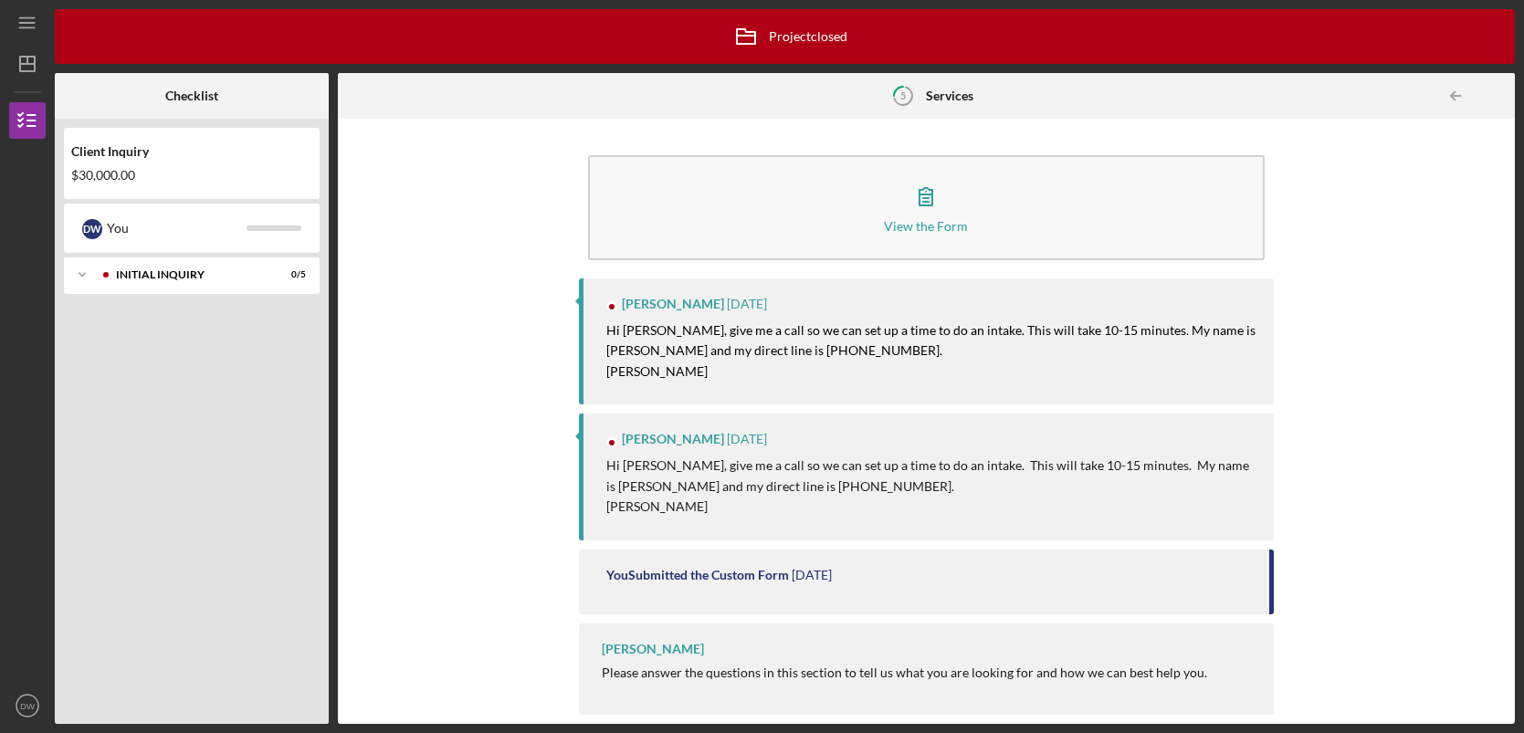
click at [138, 166] on div "Client Inquiry $30,000.00" at bounding box center [192, 163] width 256 height 53
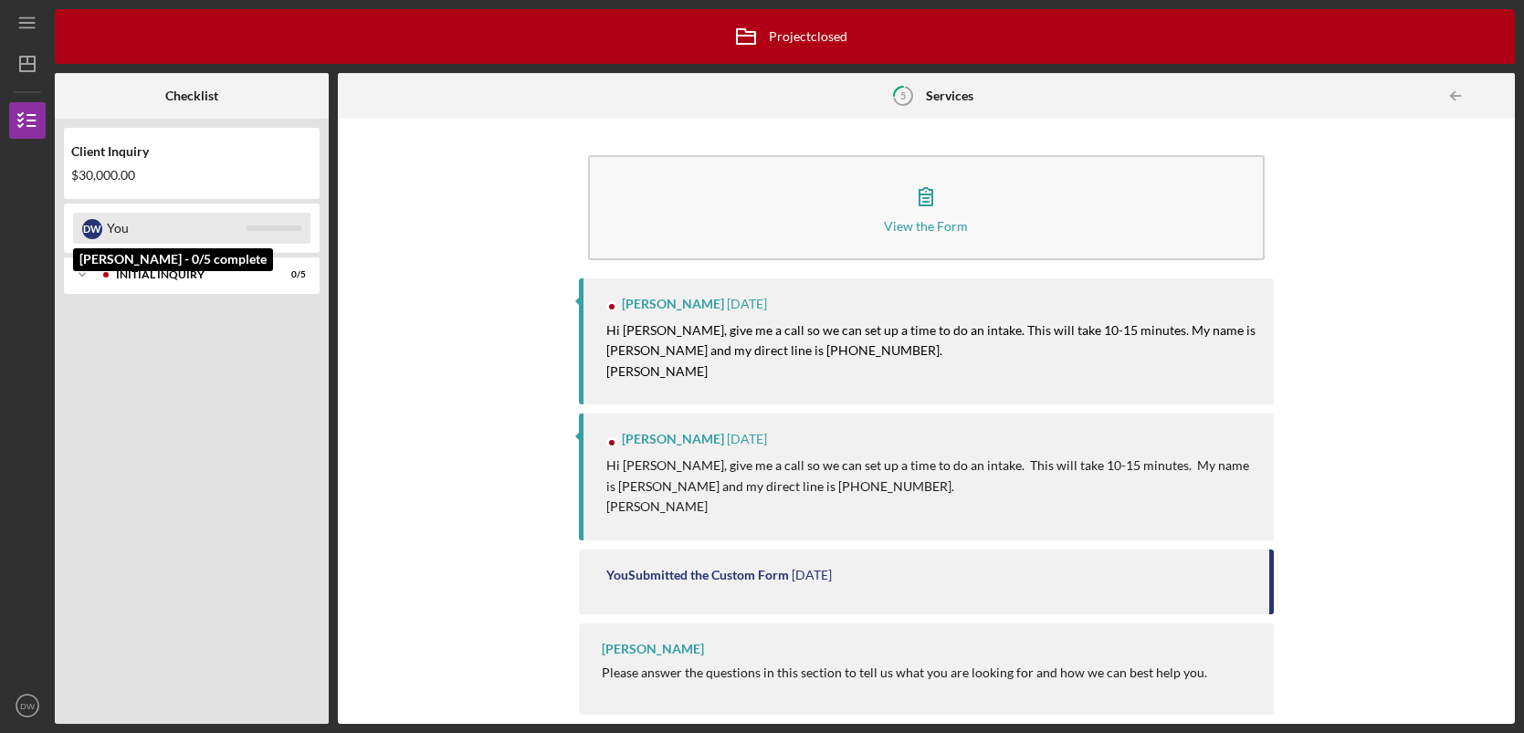
click at [156, 234] on div "You" at bounding box center [177, 228] width 140 height 31
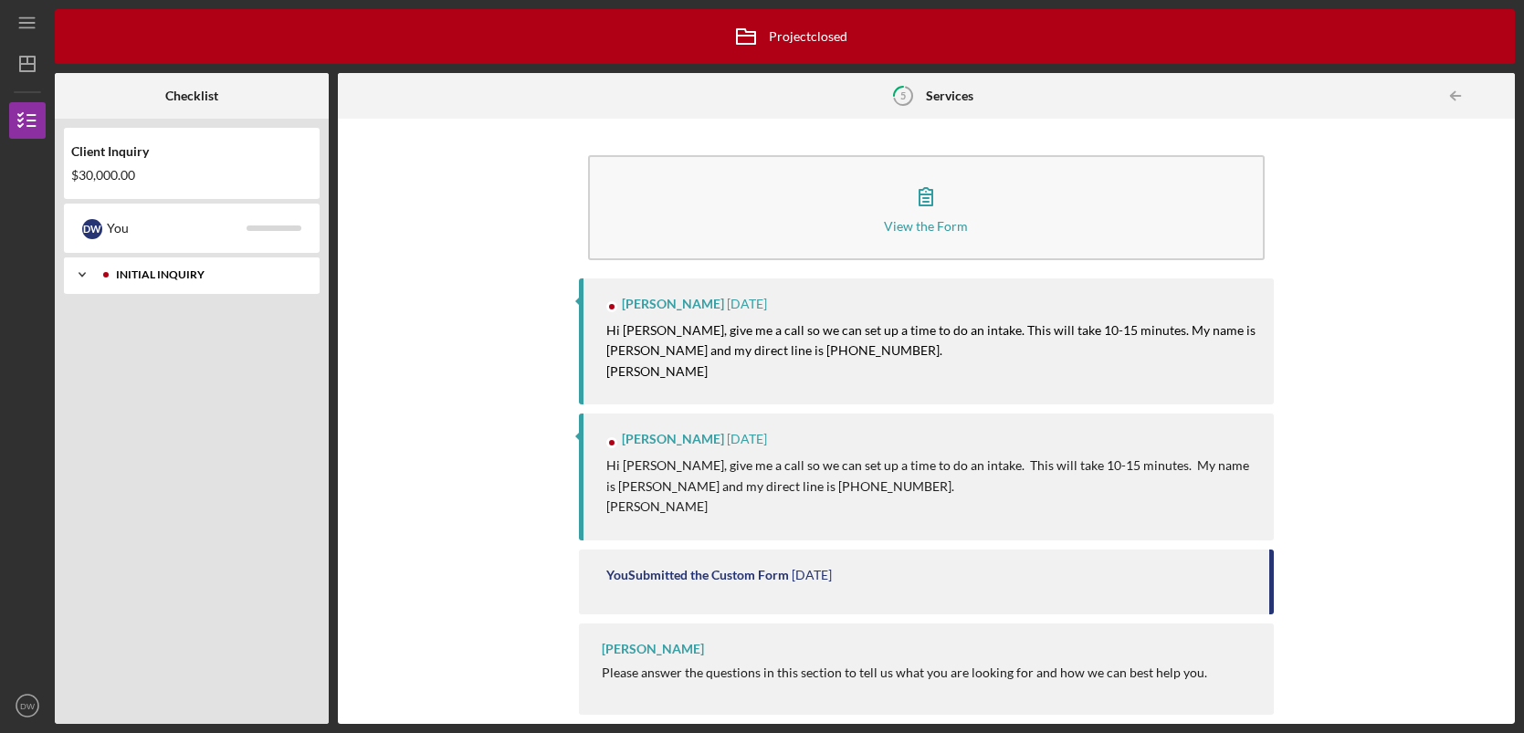
click at [92, 277] on icon "Icon/Expander" at bounding box center [82, 275] width 37 height 37
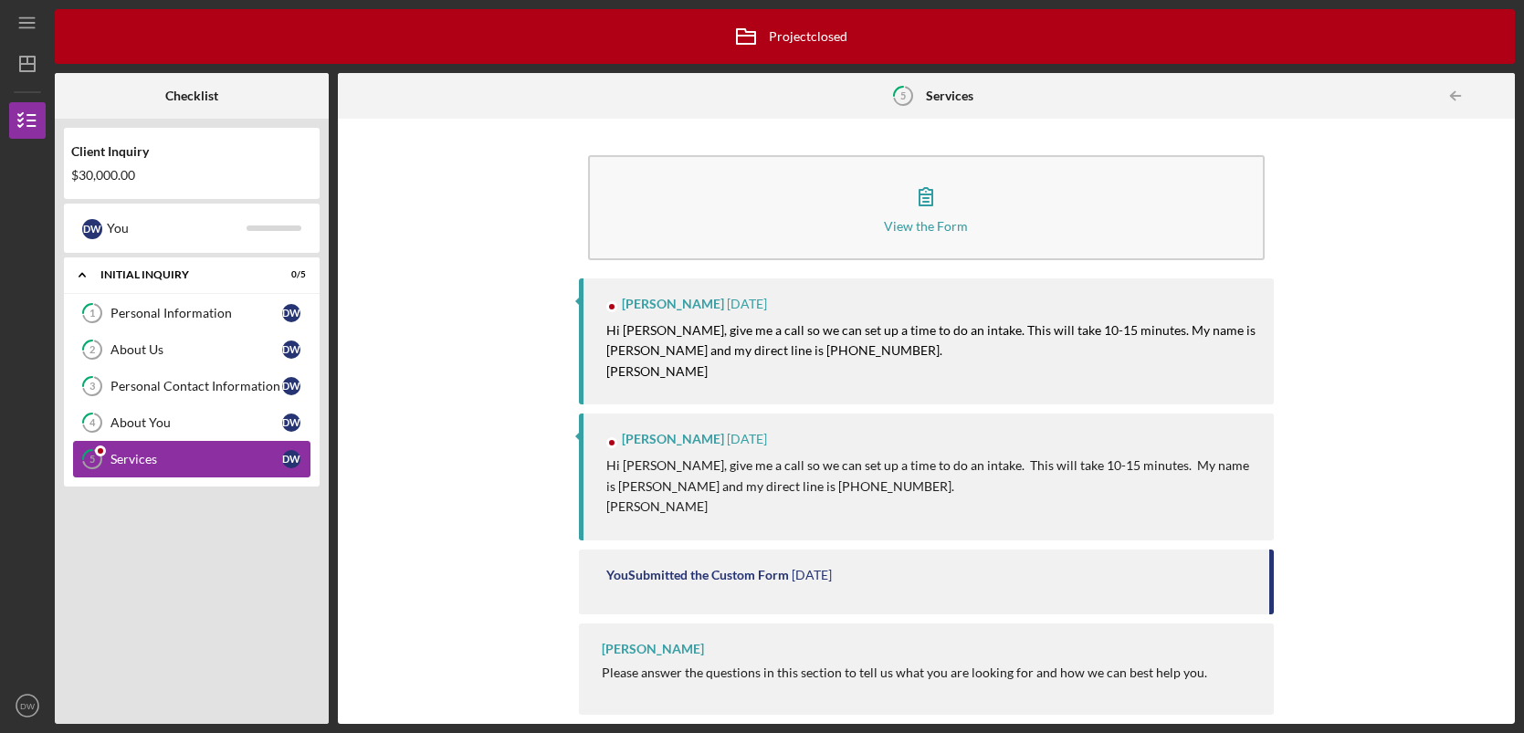
click at [100, 450] on div at bounding box center [100, 451] width 11 height 11
click at [709, 324] on mark "Hi Darian, give me a call so we can set up a time to do an intake. This will ta…" at bounding box center [932, 340] width 652 height 36
click at [704, 446] on div "Janice StGermaine" at bounding box center [673, 439] width 102 height 15
click at [35, 32] on icon "Icon/Menu" at bounding box center [27, 23] width 41 height 41
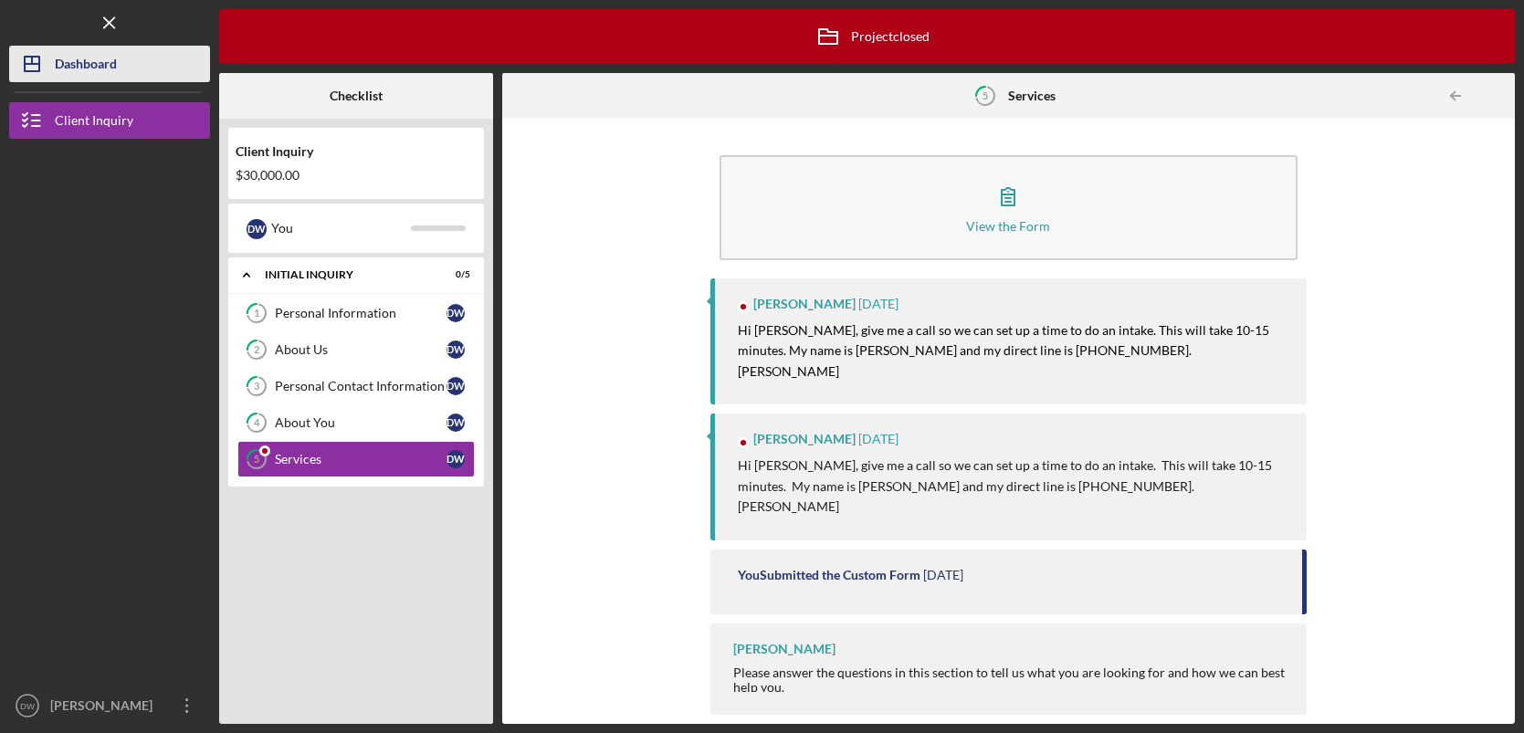
click at [86, 69] on div "Dashboard" at bounding box center [86, 66] width 62 height 41
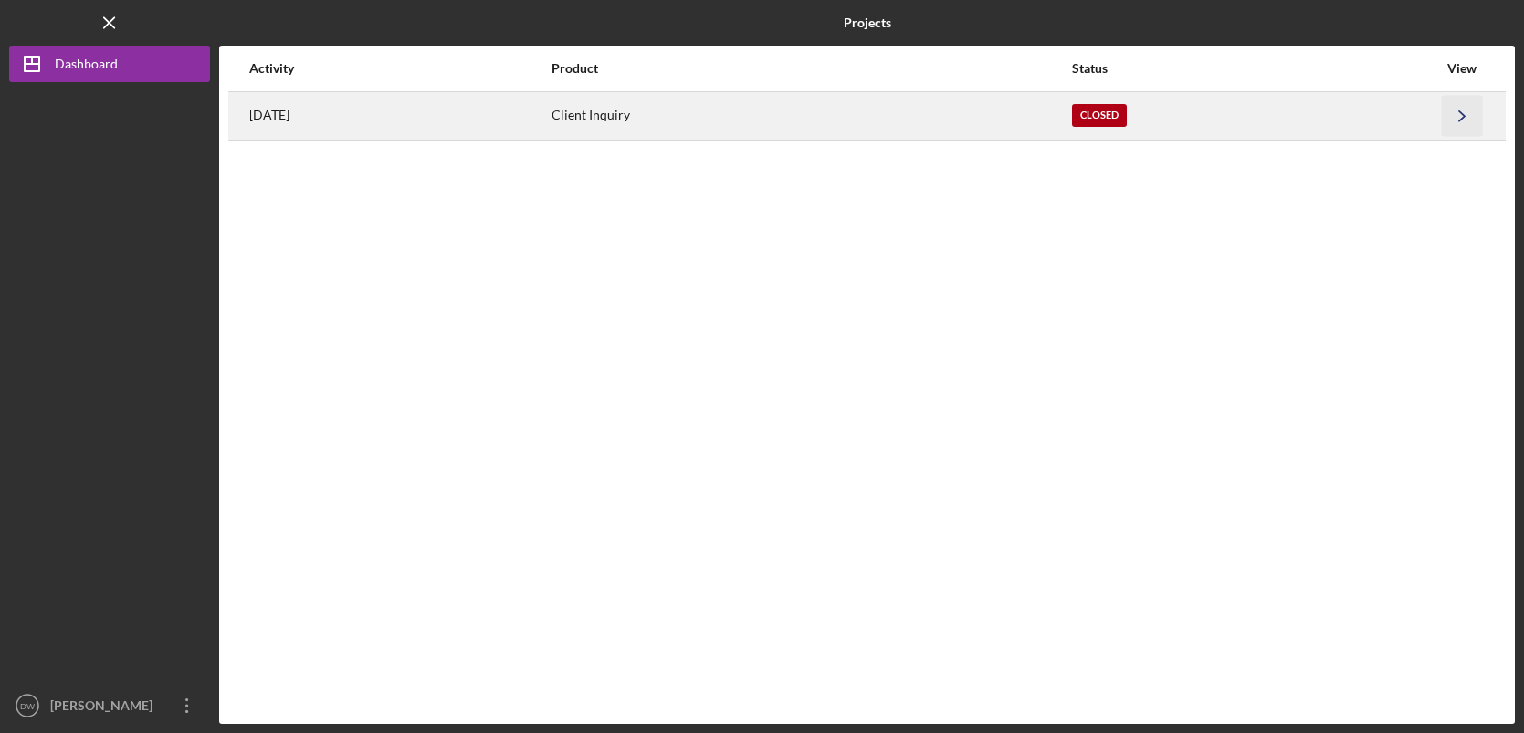
click at [1464, 119] on icon "Icon/Navigate" at bounding box center [1462, 115] width 41 height 41
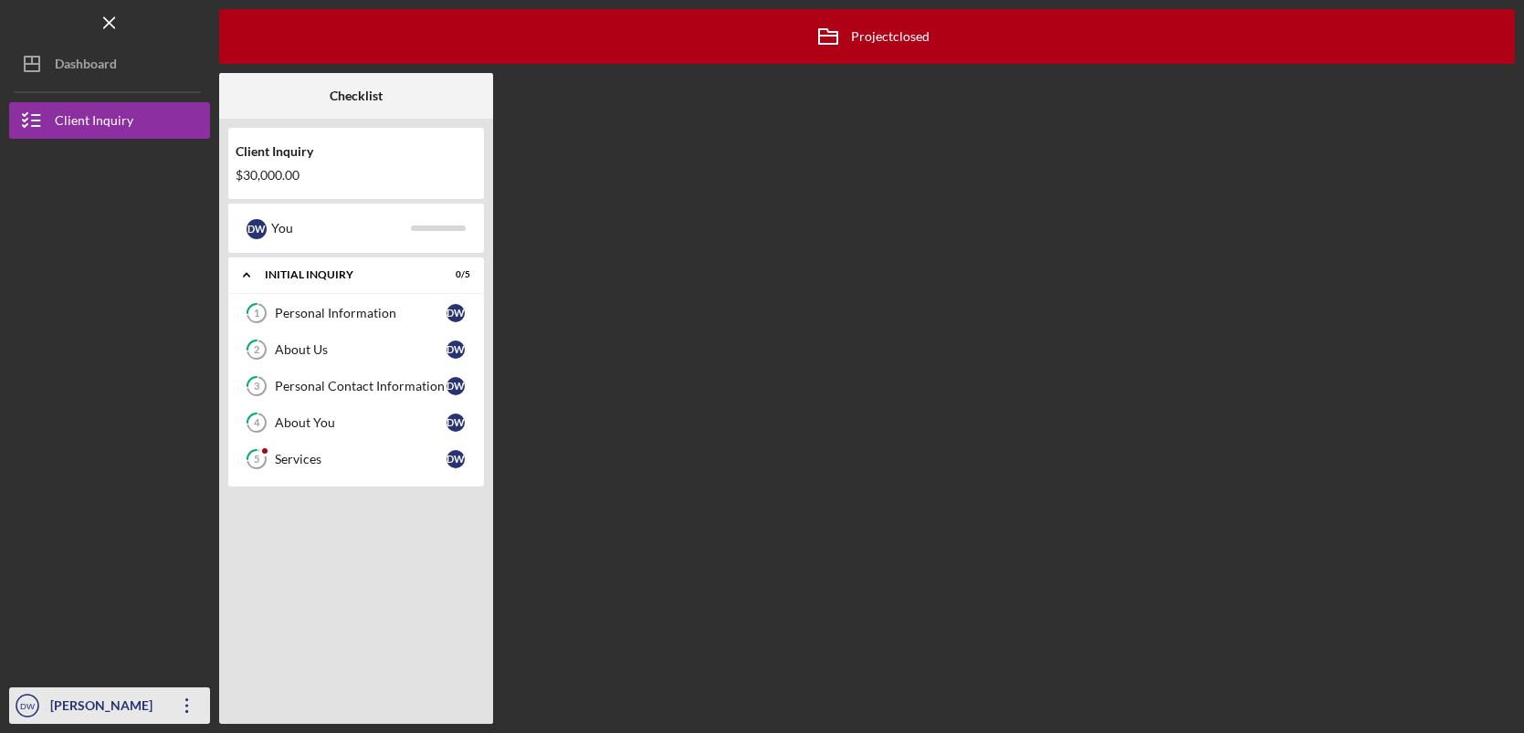
click at [105, 717] on div "[PERSON_NAME]" at bounding box center [105, 707] width 119 height 41
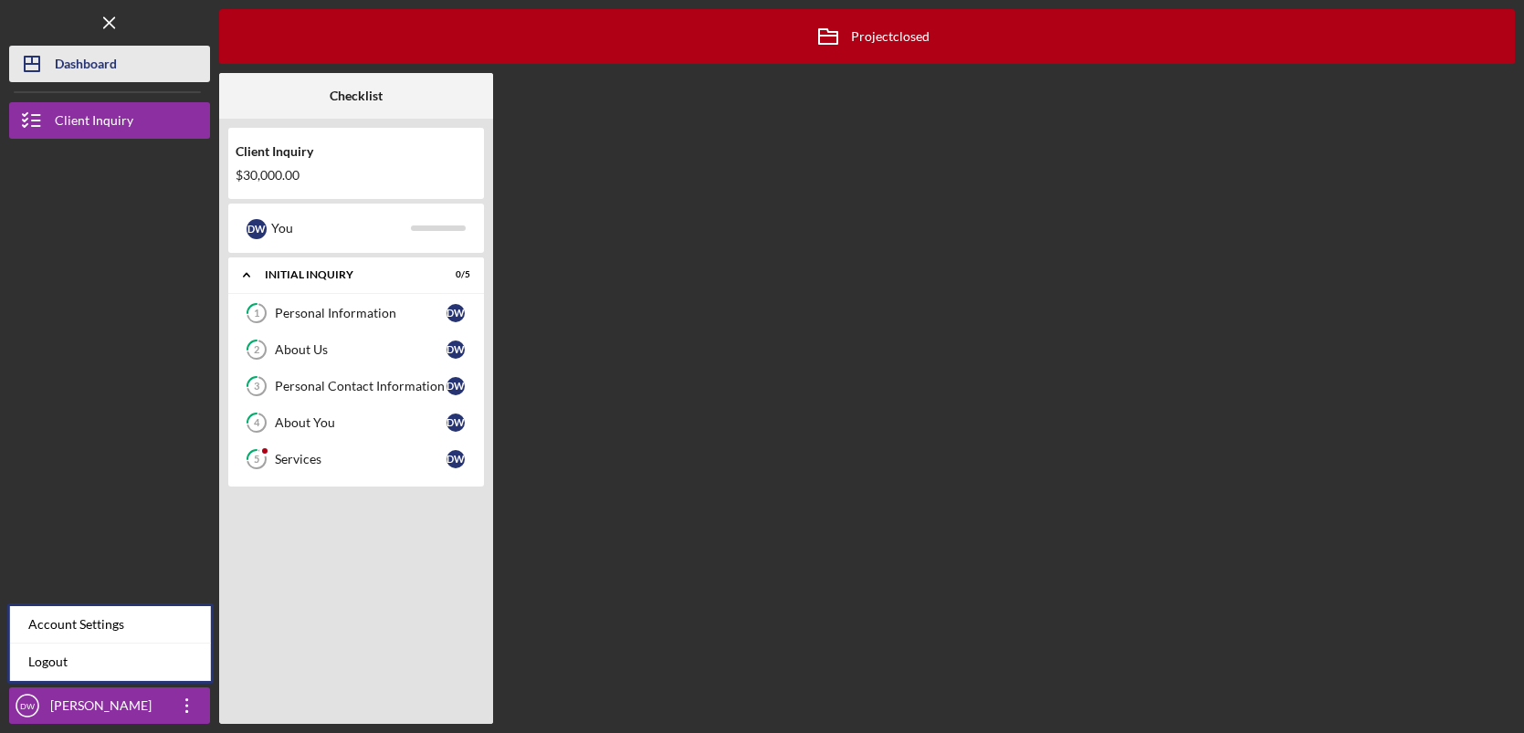
click at [110, 68] on div "Dashboard" at bounding box center [86, 66] width 62 height 41
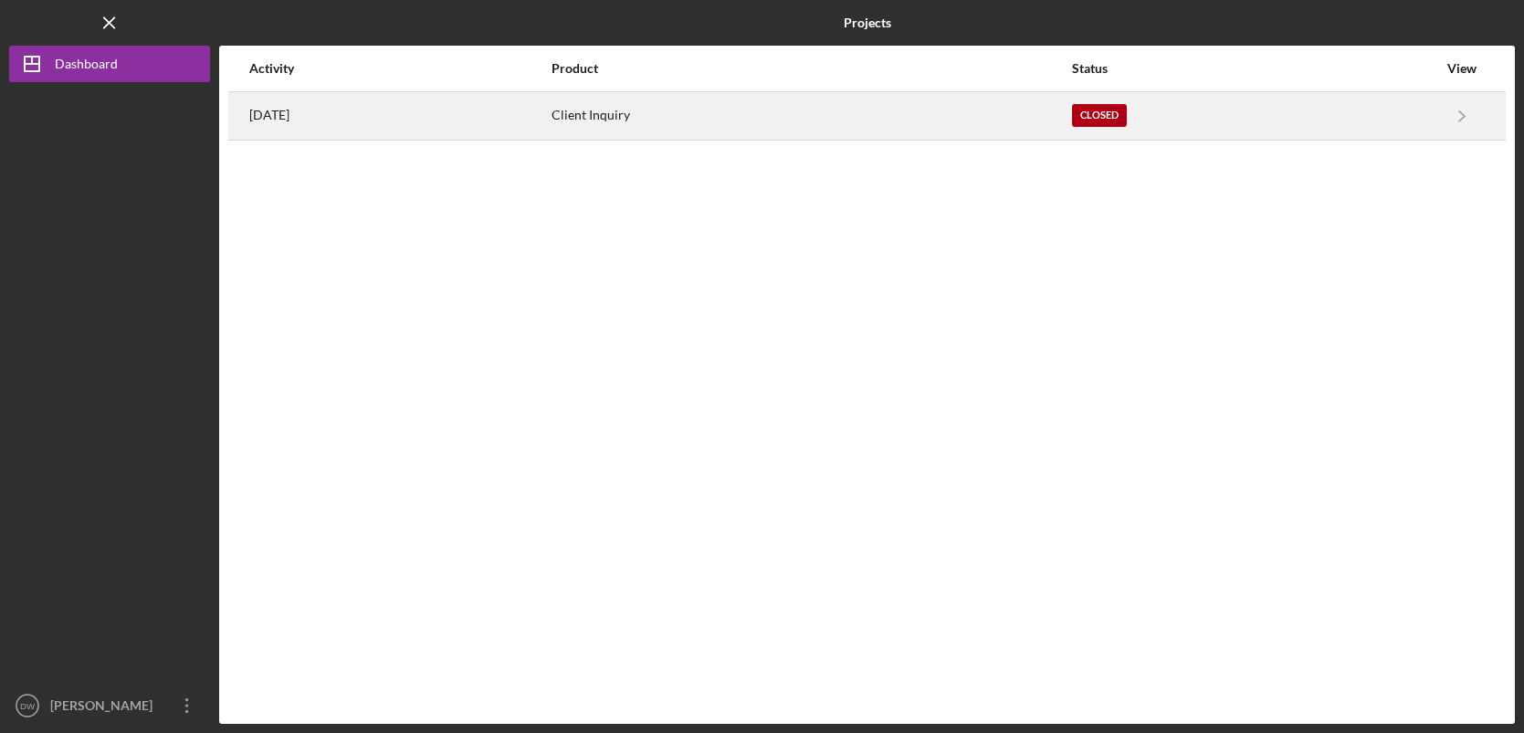
click at [339, 131] on div "[DATE]" at bounding box center [399, 116] width 300 height 46
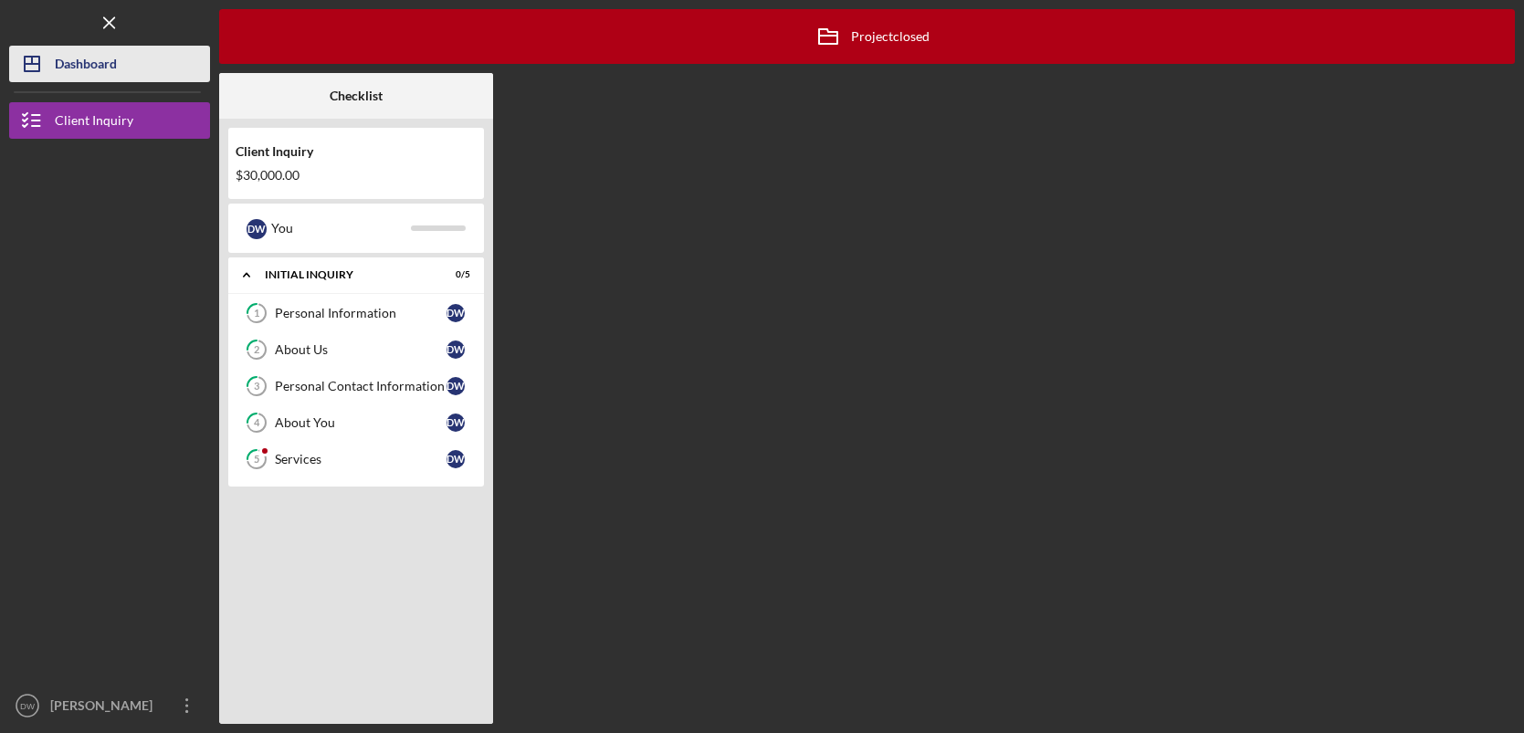
click at [118, 64] on button "Icon/Dashboard Dashboard" at bounding box center [109, 64] width 201 height 37
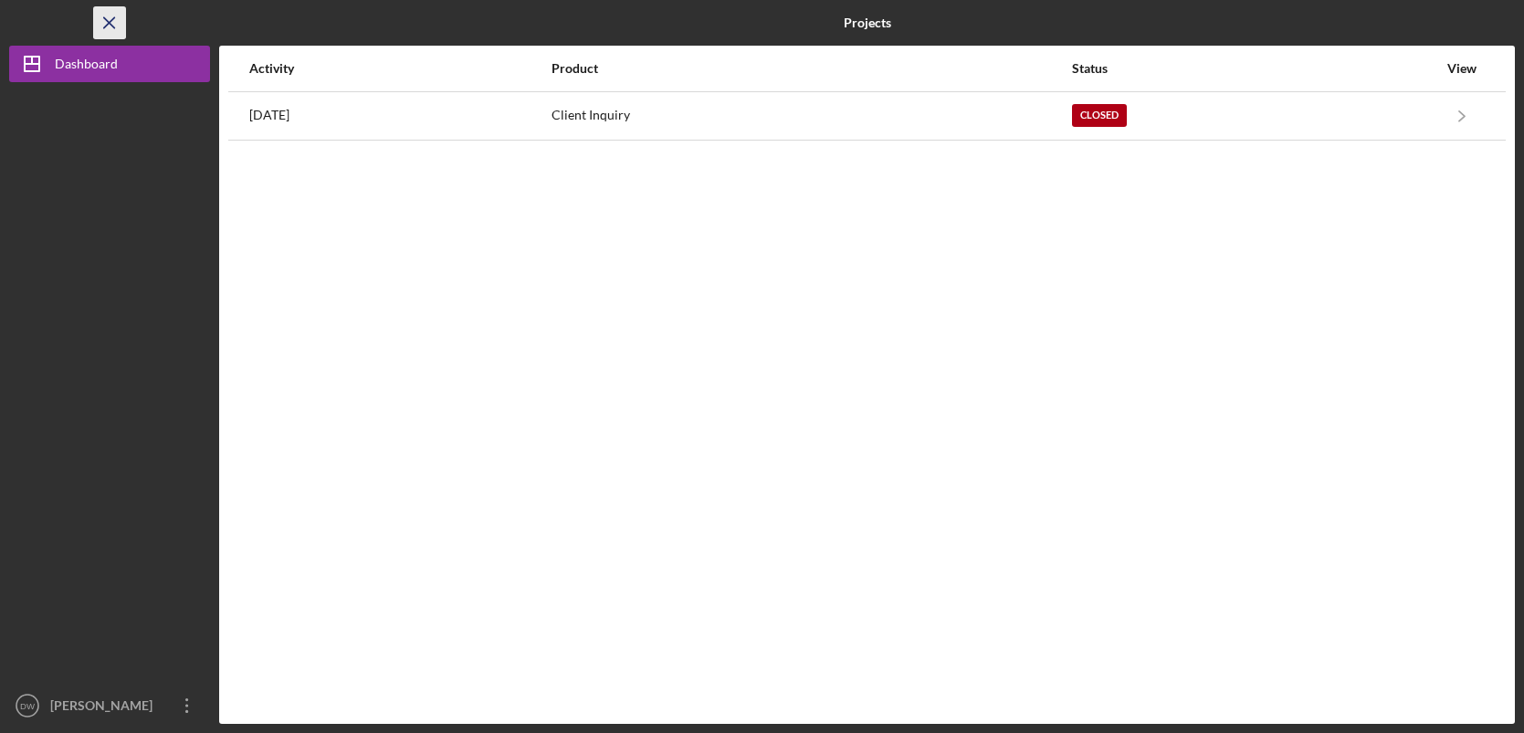
click at [102, 23] on icon "Icon/Menu Close" at bounding box center [109, 23] width 41 height 41
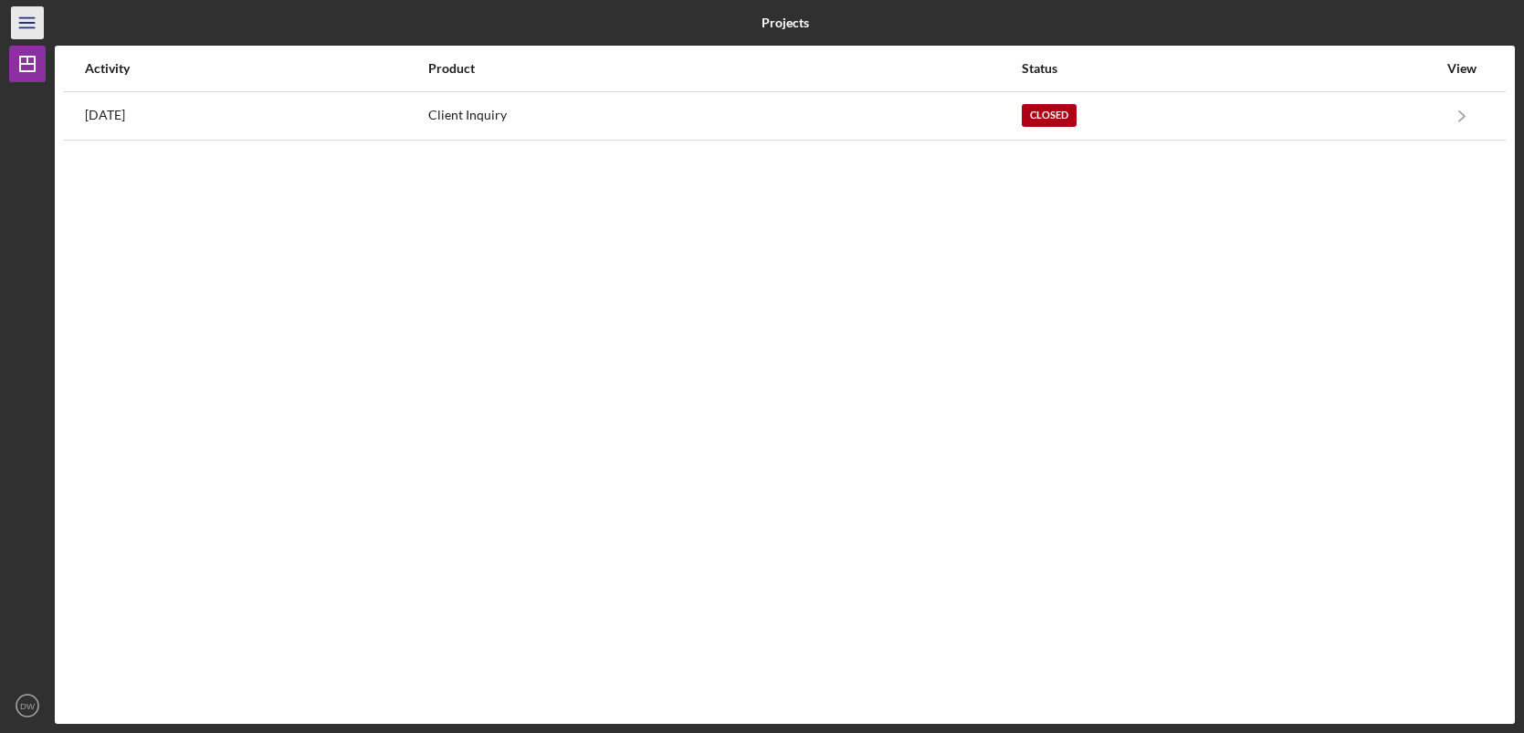
click at [36, 31] on icon "Icon/Menu" at bounding box center [27, 23] width 41 height 41
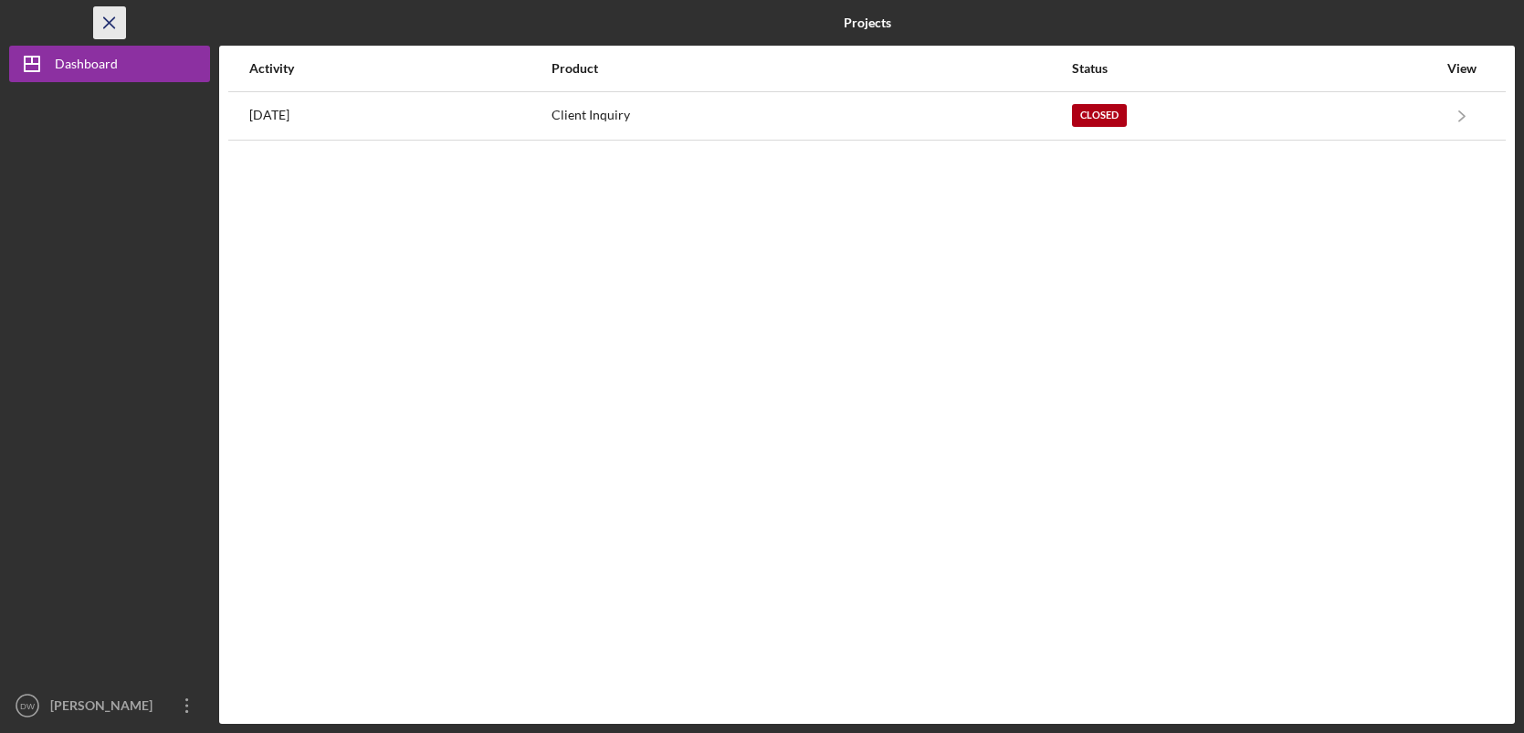
click at [103, 29] on icon "Icon/Menu Close" at bounding box center [109, 23] width 41 height 41
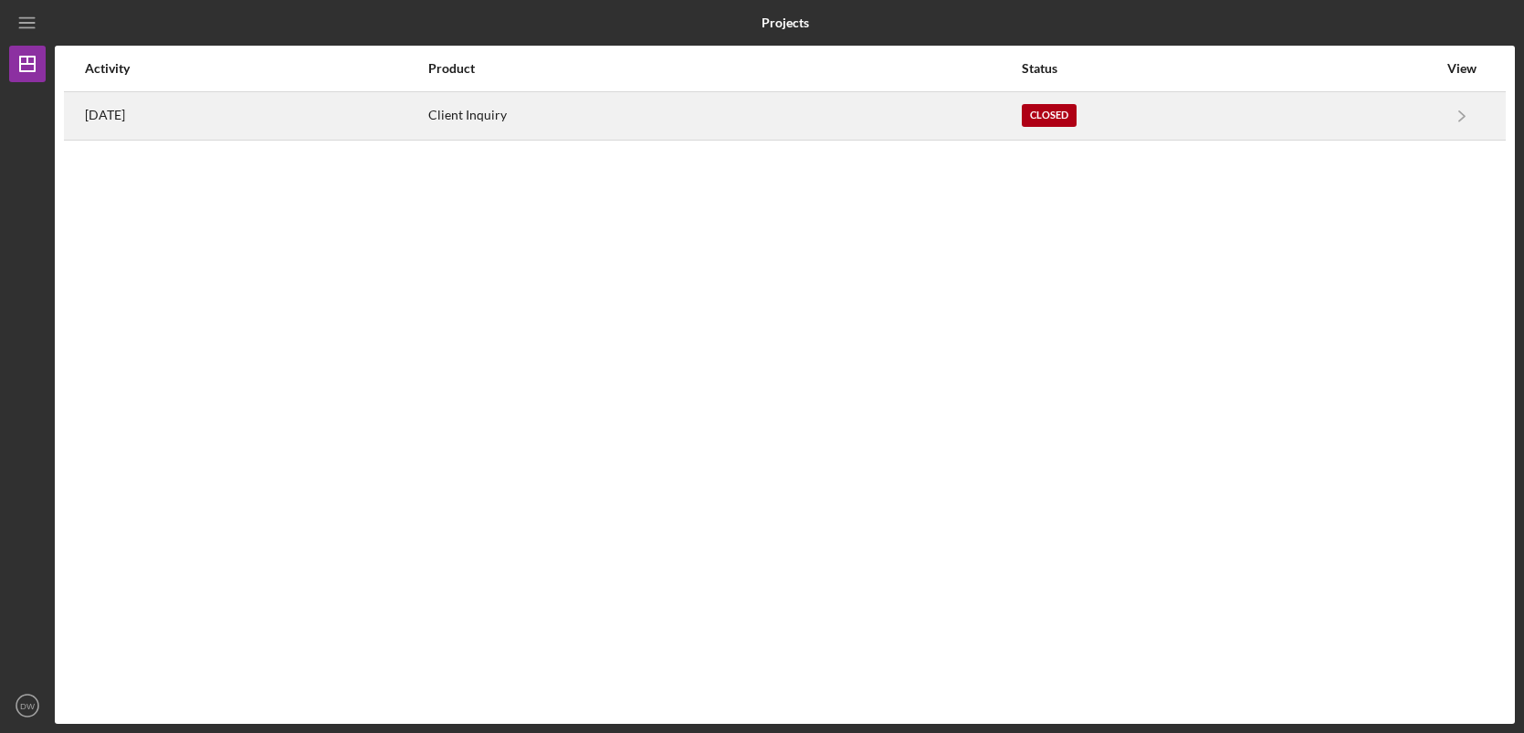
click at [100, 114] on time "[DATE]" at bounding box center [105, 115] width 40 height 15
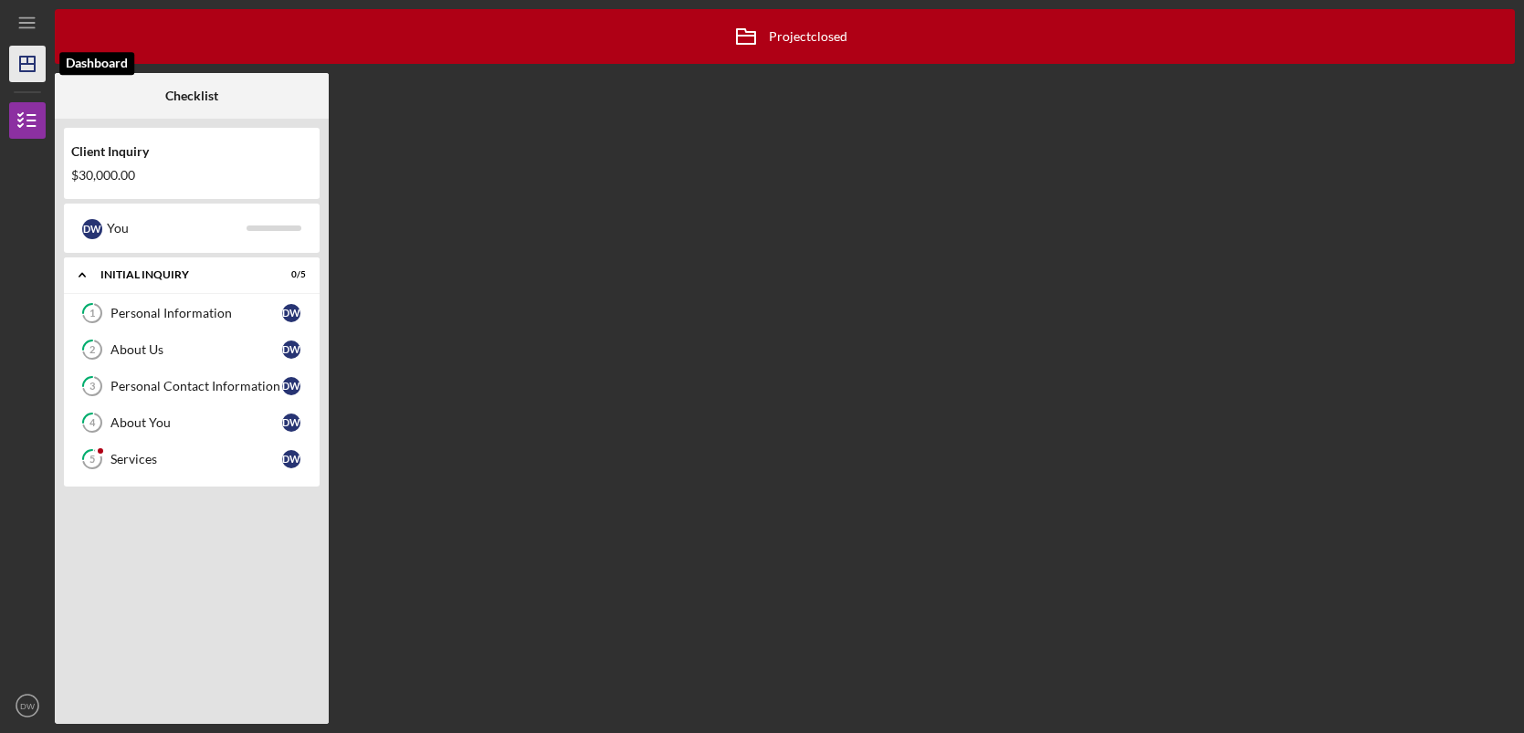
click at [27, 64] on line "button" at bounding box center [27, 60] width 0 height 7
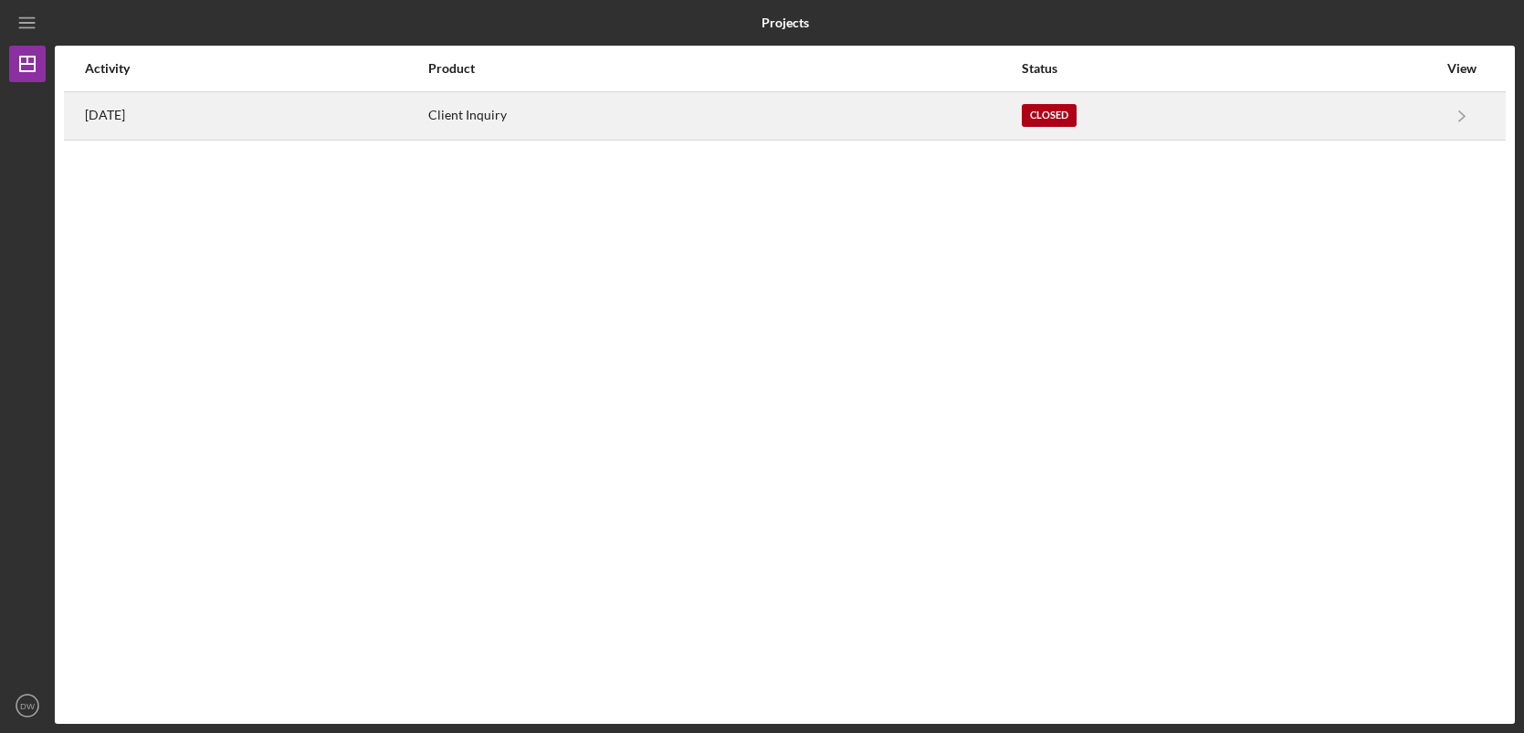
click at [236, 118] on div "[DATE]" at bounding box center [255, 116] width 341 height 46
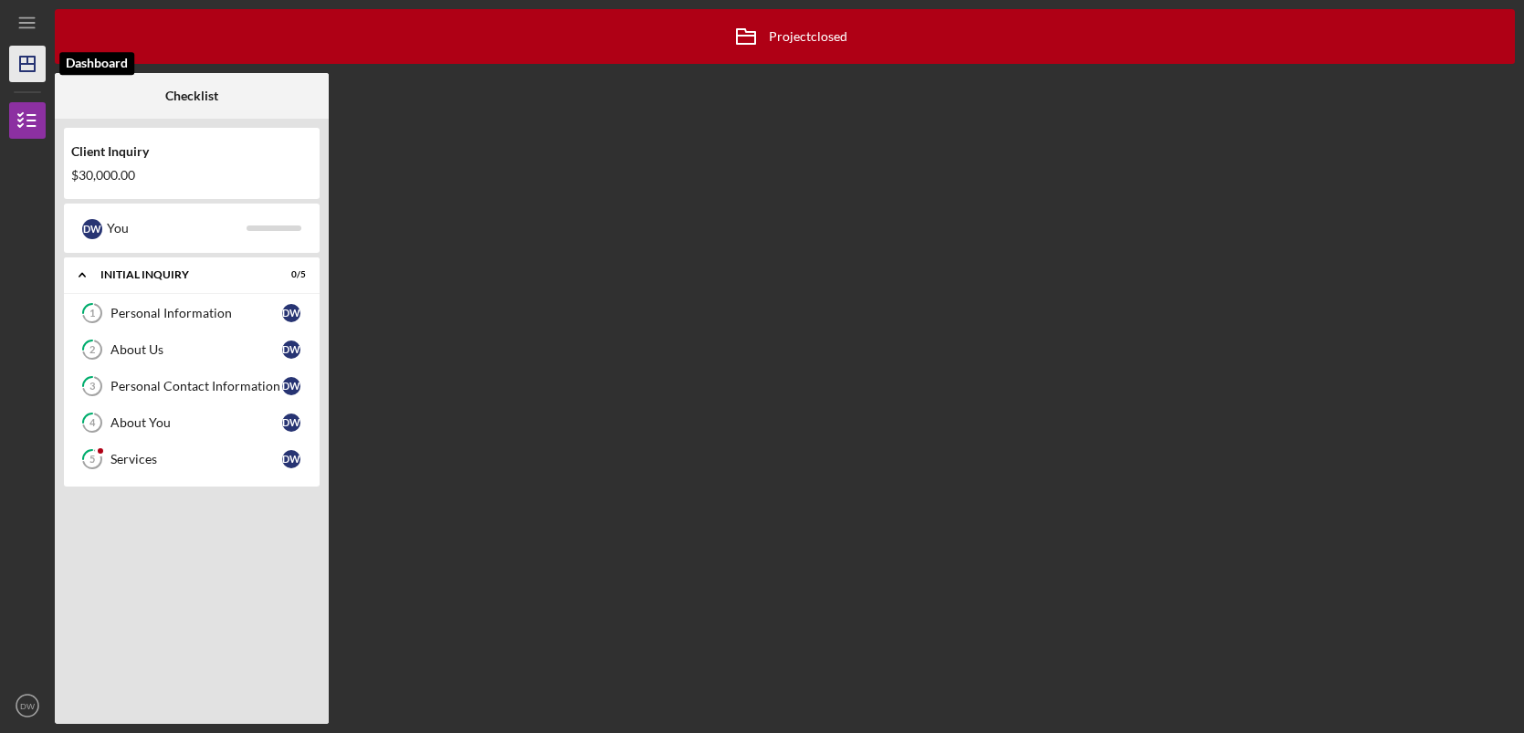
click at [34, 75] on icon "Icon/Dashboard" at bounding box center [28, 64] width 46 height 46
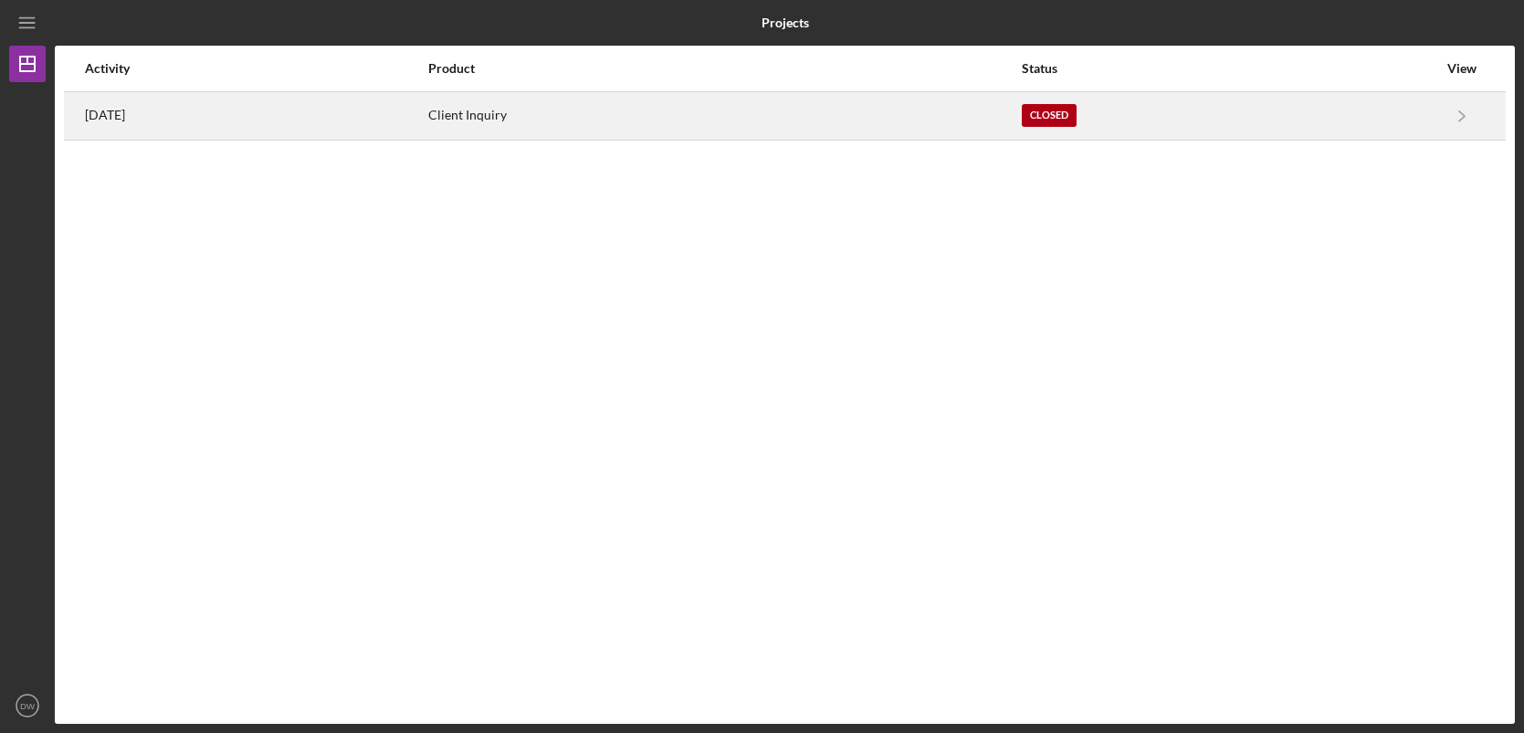
click at [268, 108] on div "[DATE]" at bounding box center [255, 116] width 341 height 46
